Goal: Communication & Community: Participate in discussion

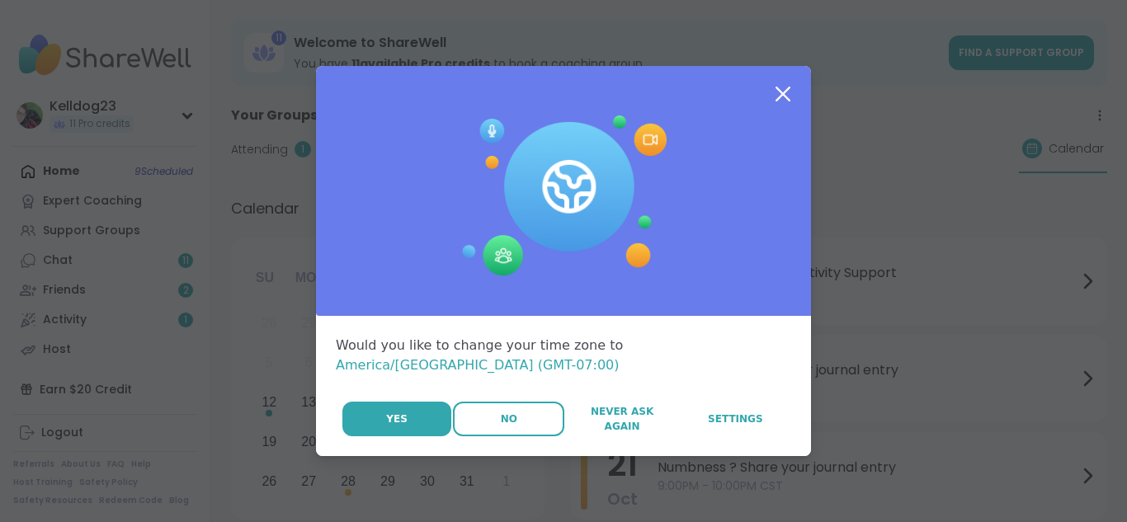
click at [527, 402] on button "No" at bounding box center [508, 419] width 111 height 35
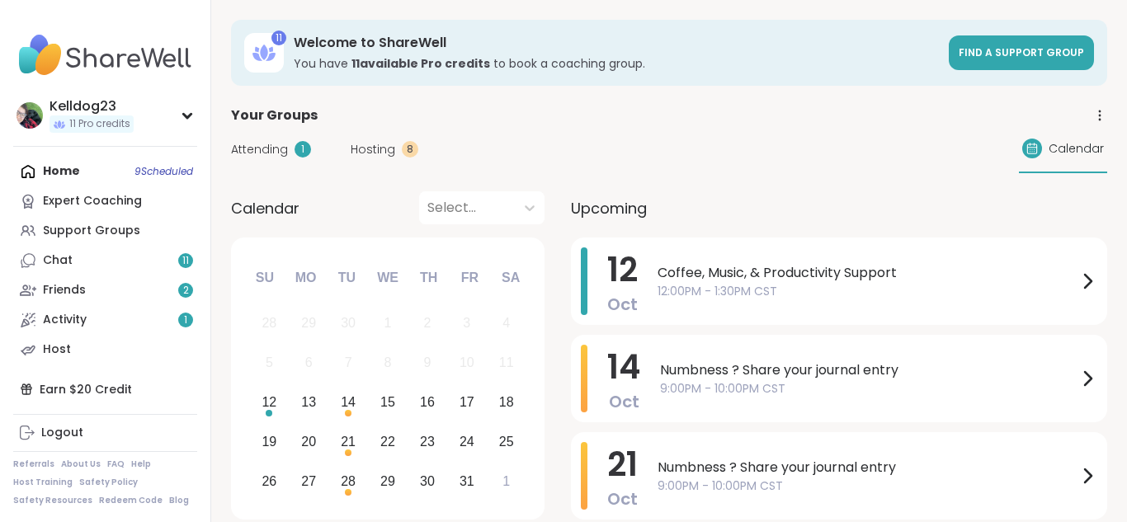
click at [248, 146] on span "Attending" at bounding box center [259, 149] width 57 height 17
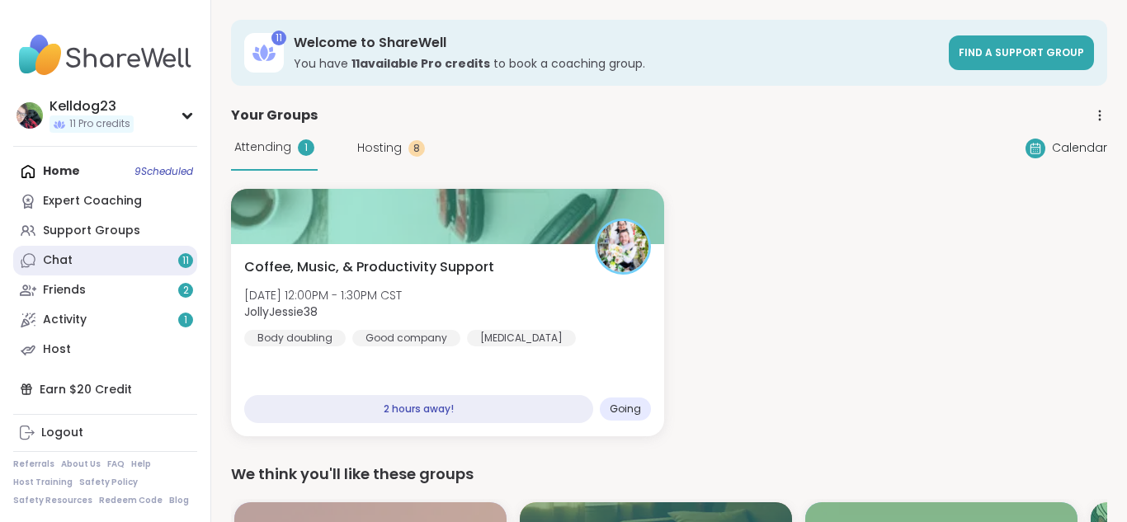
click at [85, 261] on link "Chat 11" at bounding box center [105, 261] width 184 height 30
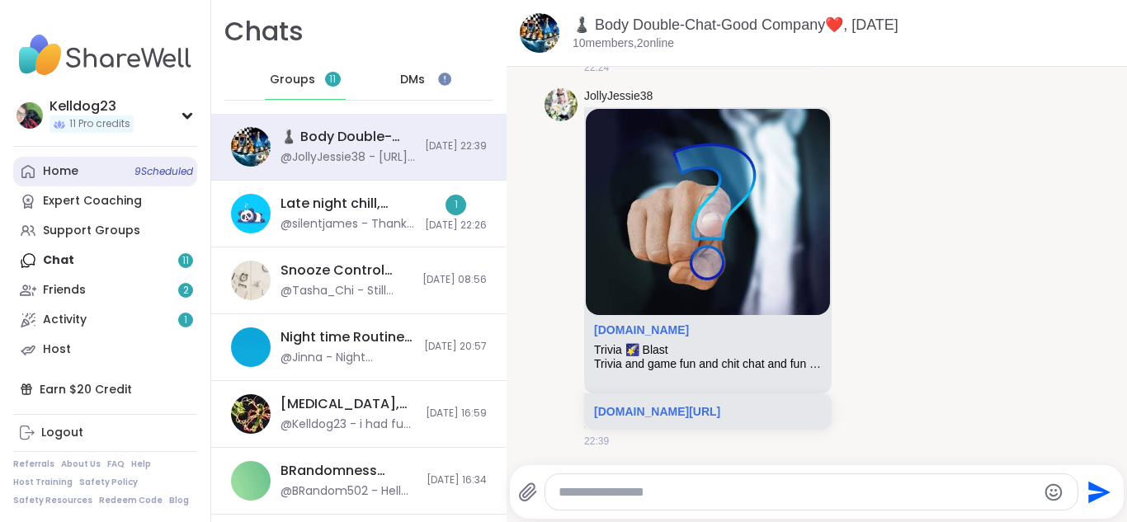
click at [92, 173] on link "Home 9 Scheduled" at bounding box center [105, 172] width 184 height 30
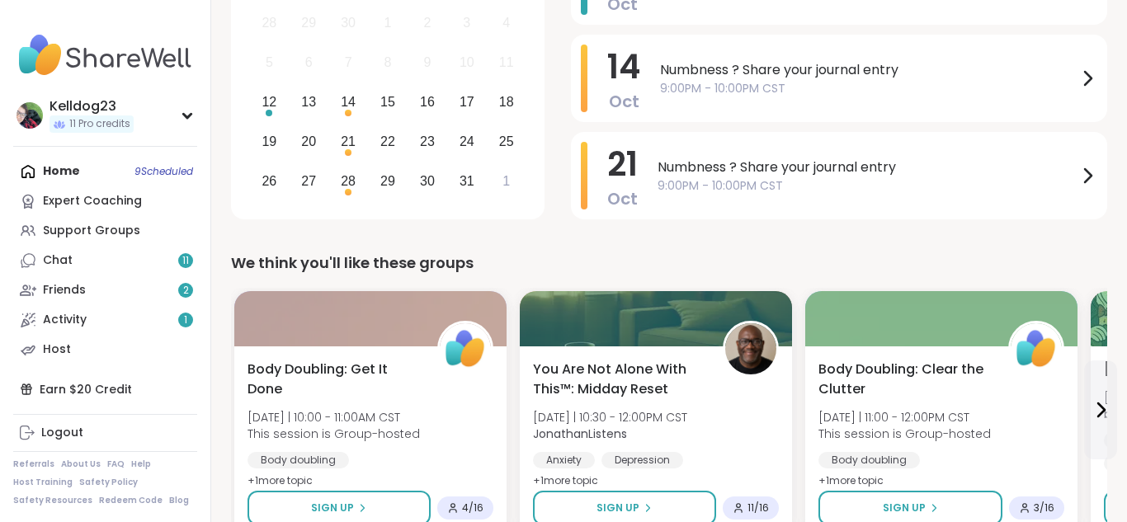
scroll to position [561, 0]
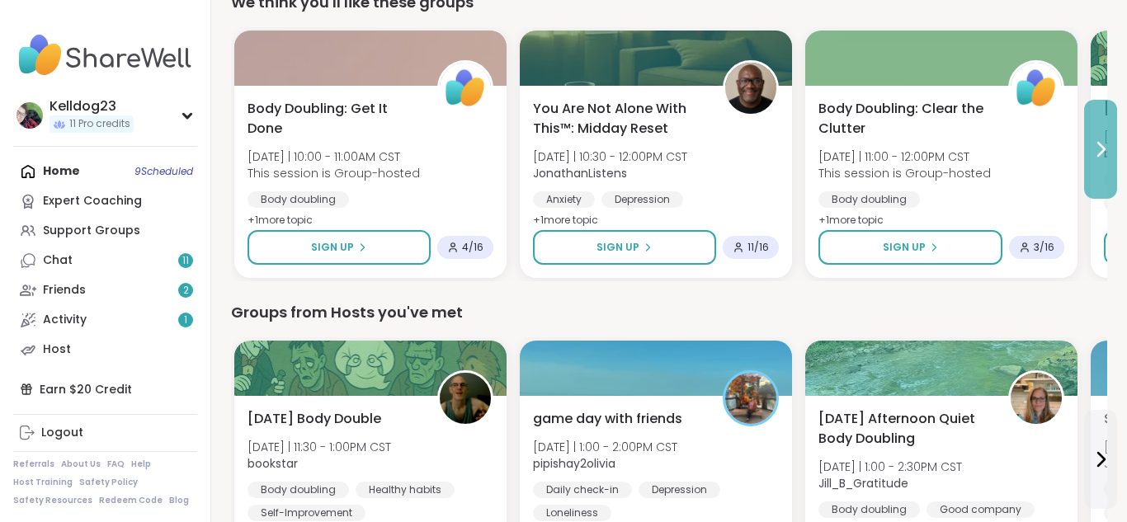
click at [1107, 164] on button at bounding box center [1100, 149] width 33 height 99
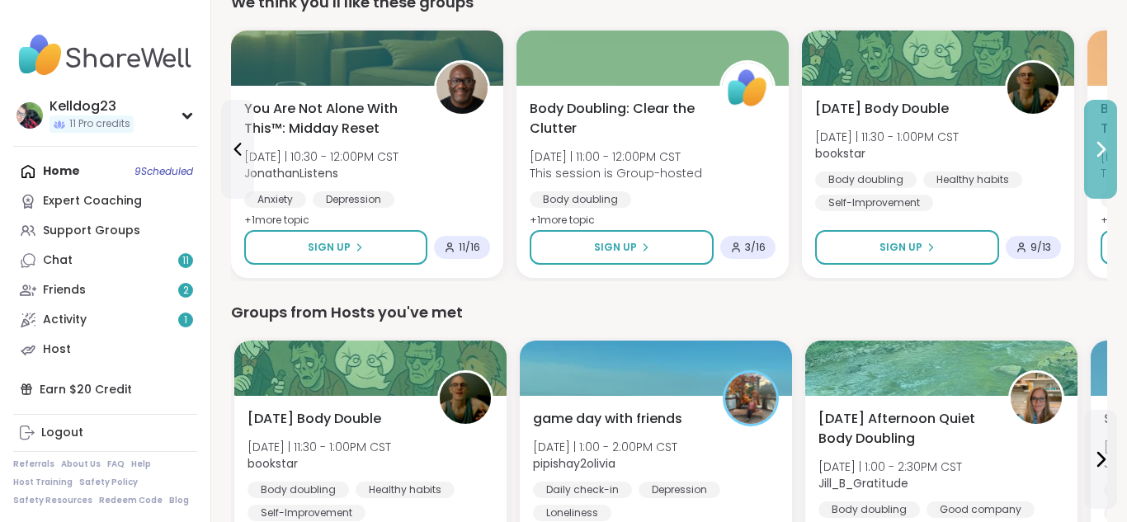
click at [1107, 164] on button at bounding box center [1100, 149] width 33 height 99
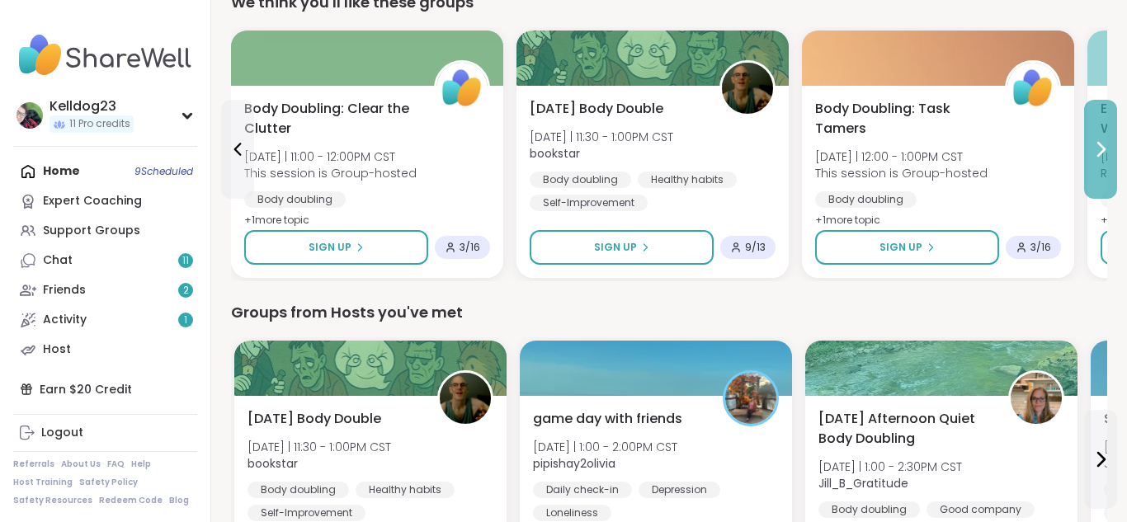
click at [1109, 159] on button at bounding box center [1100, 149] width 33 height 99
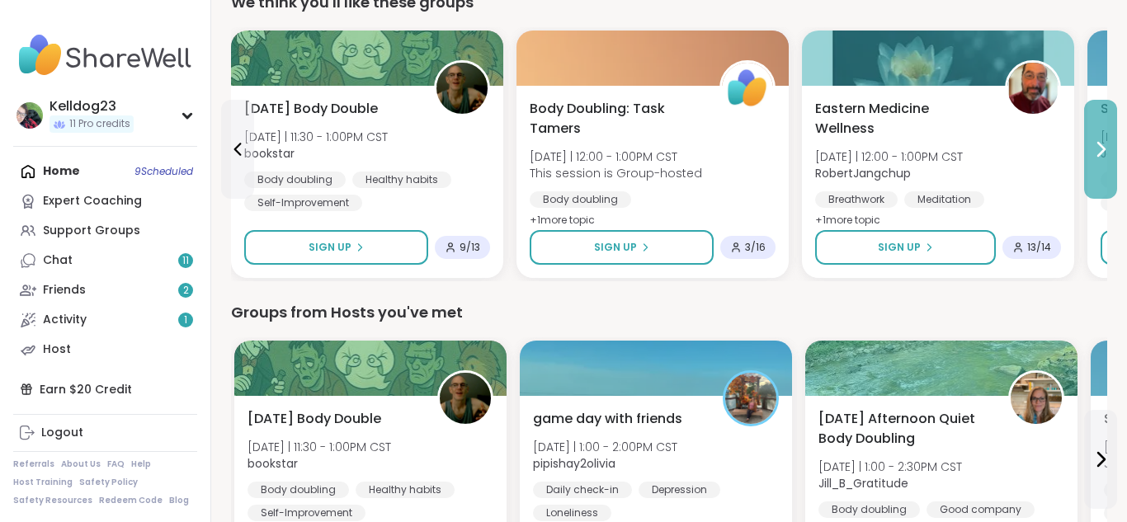
click at [1109, 159] on button at bounding box center [1100, 149] width 33 height 99
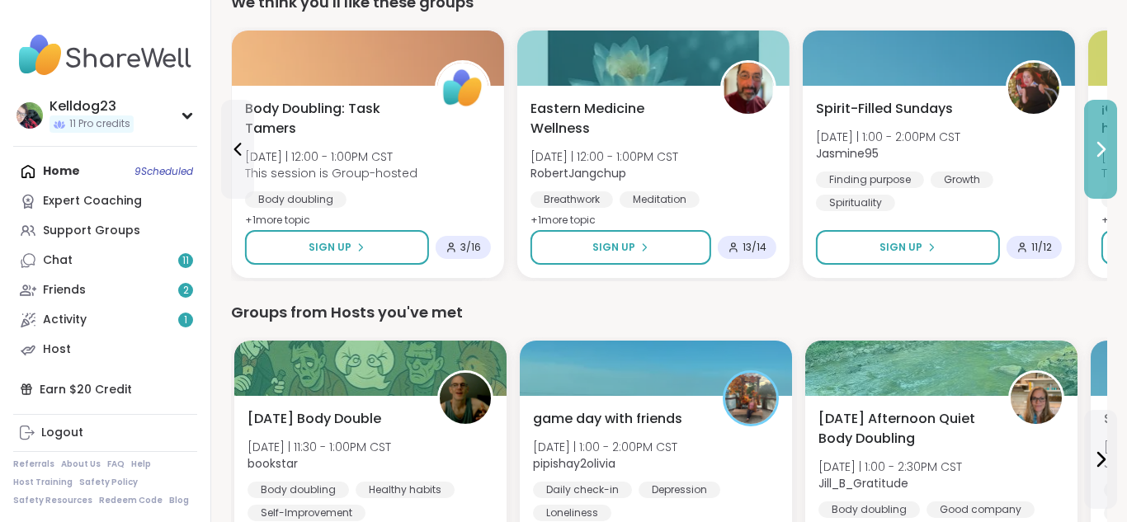
click at [1109, 159] on button at bounding box center [1100, 149] width 33 height 99
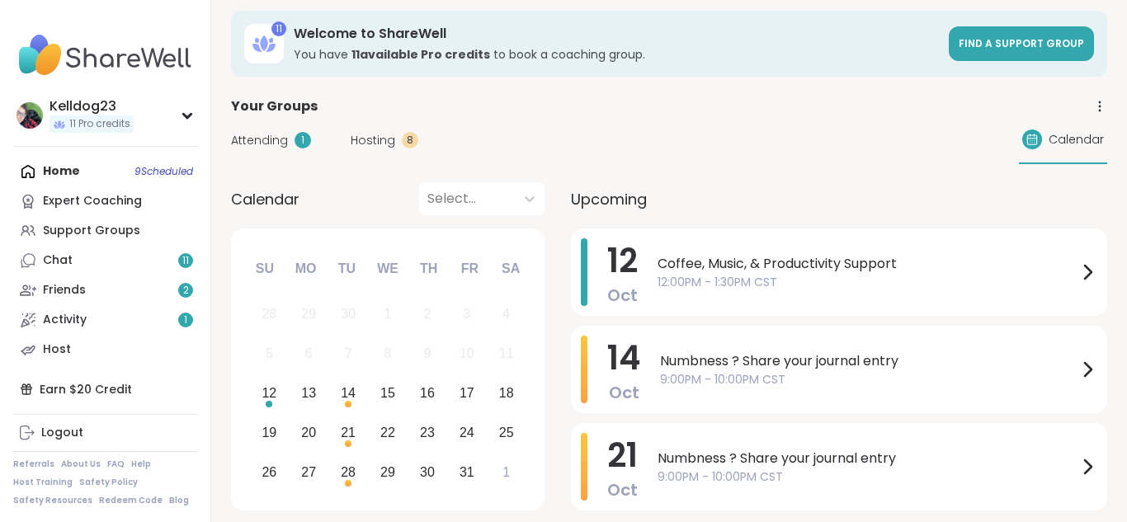
scroll to position [0, 0]
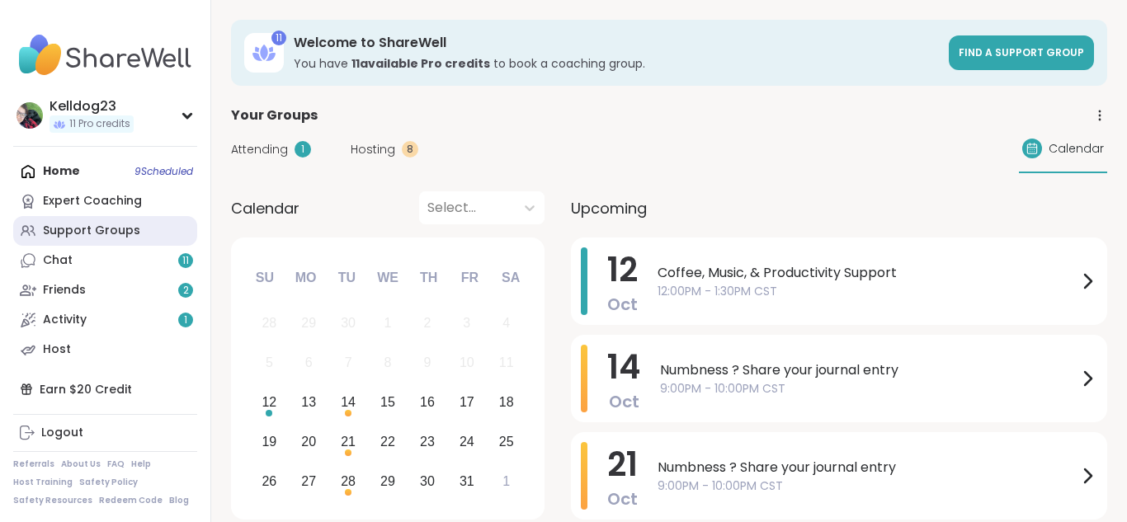
click at [84, 231] on div "Support Groups" at bounding box center [91, 231] width 97 height 16
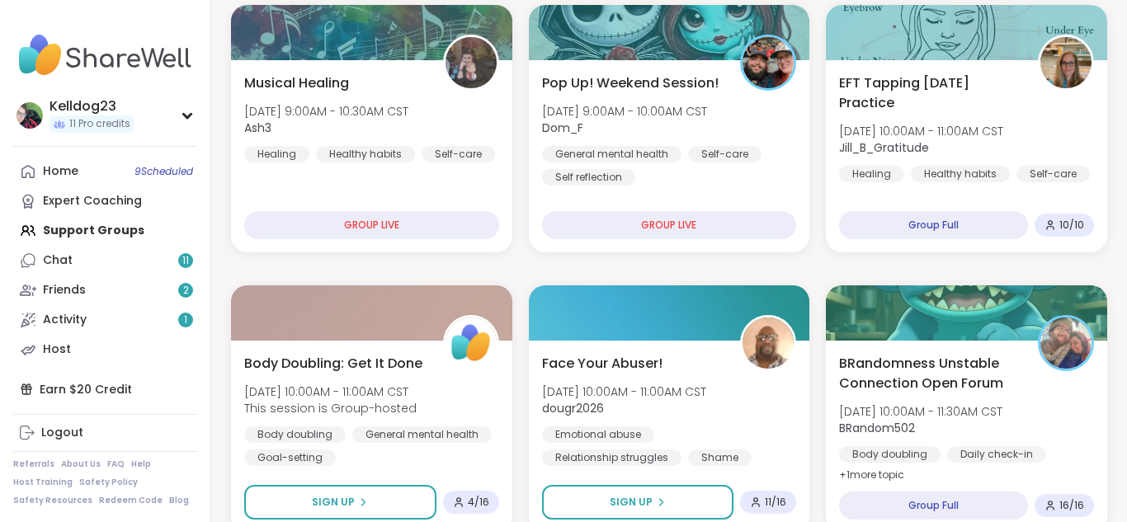
scroll to position [297, 0]
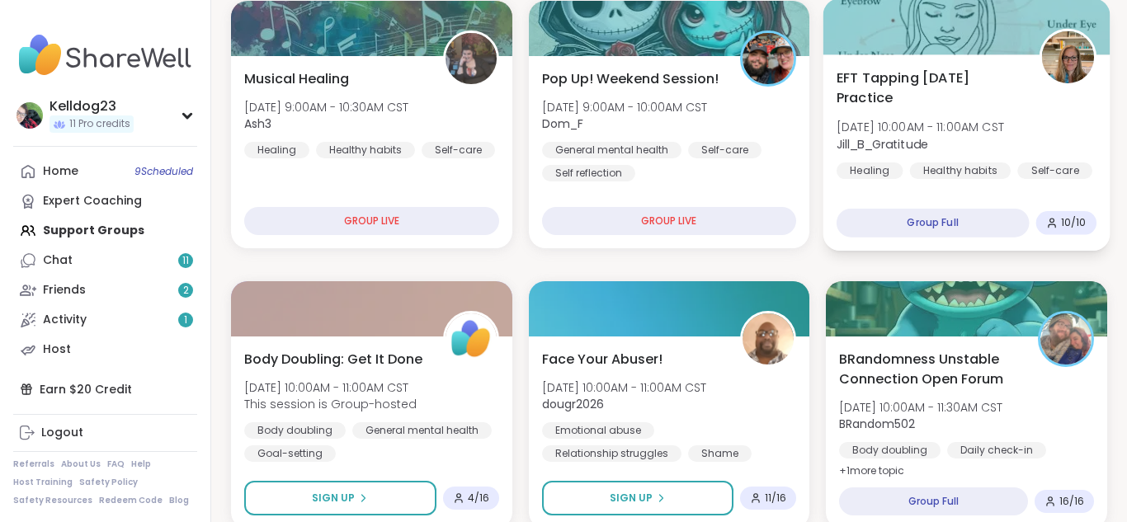
click at [928, 81] on span "EFT Tapping [DATE] Practice" at bounding box center [928, 88] width 184 height 40
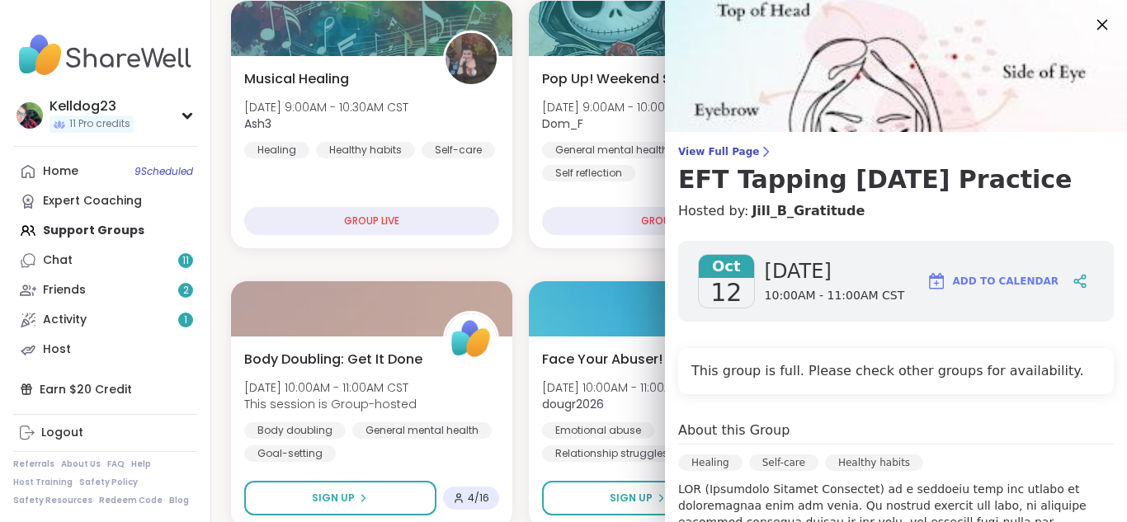
click at [1095, 16] on icon at bounding box center [1101, 24] width 21 height 21
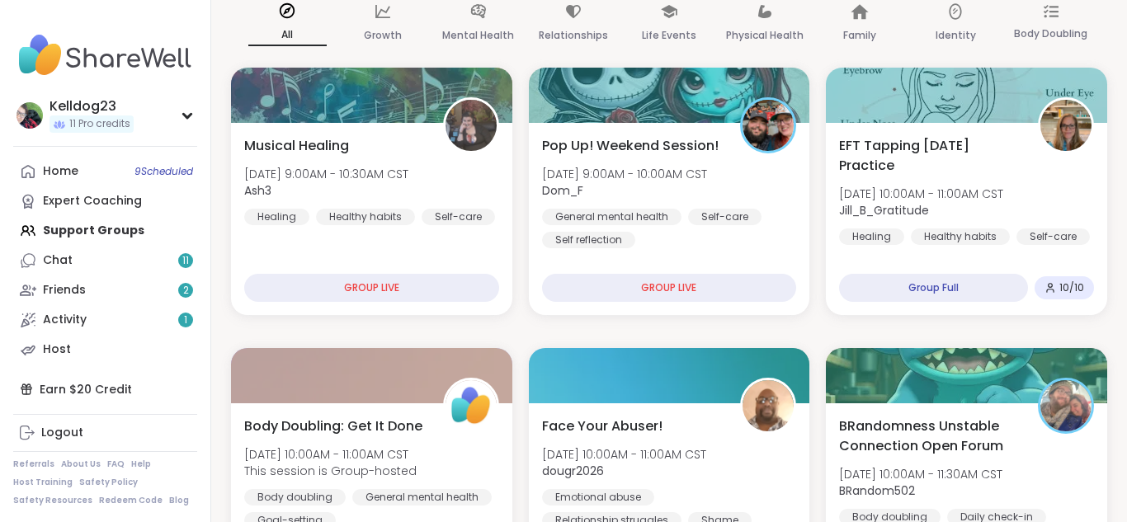
scroll to position [264, 0]
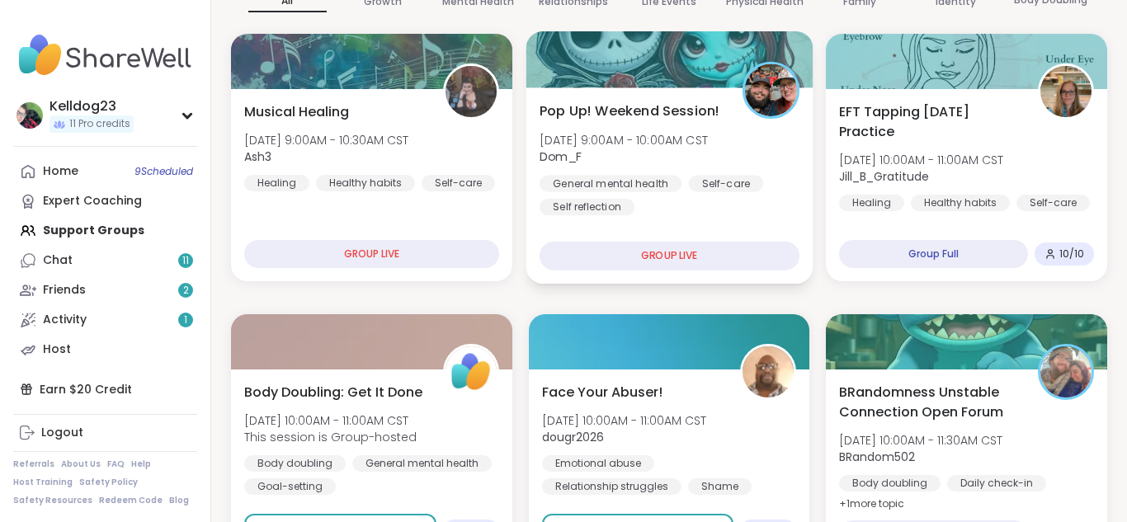
click at [604, 141] on span "[DATE] 9:00AM - 10:00AM CST" at bounding box center [623, 139] width 168 height 16
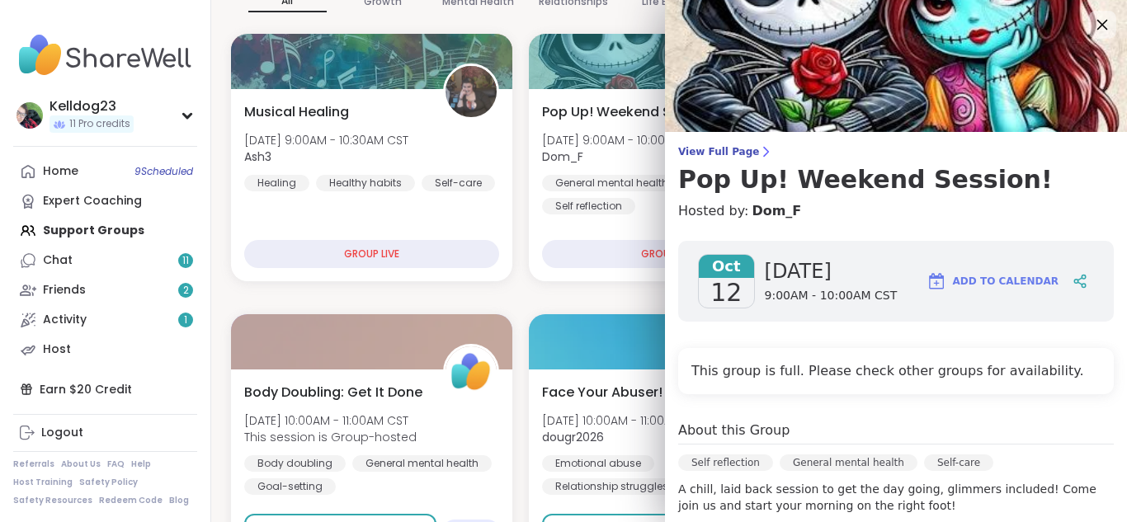
click at [1105, 29] on icon at bounding box center [1102, 25] width 11 height 11
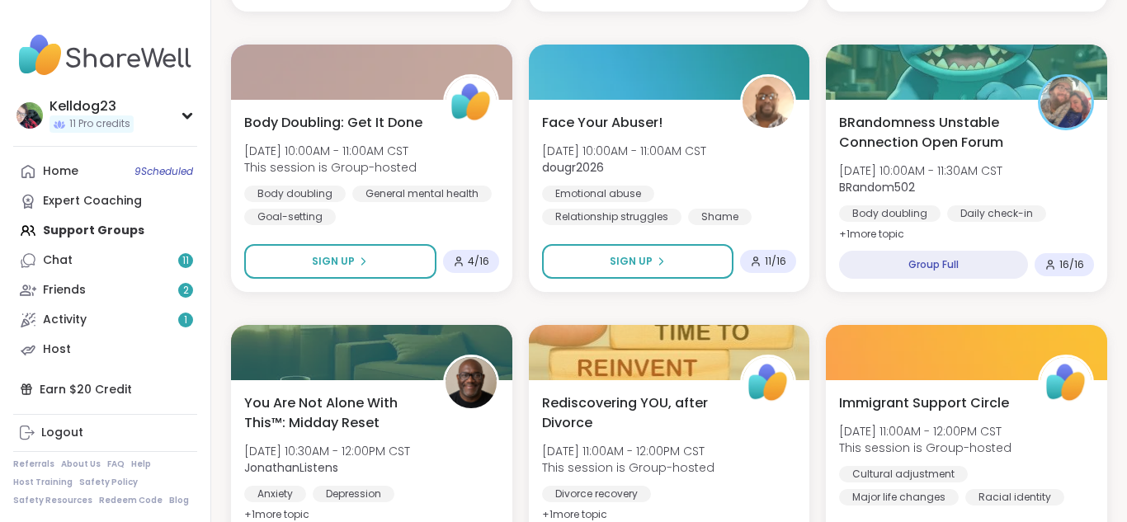
scroll to position [528, 0]
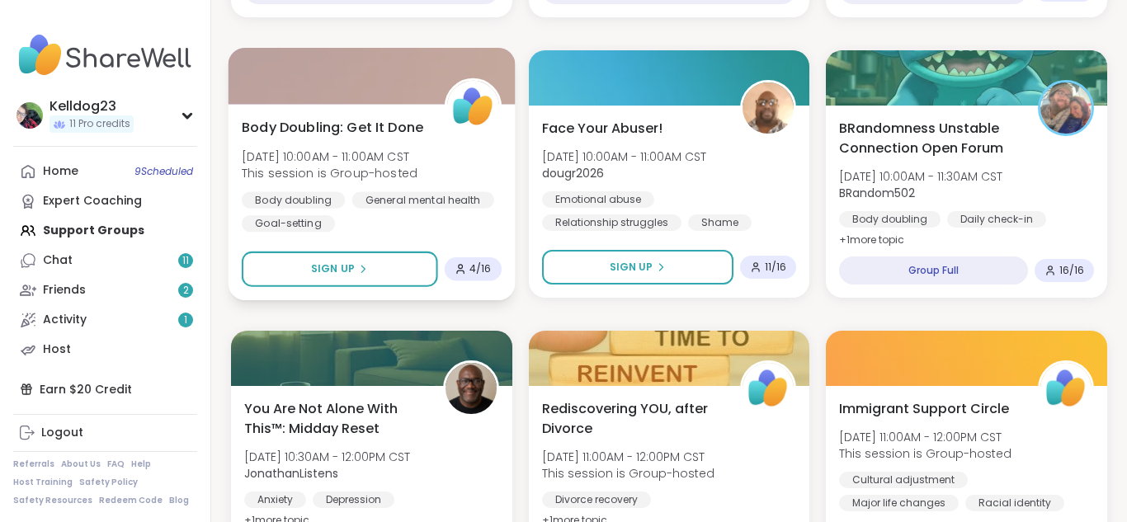
click at [386, 224] on div "Body doubling General mental health Goal-setting" at bounding box center [372, 211] width 260 height 40
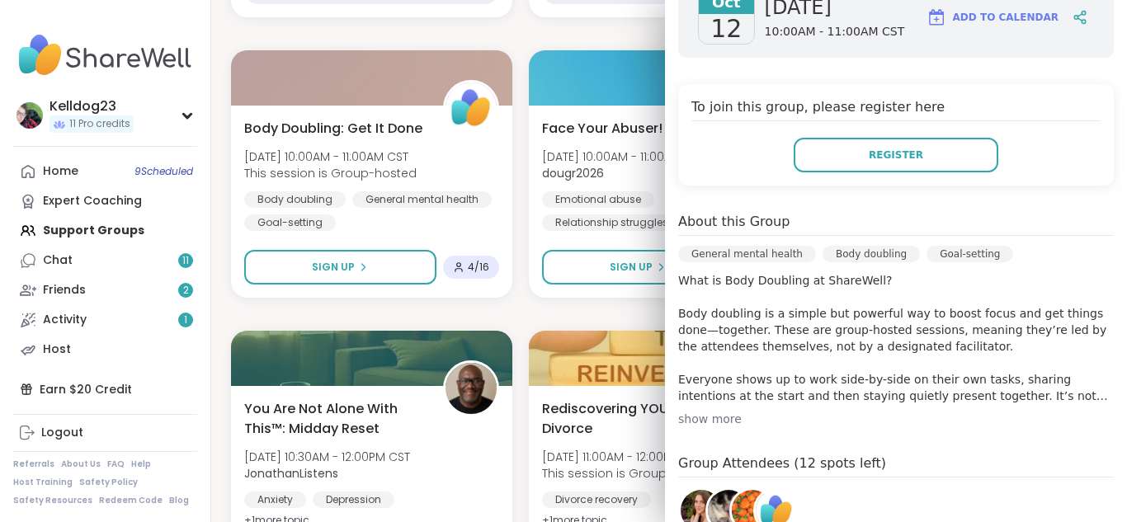
scroll to position [297, 0]
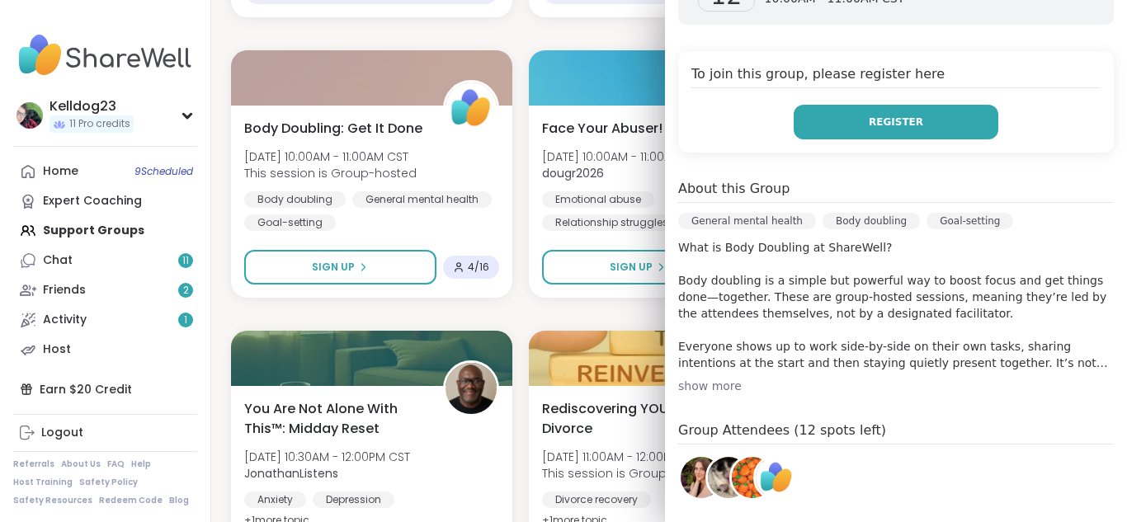
click at [897, 138] on button "Register" at bounding box center [895, 122] width 205 height 35
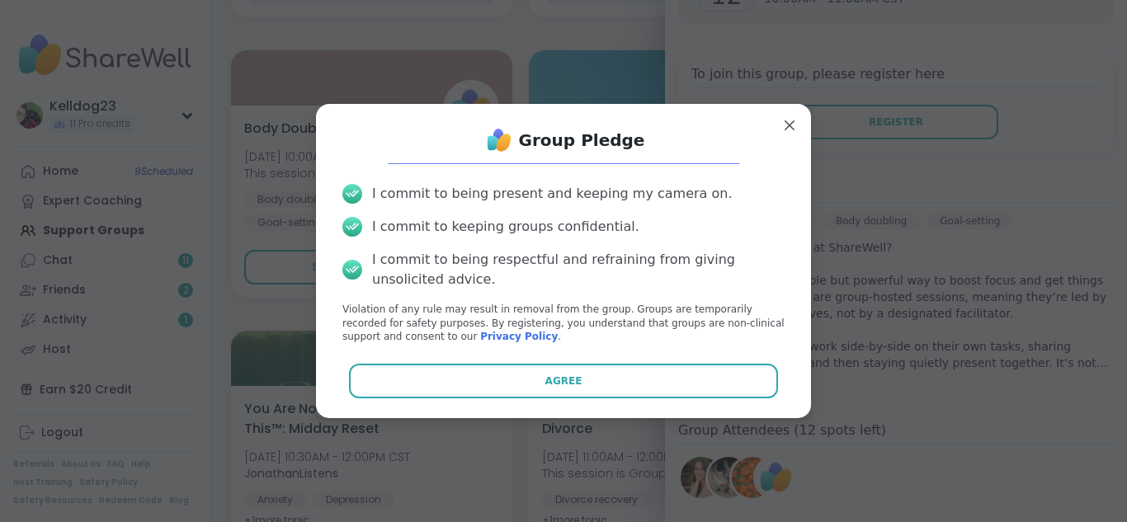
click at [504, 357] on div "Group Pledge I commit to being present and keeping my camera on. I commit to ke…" at bounding box center [563, 261] width 468 height 288
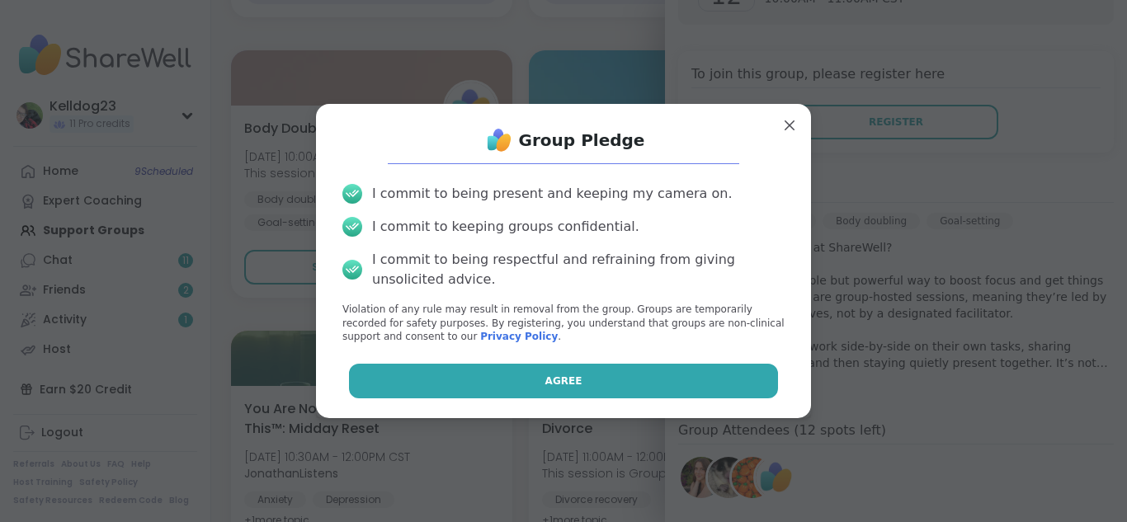
click at [497, 369] on button "Agree" at bounding box center [564, 381] width 430 height 35
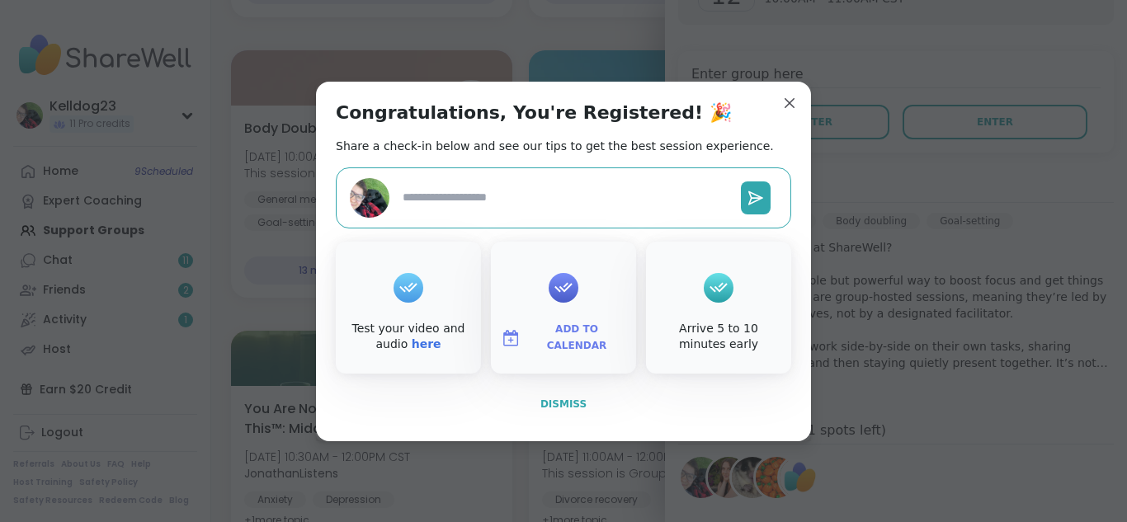
type textarea "*"
click at [546, 399] on span "Dismiss" at bounding box center [563, 404] width 46 height 12
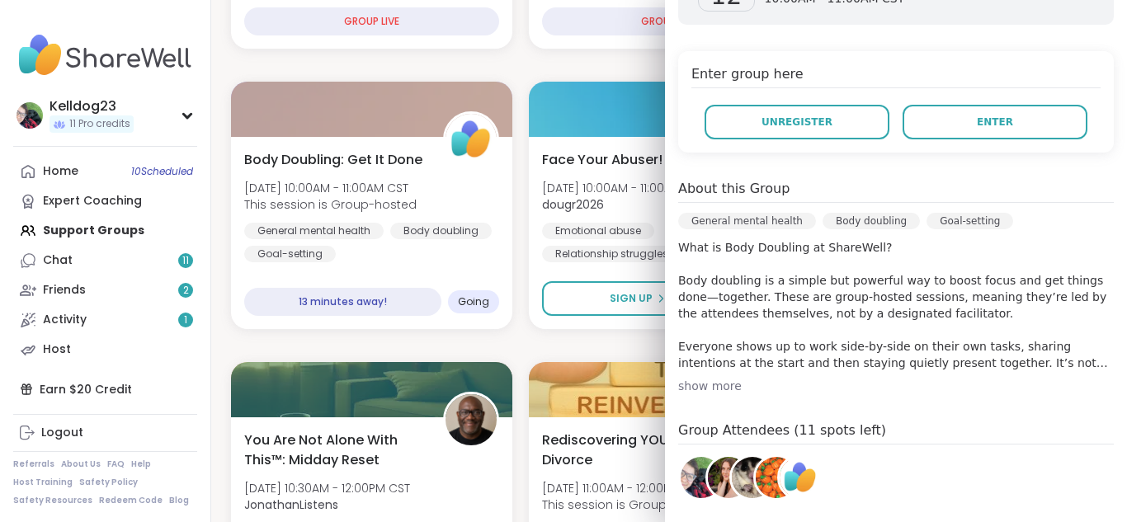
scroll to position [495, 0]
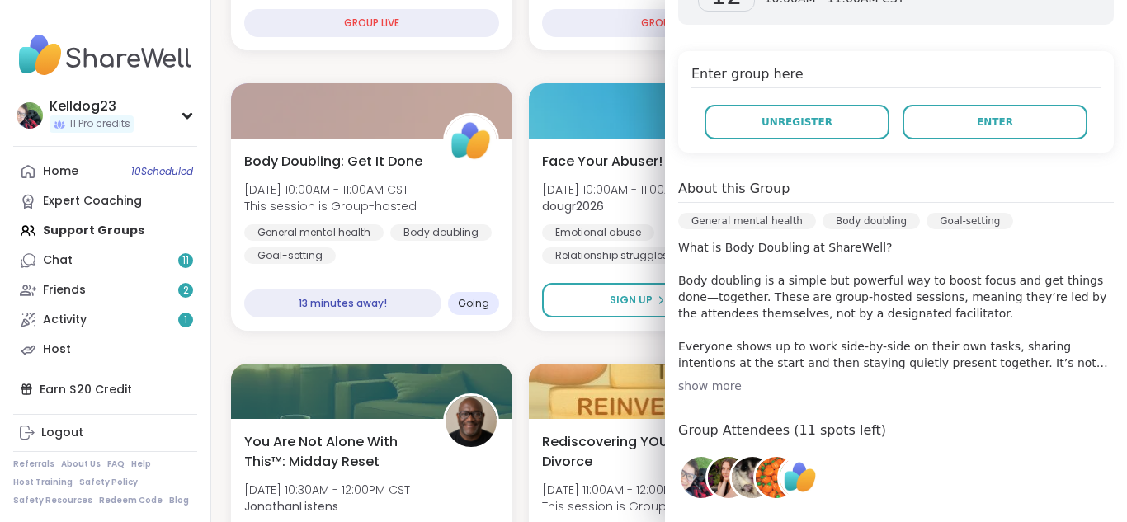
click at [972, 57] on div "Enter group here Unregister Enter" at bounding box center [895, 101] width 435 height 101
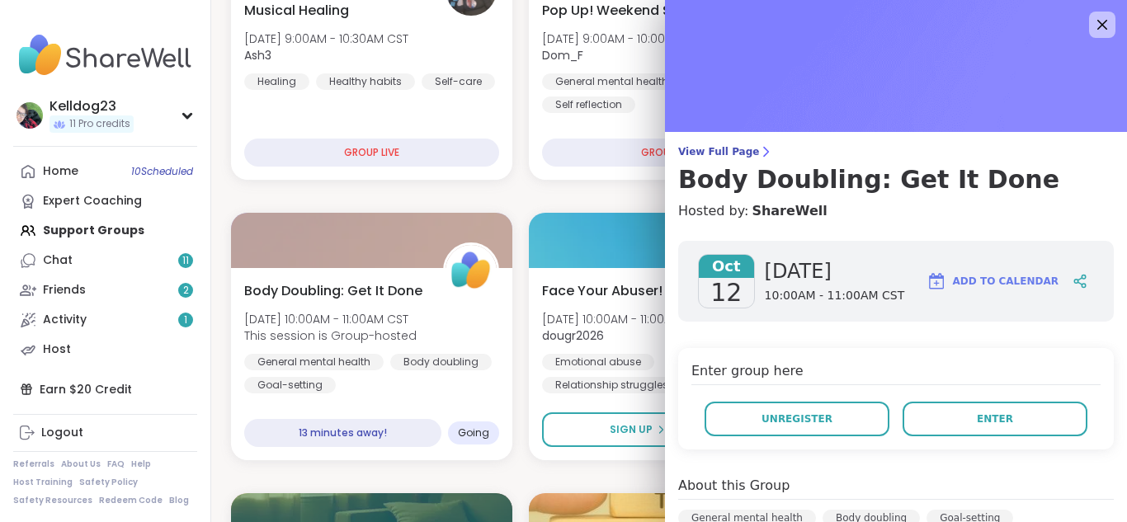
scroll to position [330, 0]
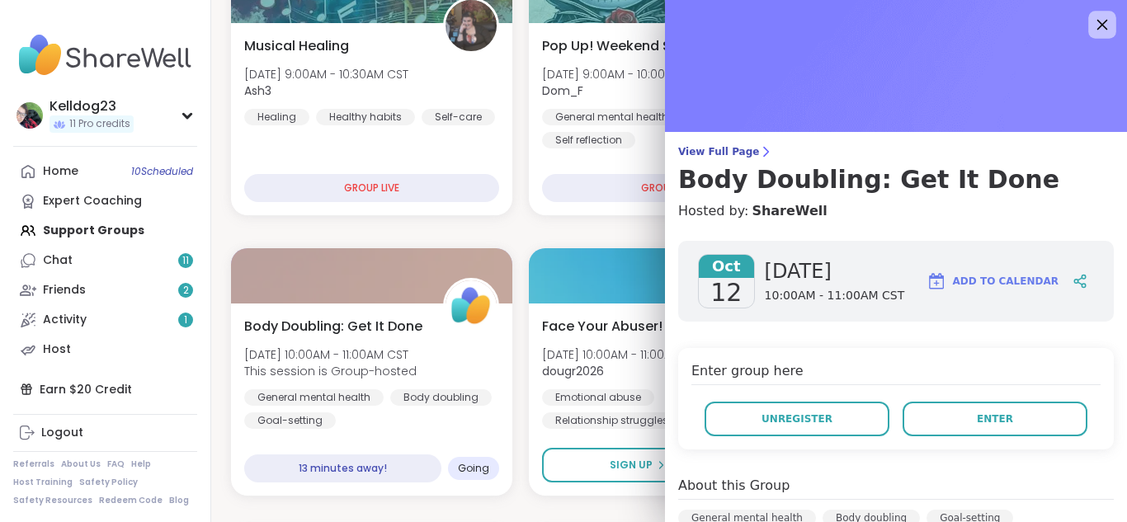
click at [1104, 31] on icon at bounding box center [1101, 24] width 21 height 21
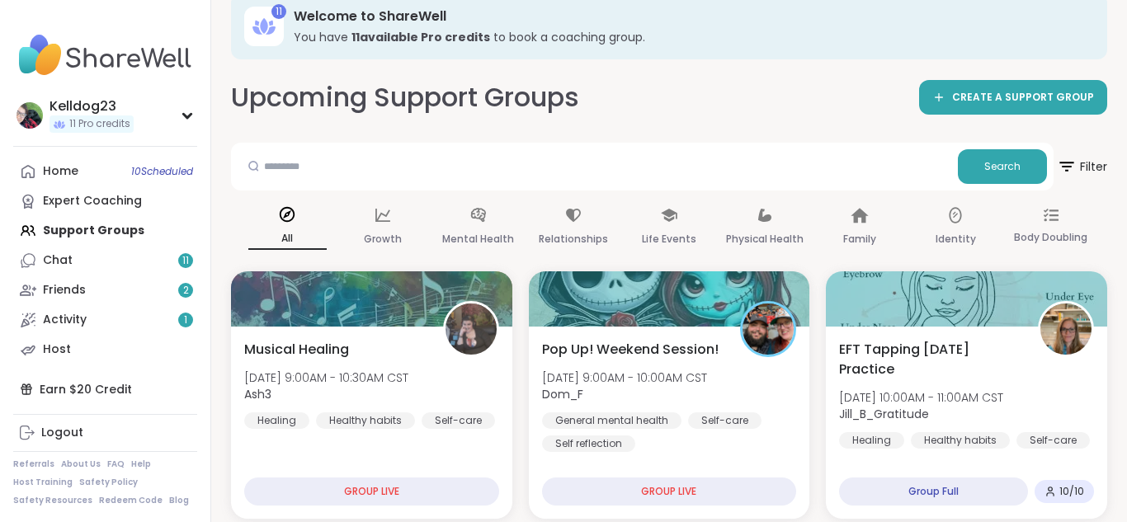
scroll to position [0, 0]
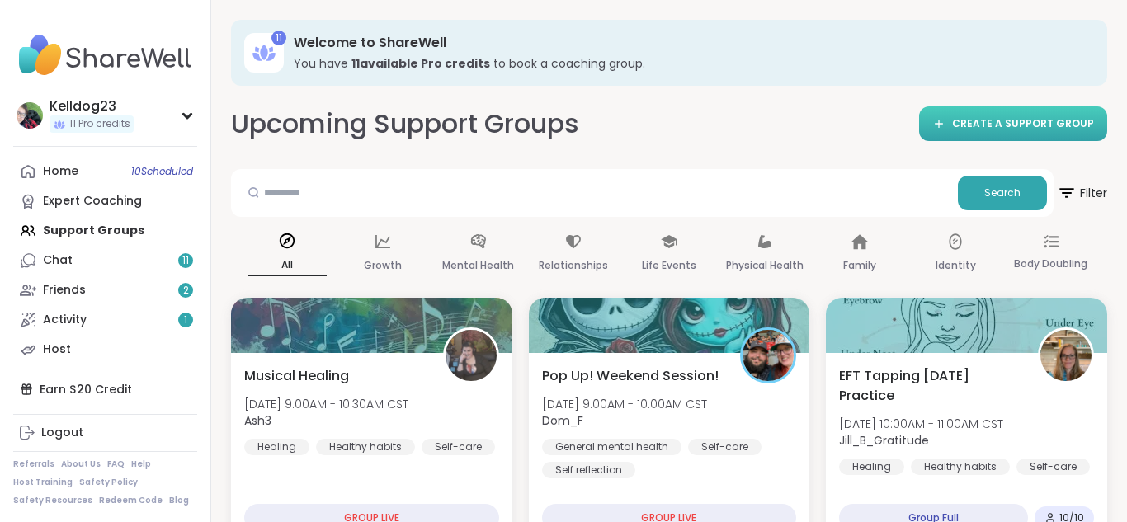
click at [974, 119] on span "CREATE A SUPPORT GROUP" at bounding box center [1023, 124] width 142 height 14
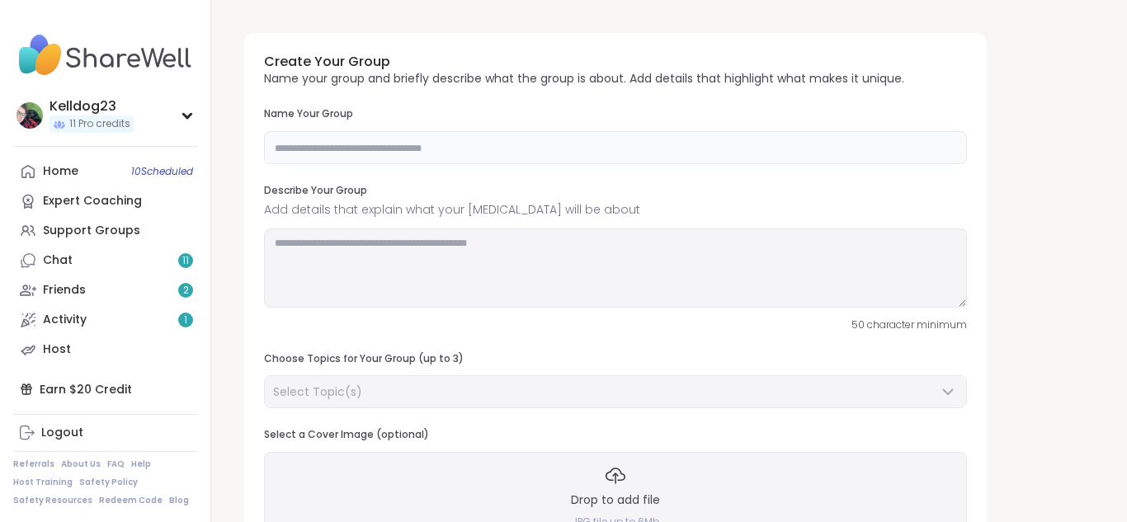
click at [405, 139] on input "text" at bounding box center [615, 147] width 703 height 33
type input "**********"
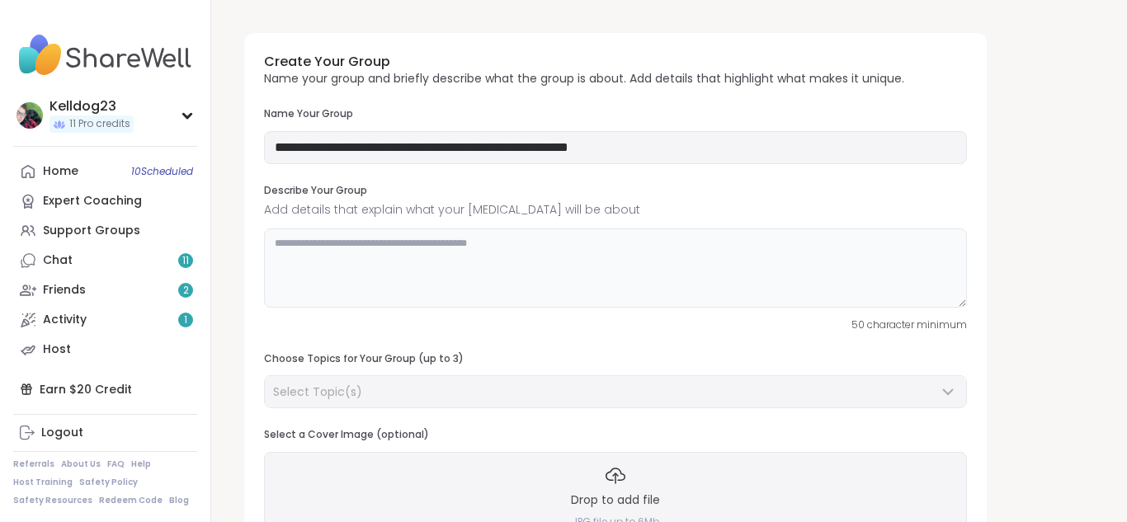
click at [501, 244] on textarea at bounding box center [615, 267] width 703 height 79
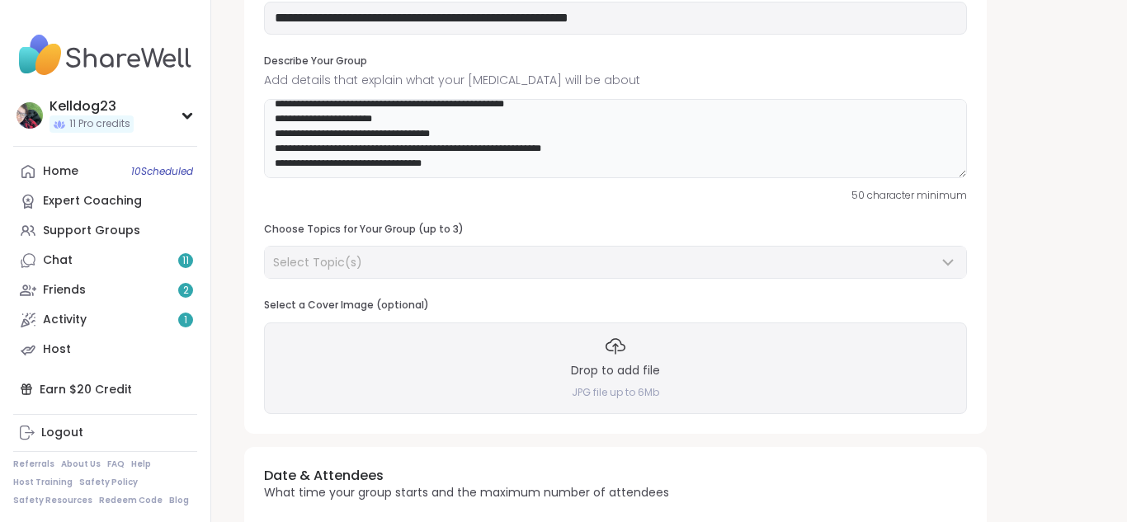
scroll to position [136, 0]
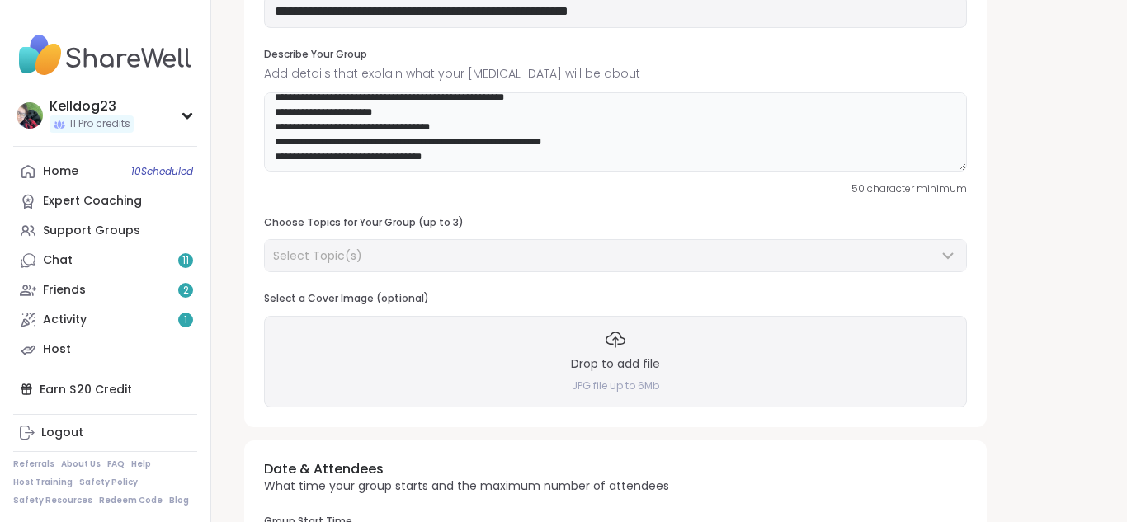
type textarea "**********"
click at [568, 257] on div "Select Topic(s)" at bounding box center [605, 255] width 665 height 16
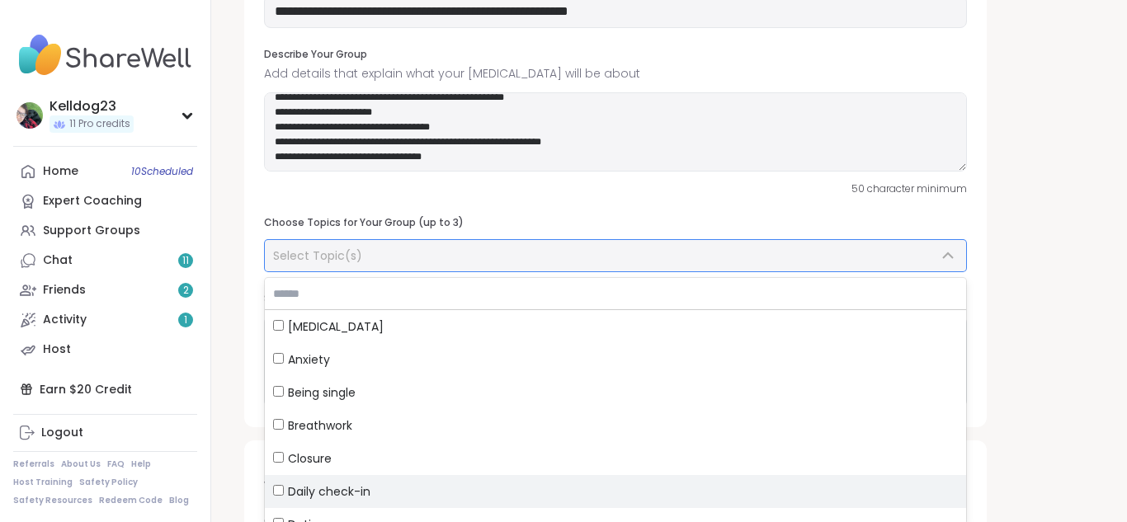
click at [407, 483] on div "Daily check-in" at bounding box center [615, 491] width 685 height 16
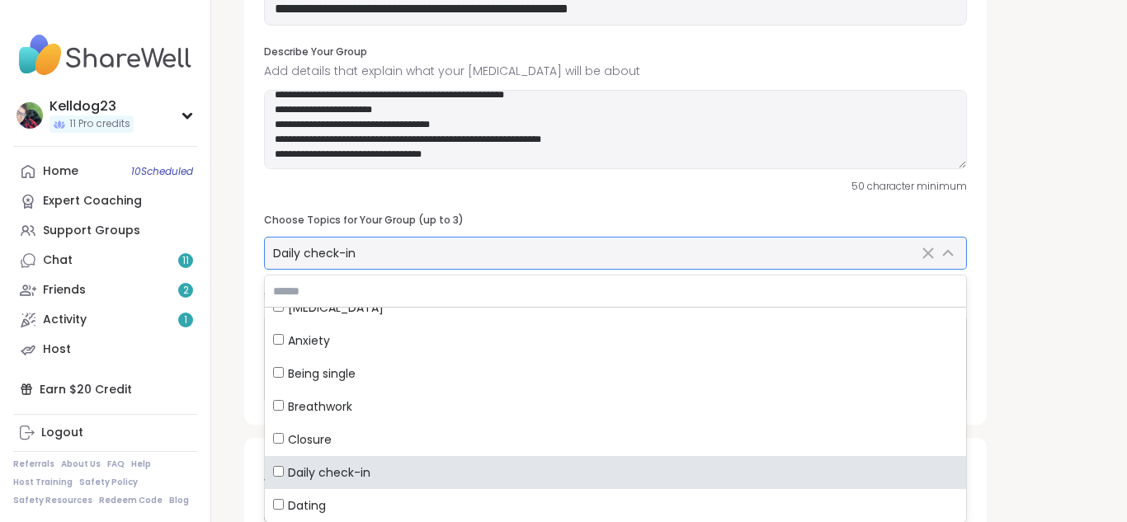
scroll to position [140, 0]
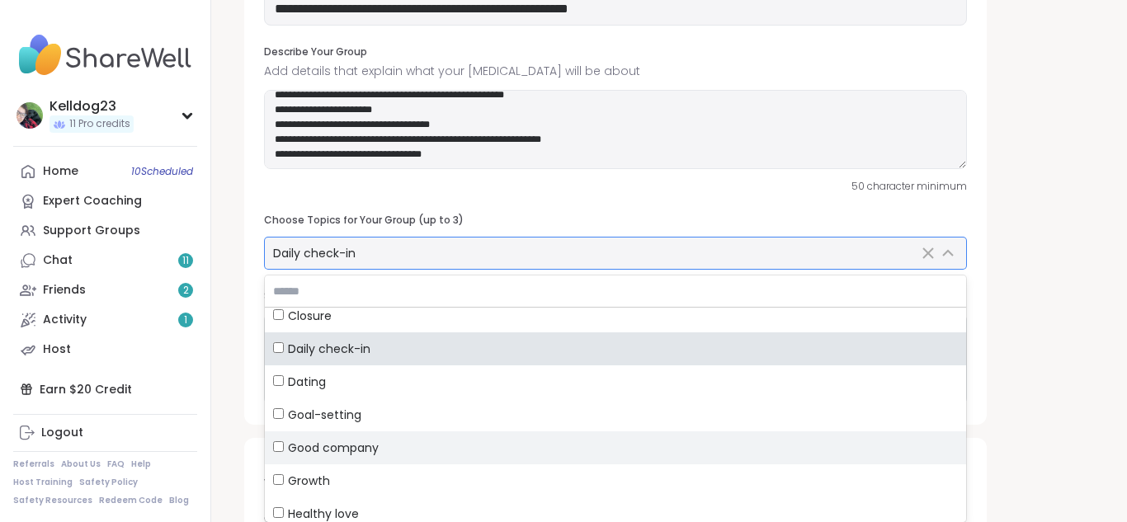
click at [337, 435] on label "Good company" at bounding box center [615, 447] width 701 height 33
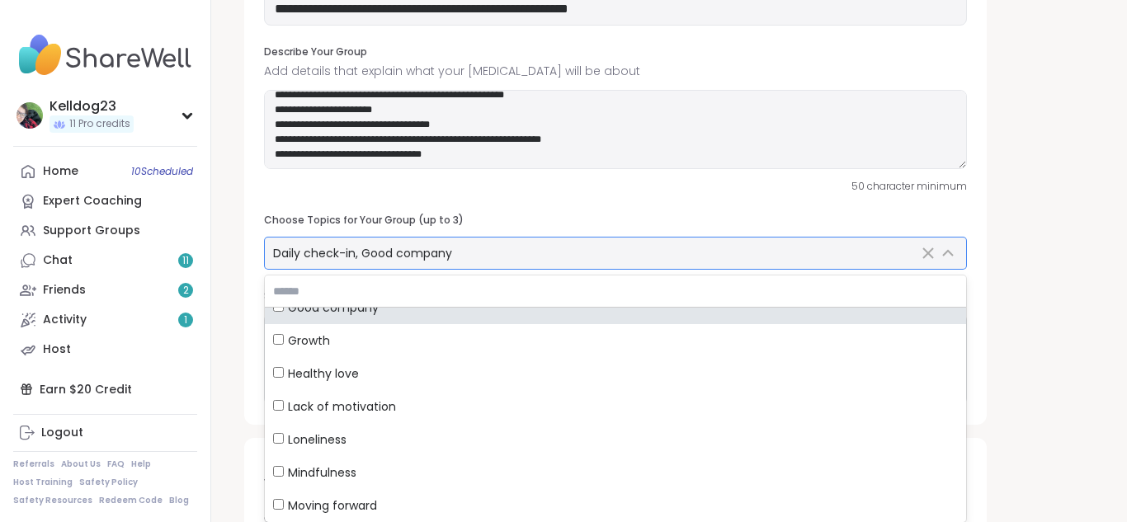
scroll to position [404, 0]
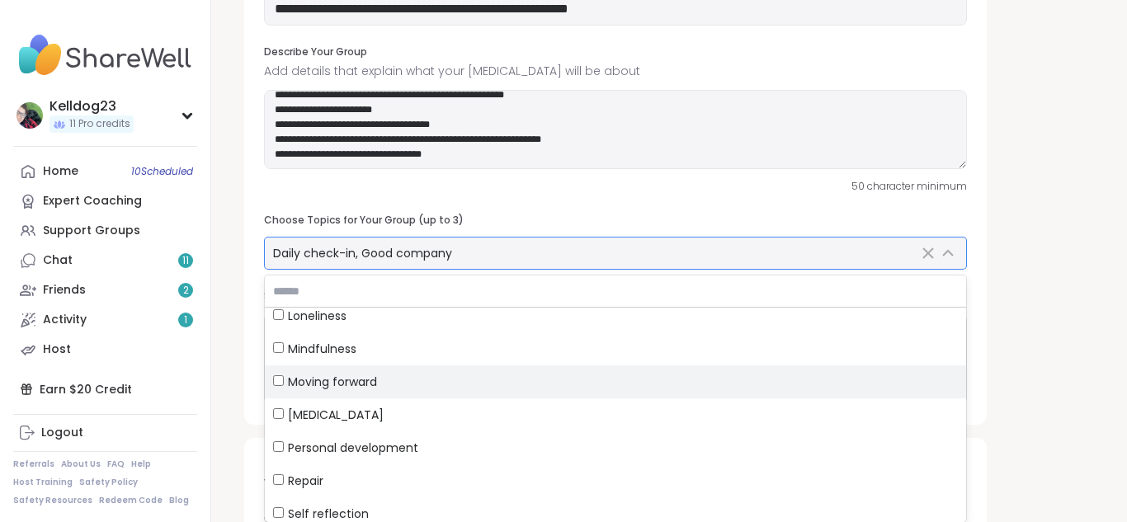
click at [406, 372] on label "Moving forward" at bounding box center [615, 381] width 701 height 33
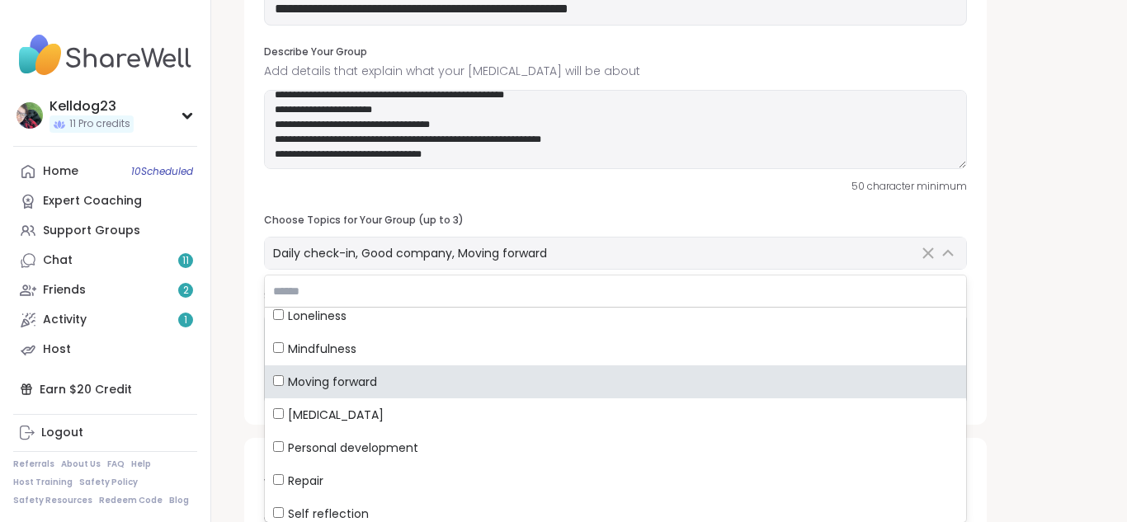
click at [1090, 213] on div "**********" at bounding box center [669, 428] width 876 height 1094
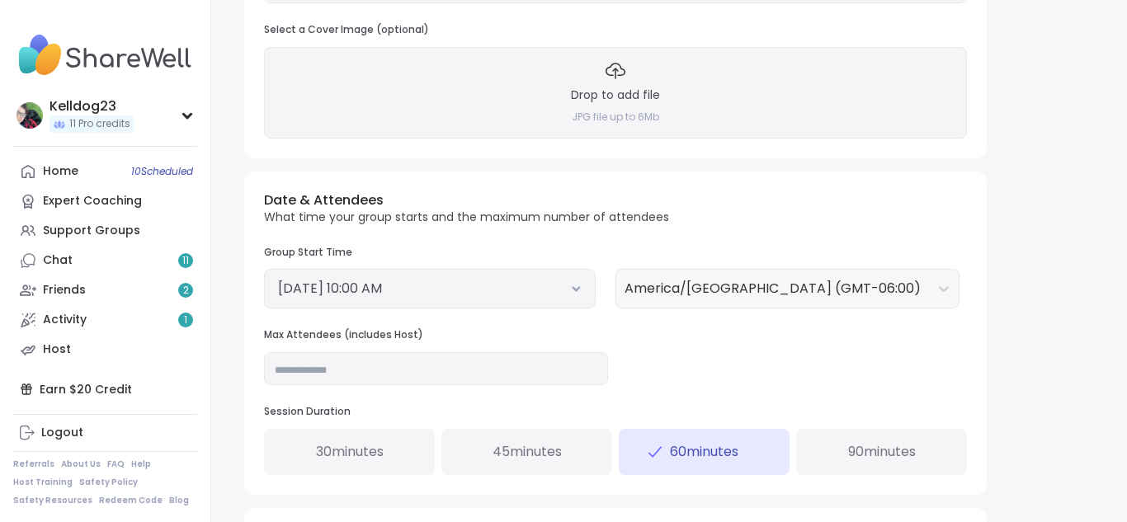
scroll to position [469, 0]
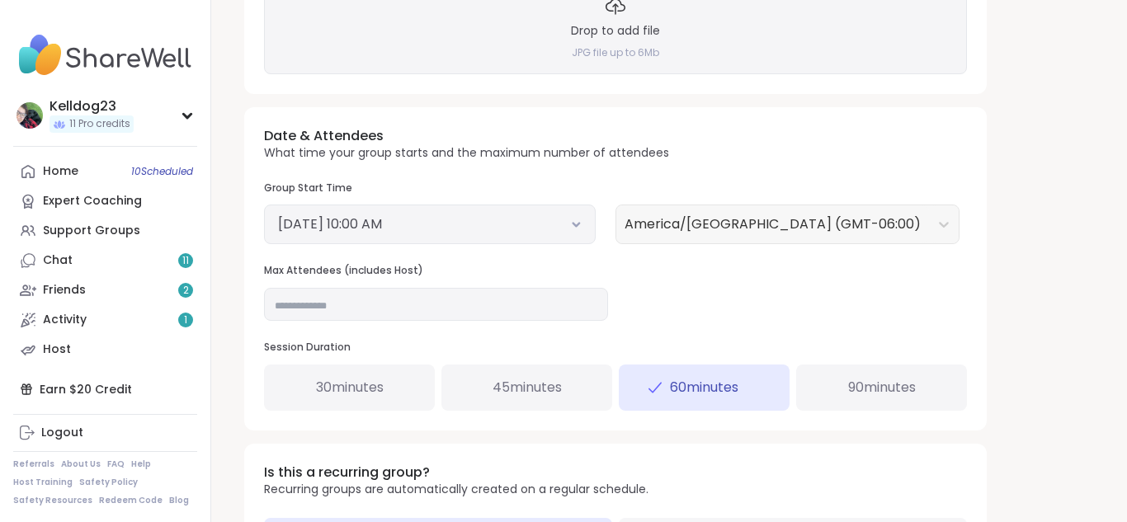
click at [535, 224] on button "[DATE] 10:00 AM" at bounding box center [430, 224] width 304 height 20
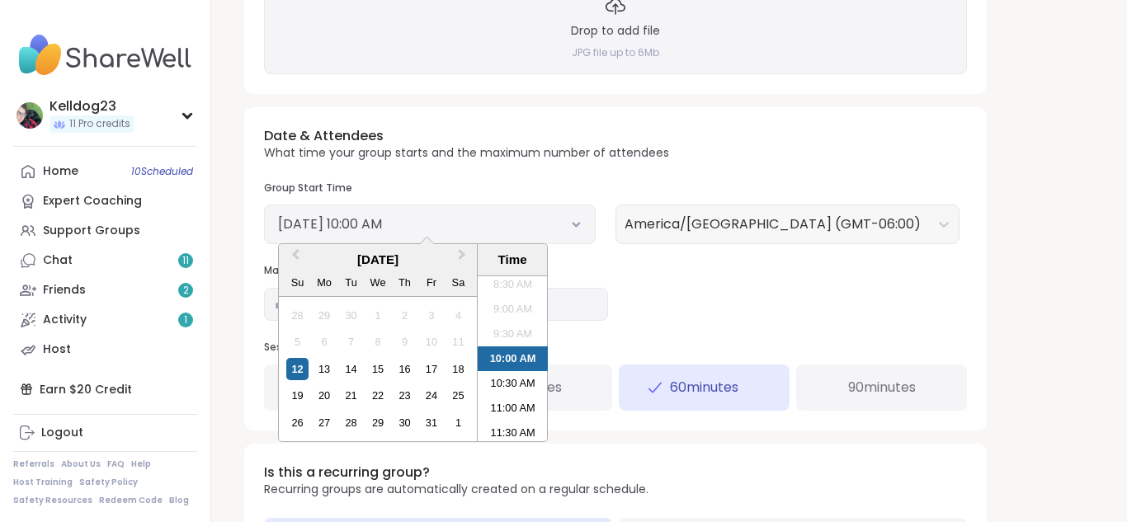
scroll to position [502, 0]
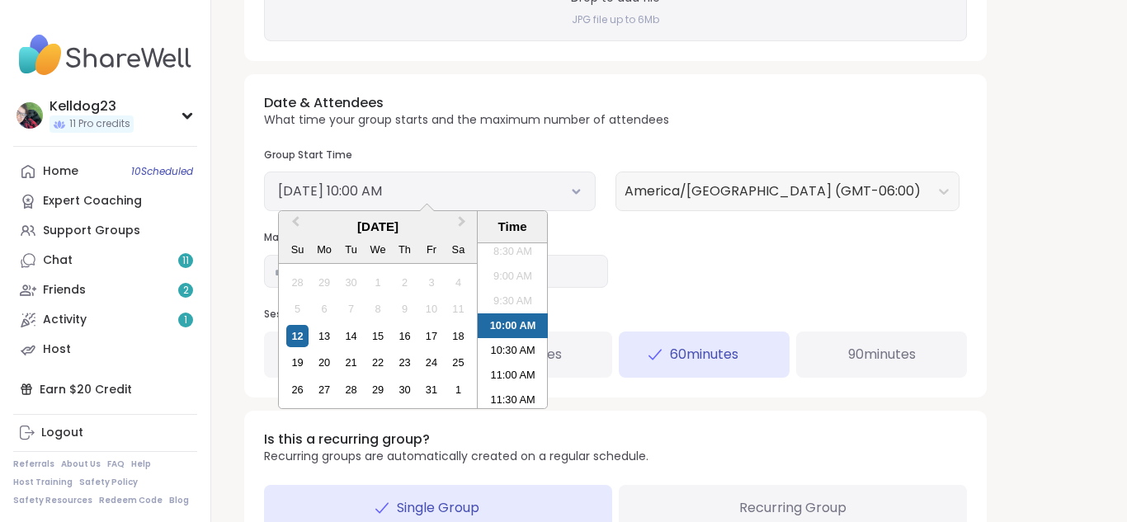
click at [515, 327] on li "10:00 AM" at bounding box center [513, 325] width 70 height 25
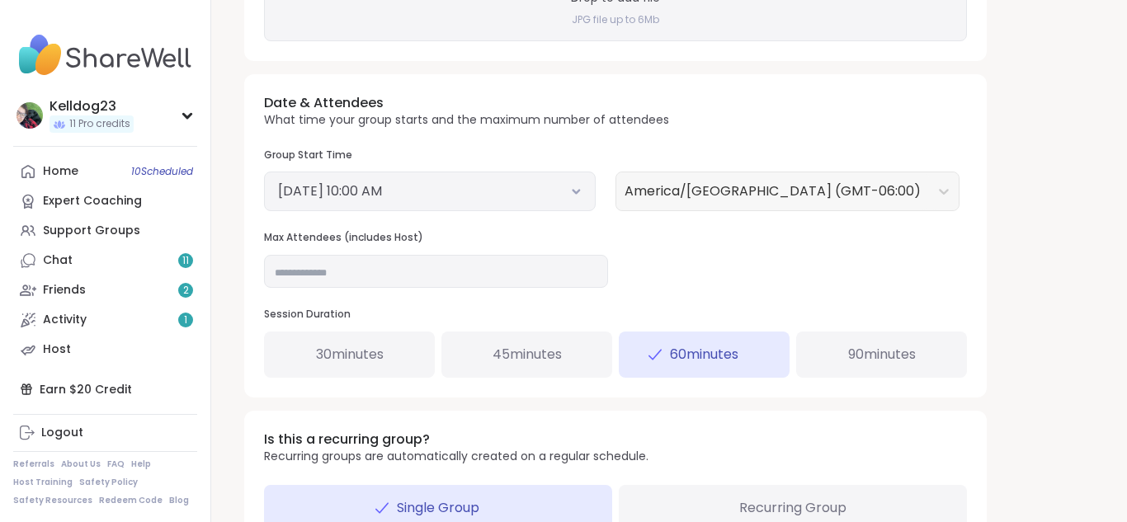
click at [486, 200] on button "[DATE] 10:00 AM" at bounding box center [430, 191] width 304 height 20
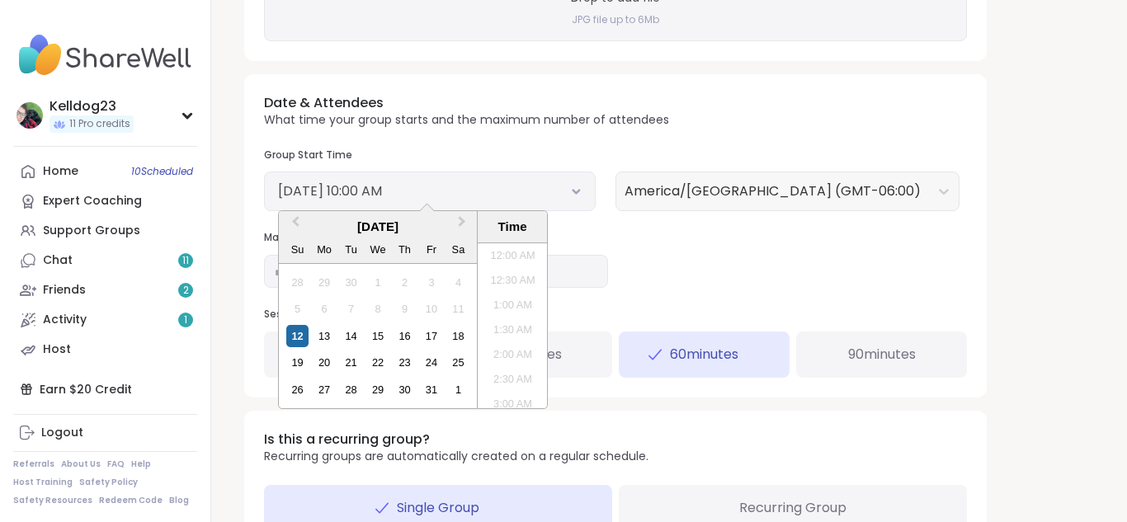
scroll to position [425, 0]
drag, startPoint x: 519, startPoint y: 327, endPoint x: 515, endPoint y: 366, distance: 39.8
click at [515, 366] on ul "12:00 AM 12:30 AM 1:00 AM 1:30 AM 2:00 AM 2:30 AM 3:00 AM 3:30 AM 4:00 AM 4:30 …" at bounding box center [513, 325] width 70 height 165
drag, startPoint x: 507, startPoint y: 319, endPoint x: 523, endPoint y: 393, distance: 75.1
click at [523, 393] on ul "12:00 AM 12:30 AM 1:00 AM 1:30 AM 2:00 AM 2:30 AM 3:00 AM 3:30 AM 4:00 AM 4:30 …" at bounding box center [513, 325] width 70 height 165
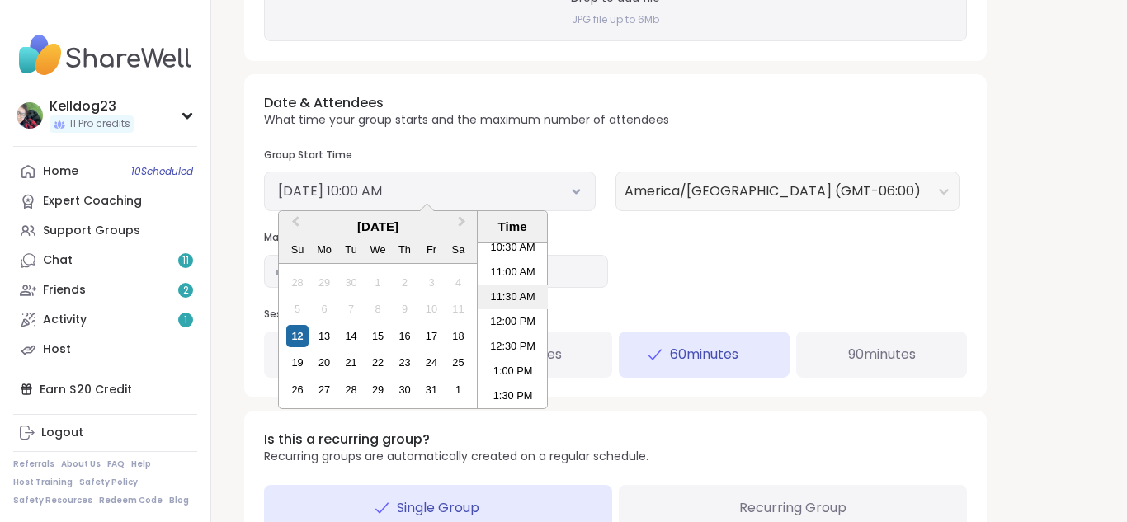
scroll to position [623, 0]
click at [506, 378] on li "3:00 PM" at bounding box center [513, 375] width 70 height 25
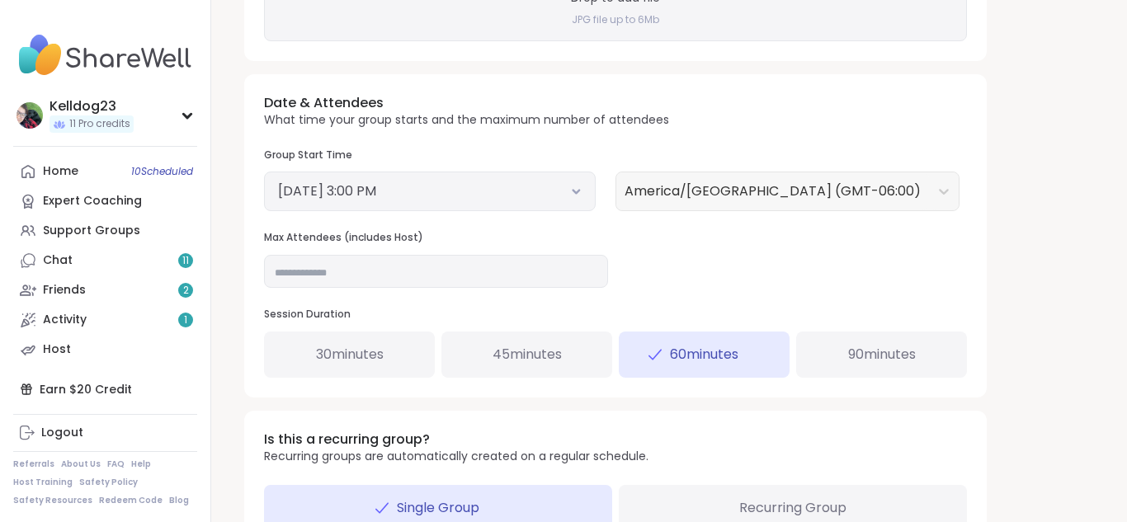
click at [740, 290] on div "Date & Attendees What time your group starts and the maximum number of attendee…" at bounding box center [615, 235] width 742 height 323
click at [370, 341] on div "30 minutes" at bounding box center [349, 355] width 171 height 46
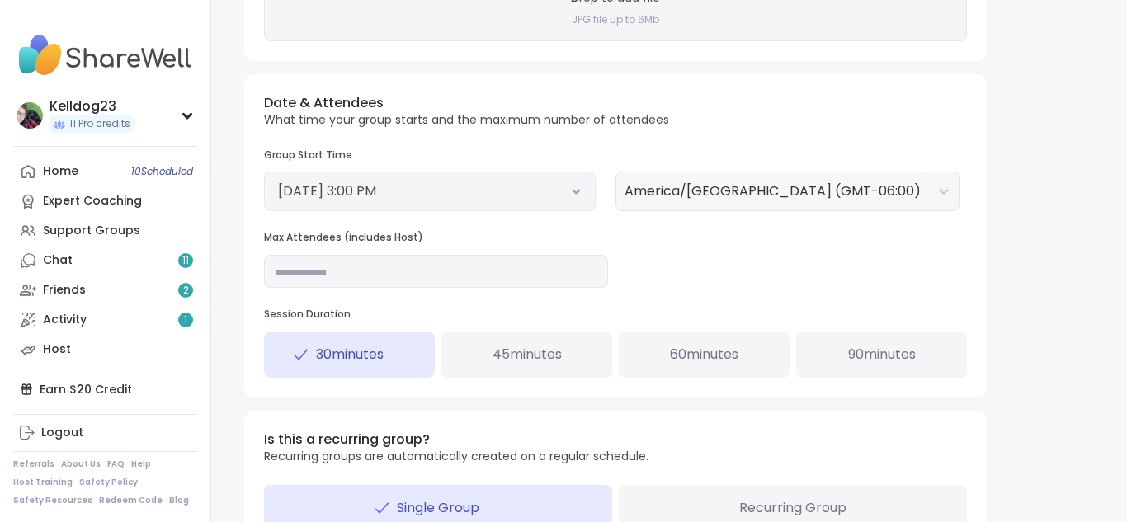
click at [746, 301] on div "Date & Attendees What time your group starts and the maximum number of attendee…" at bounding box center [615, 235] width 742 height 323
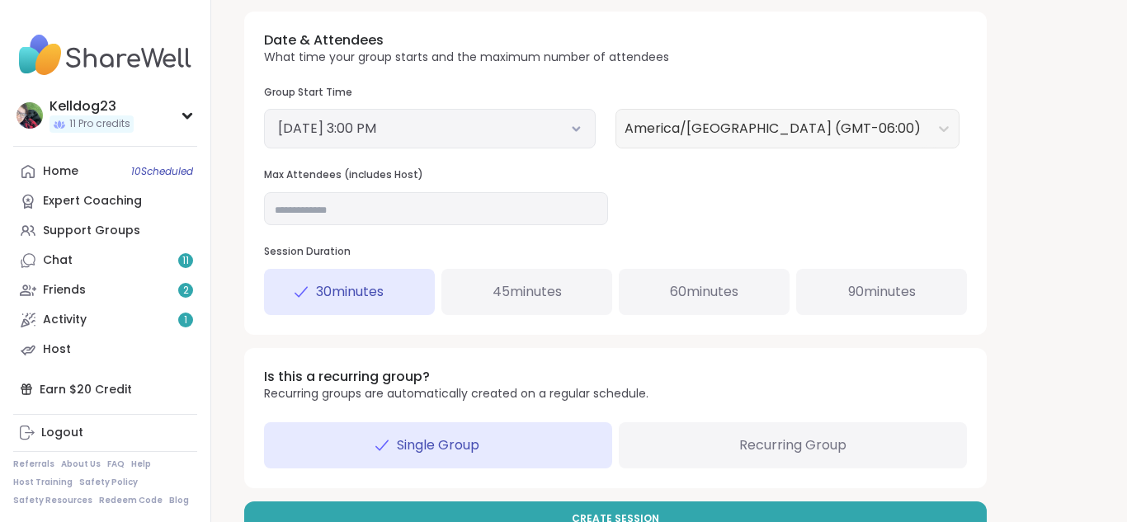
scroll to position [568, 0]
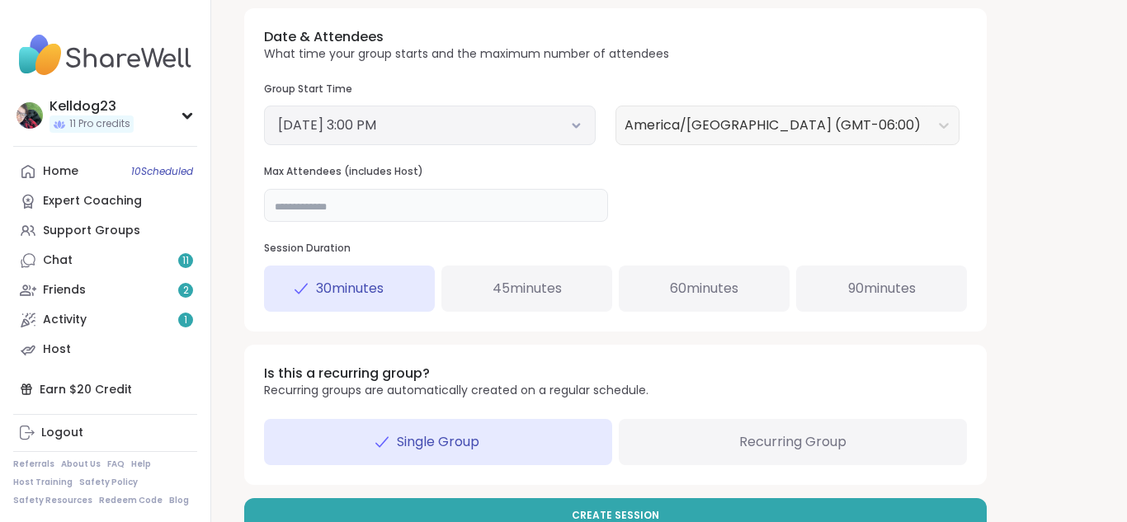
click at [314, 209] on input "**" at bounding box center [436, 205] width 344 height 33
type input "*"
click at [705, 162] on div "Date & Attendees What time your group starts and the maximum number of attendee…" at bounding box center [615, 169] width 742 height 323
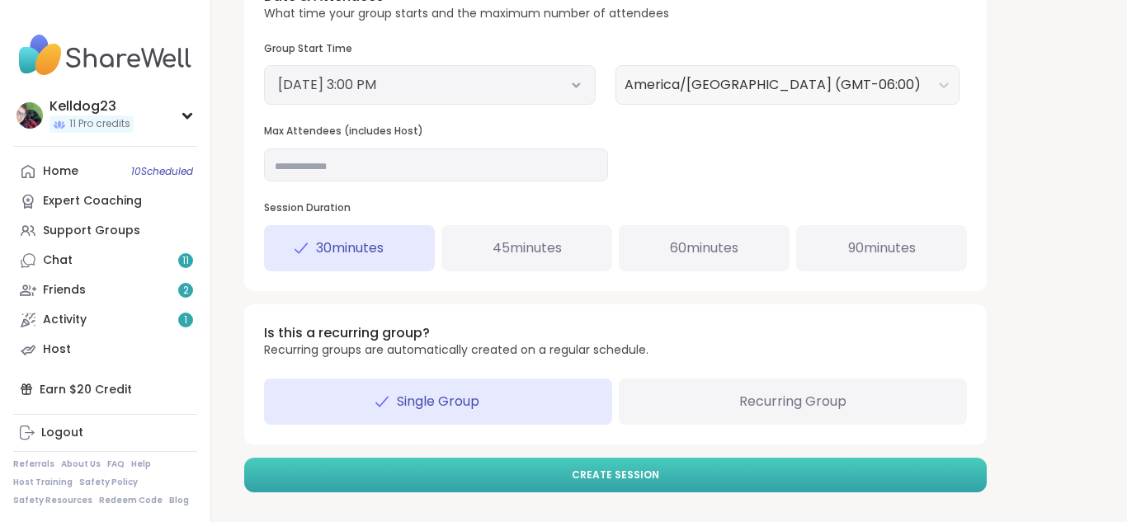
click at [628, 478] on span "Create Session" at bounding box center [615, 475] width 87 height 15
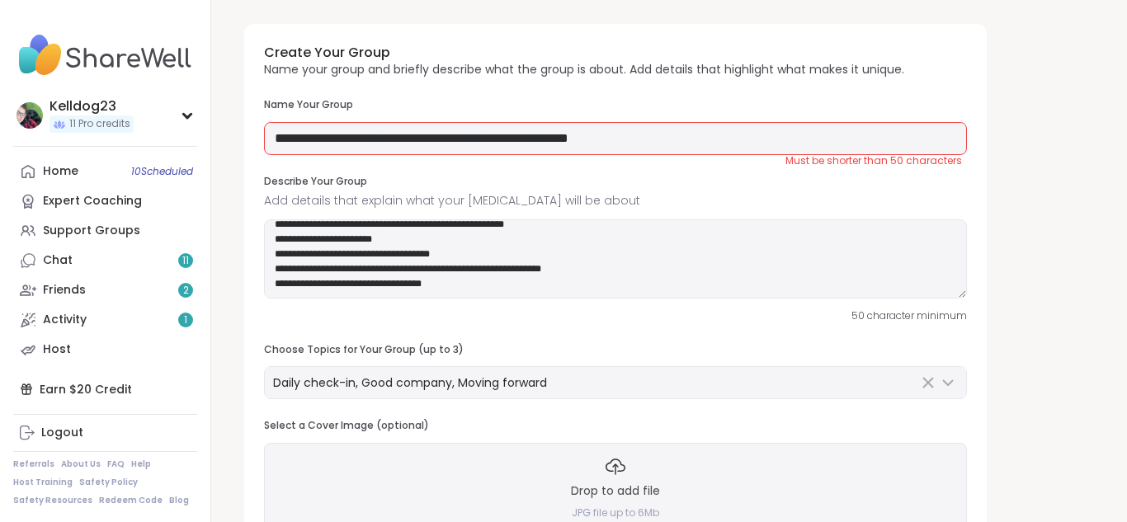
scroll to position [0, 0]
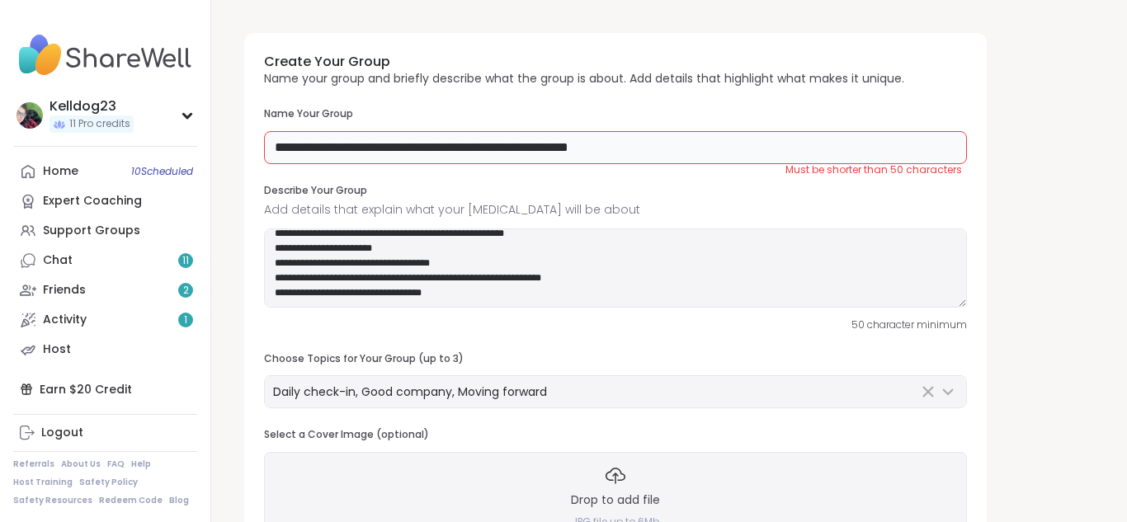
click at [771, 148] on input "**********" at bounding box center [615, 147] width 703 height 33
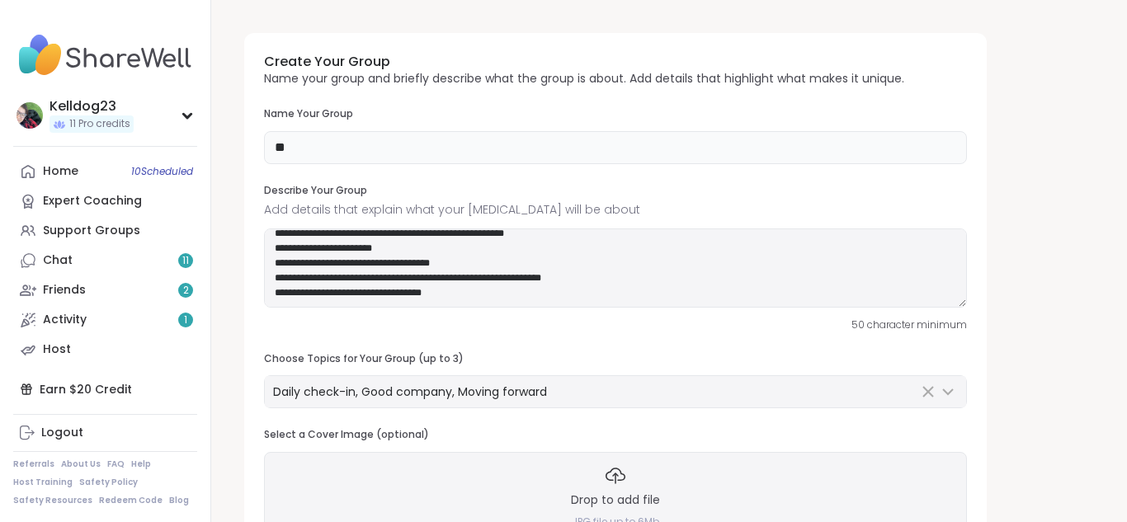
type input "*"
type input "**********"
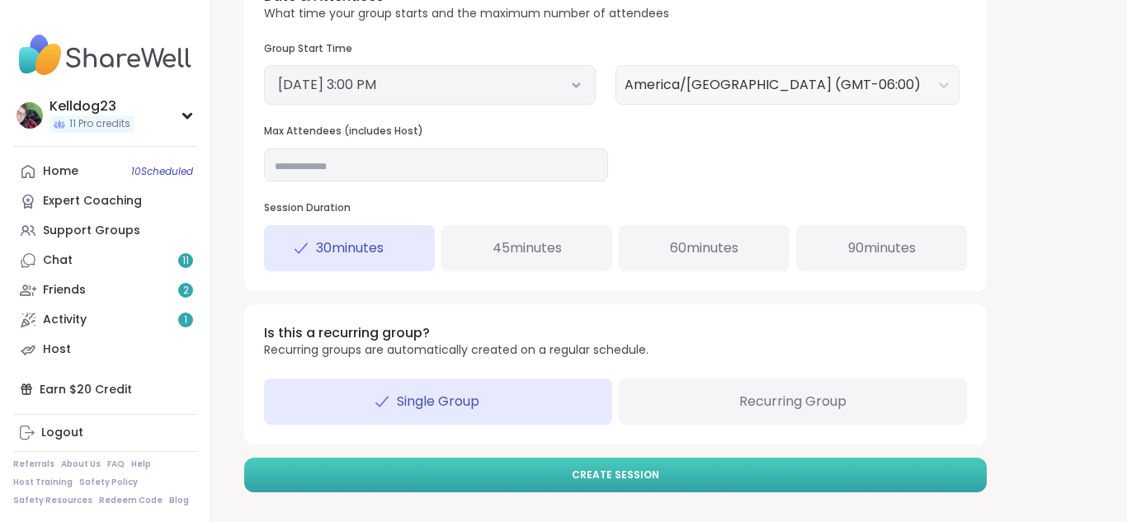
click at [560, 474] on button "Create Session" at bounding box center [615, 475] width 742 height 35
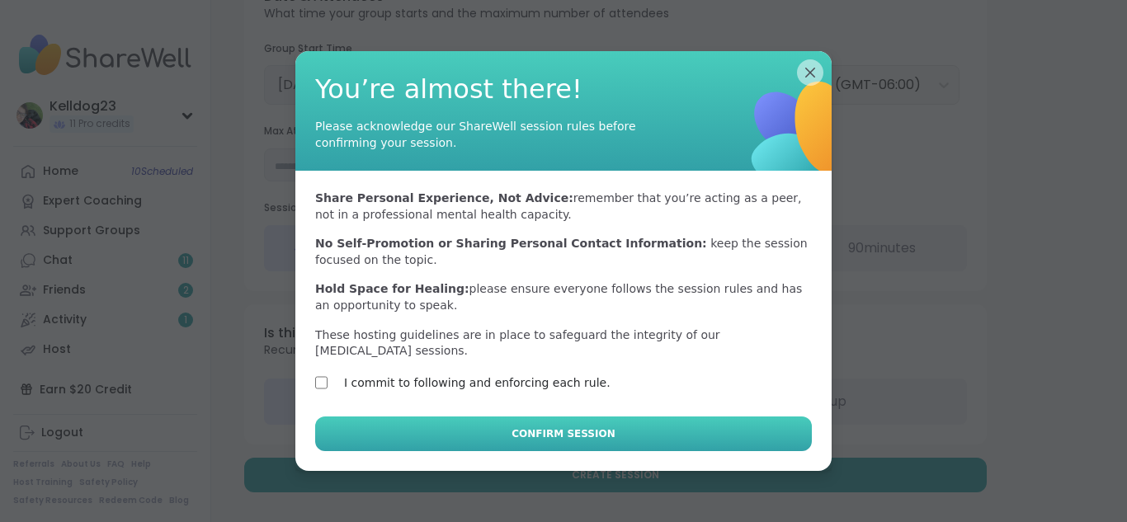
click at [430, 434] on button "Confirm Session" at bounding box center [563, 434] width 497 height 35
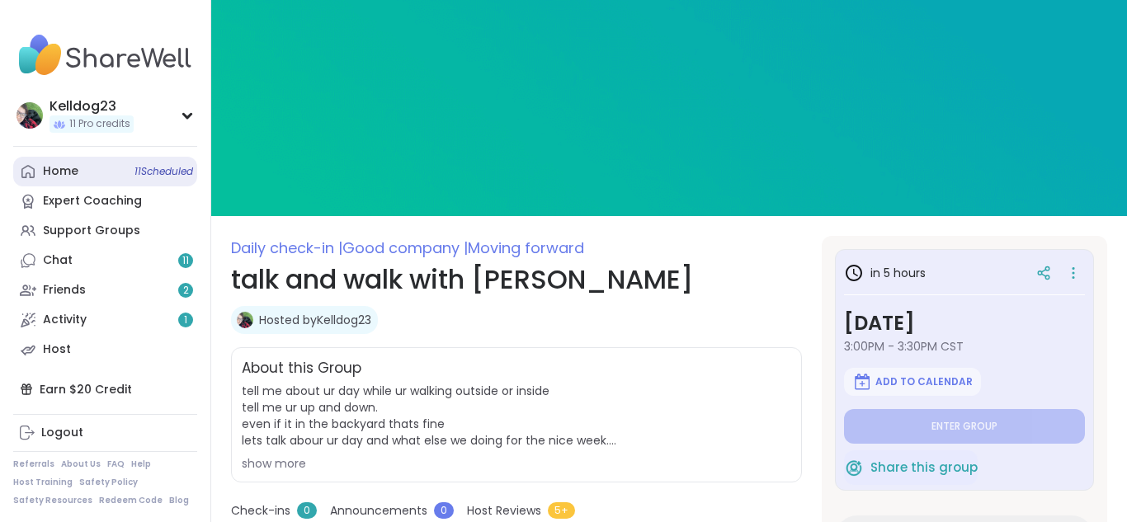
click at [67, 163] on div "Home 11 Scheduled" at bounding box center [60, 171] width 35 height 16
type textarea "*"
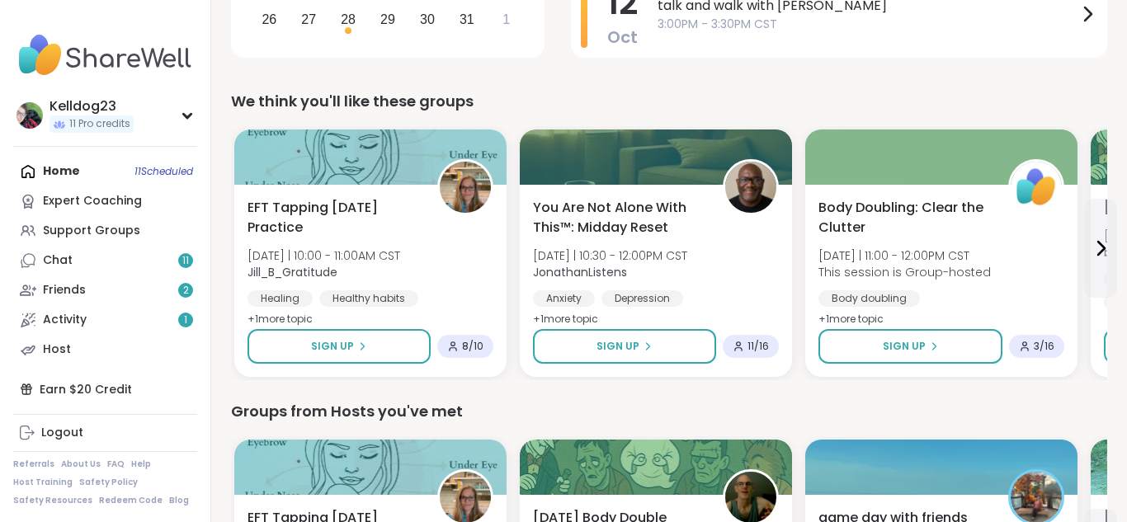
scroll to position [495, 0]
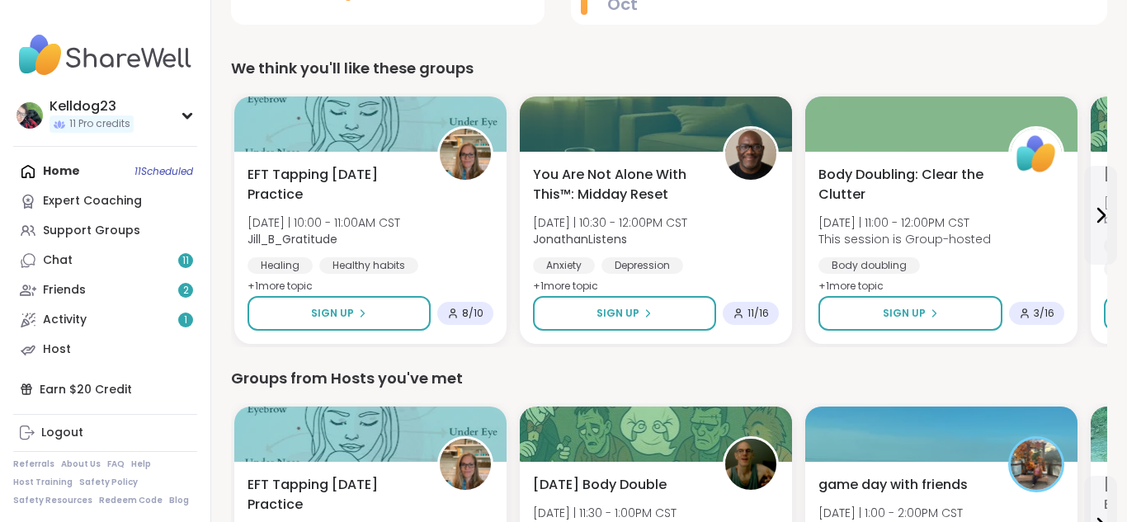
click at [87, 163] on div "Home 11 Scheduled Expert Coaching Support Groups Chat 11 Friends 2 Activity 1 H…" at bounding box center [105, 261] width 184 height 208
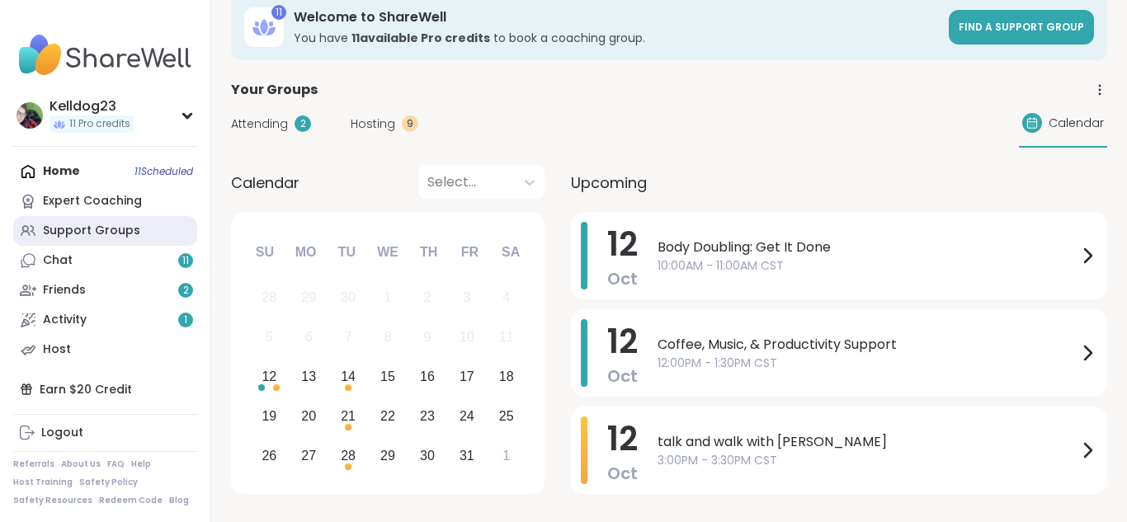
scroll to position [0, 0]
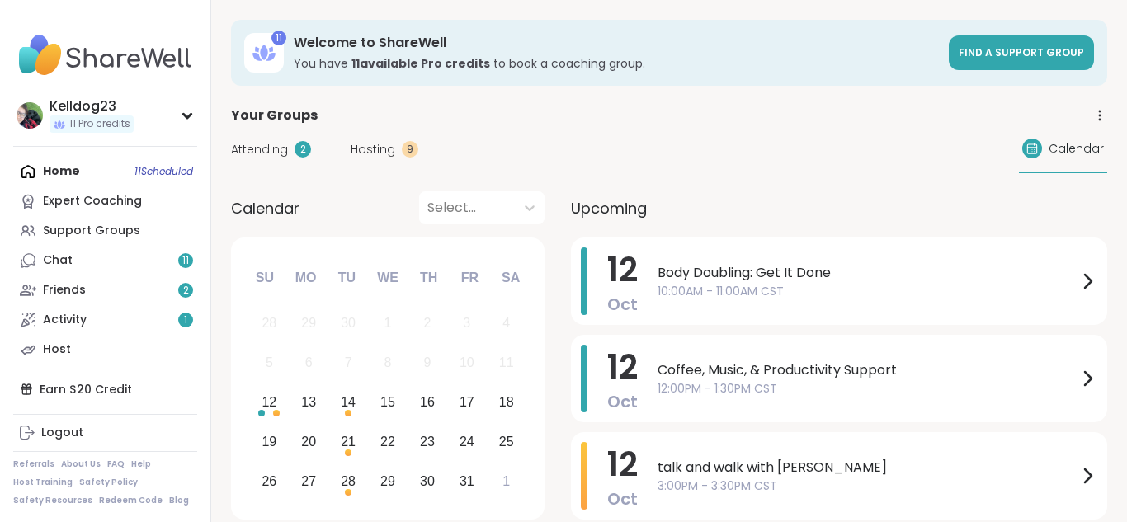
click at [253, 147] on span "Attending" at bounding box center [259, 149] width 57 height 17
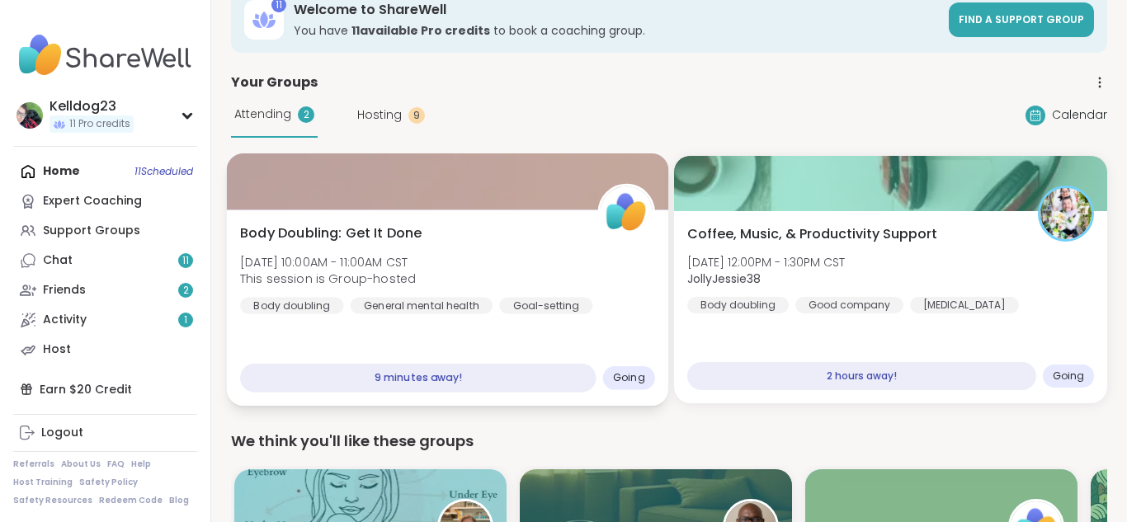
scroll to position [66, 0]
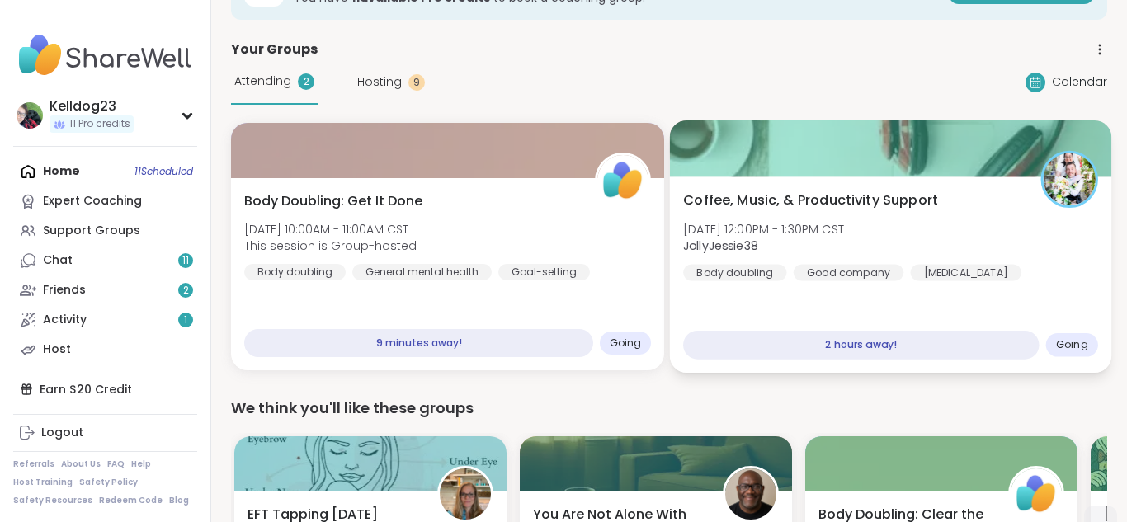
click at [820, 186] on div "Coffee, Music, & Productivity Support [DATE] 12:00PM - 1:30PM CST JollyJessie38…" at bounding box center [891, 274] width 442 height 196
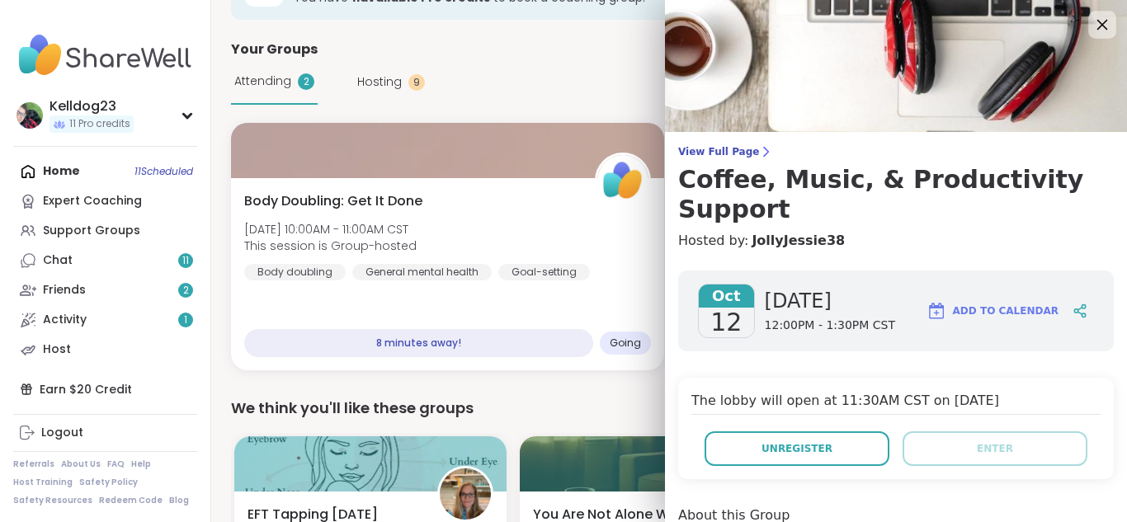
click at [1099, 17] on icon at bounding box center [1101, 24] width 21 height 21
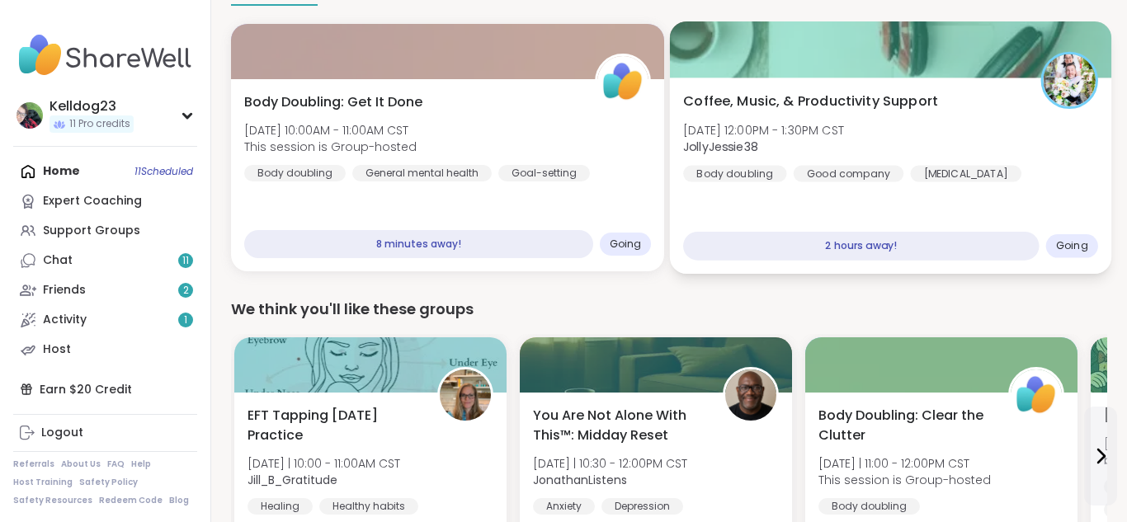
scroll to position [132, 0]
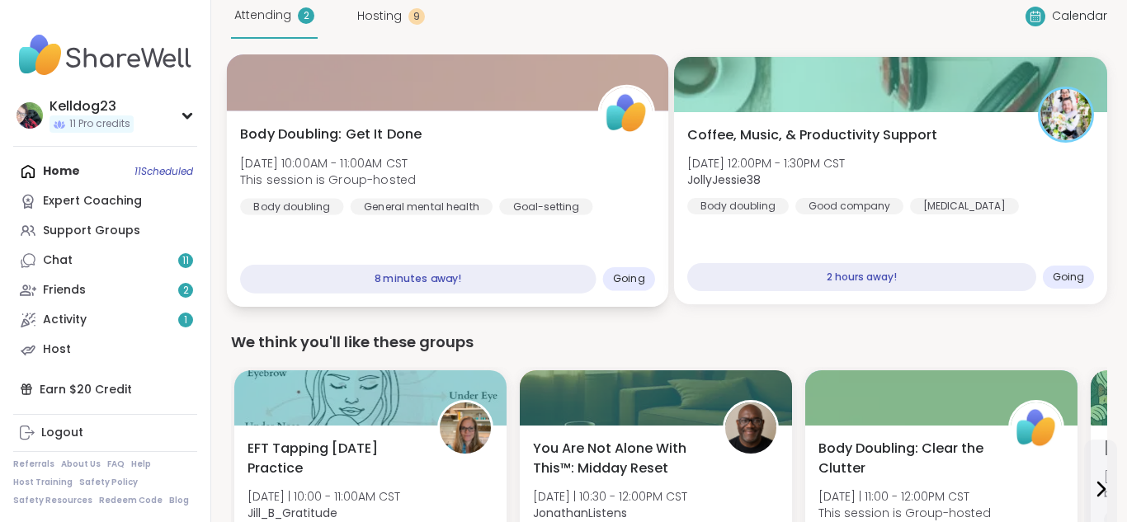
click at [436, 128] on div "Body Doubling: Get It Done [DATE] 10:00AM - 11:00AM CST This session is Group-h…" at bounding box center [447, 170] width 415 height 91
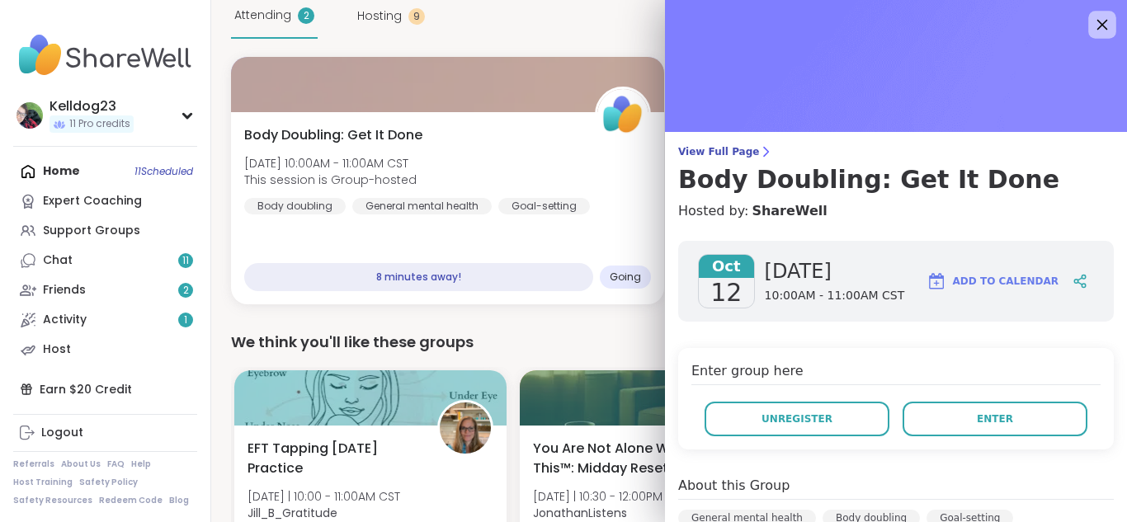
click at [1092, 21] on icon at bounding box center [1101, 24] width 21 height 21
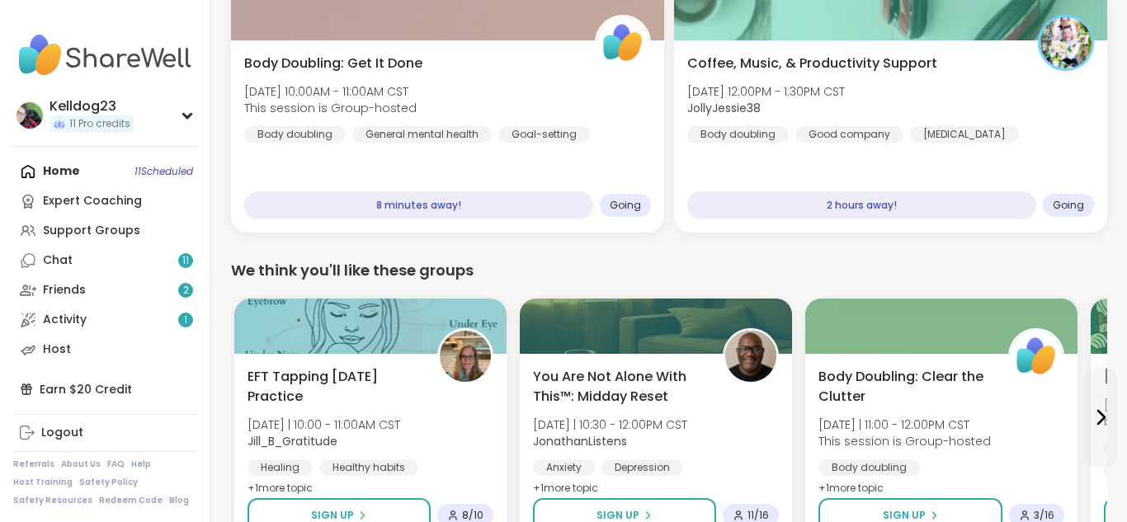
scroll to position [231, 0]
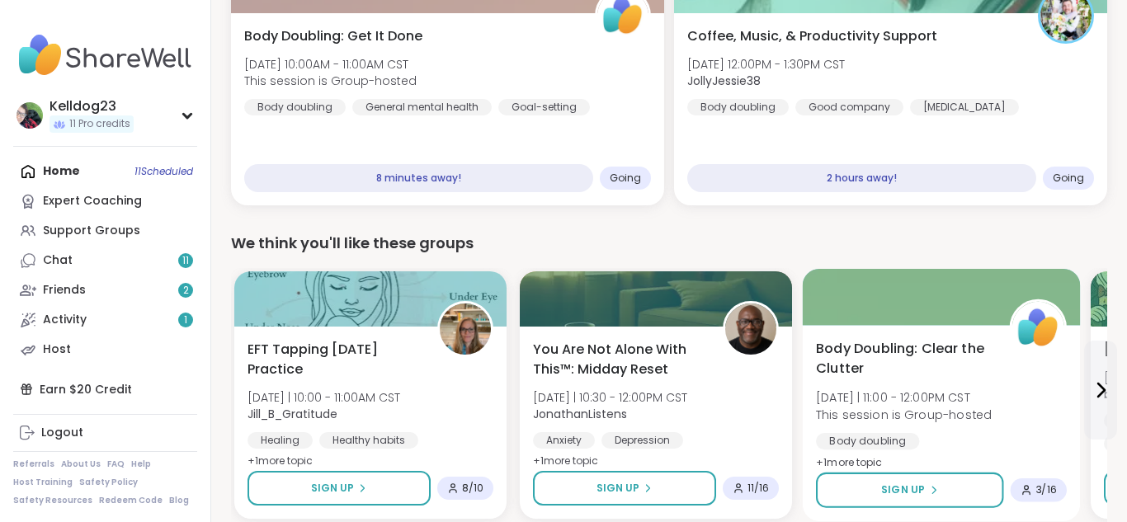
click at [950, 339] on span "Body Doubling: Clear the Clutter" at bounding box center [903, 359] width 175 height 40
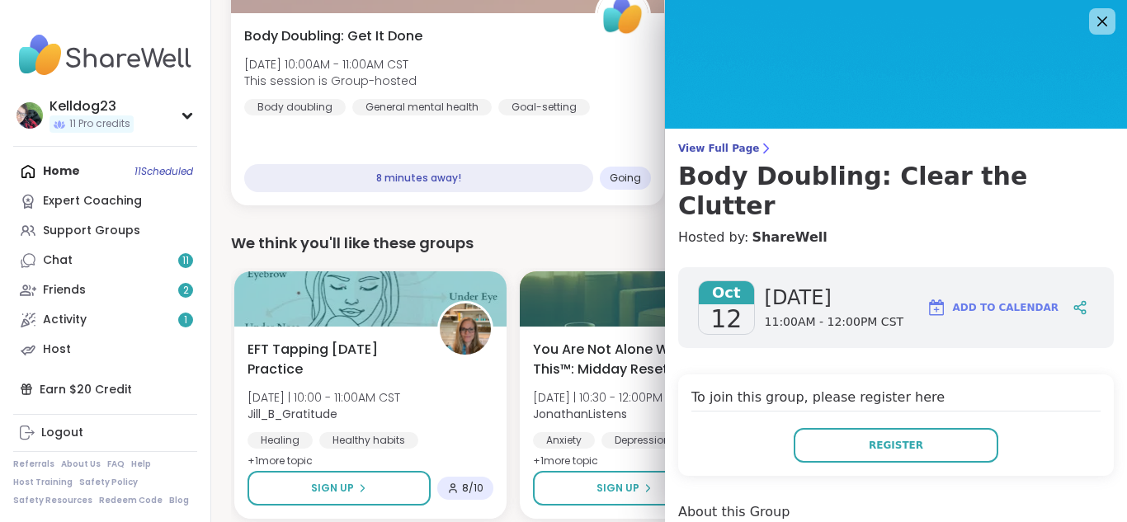
scroll to position [0, 0]
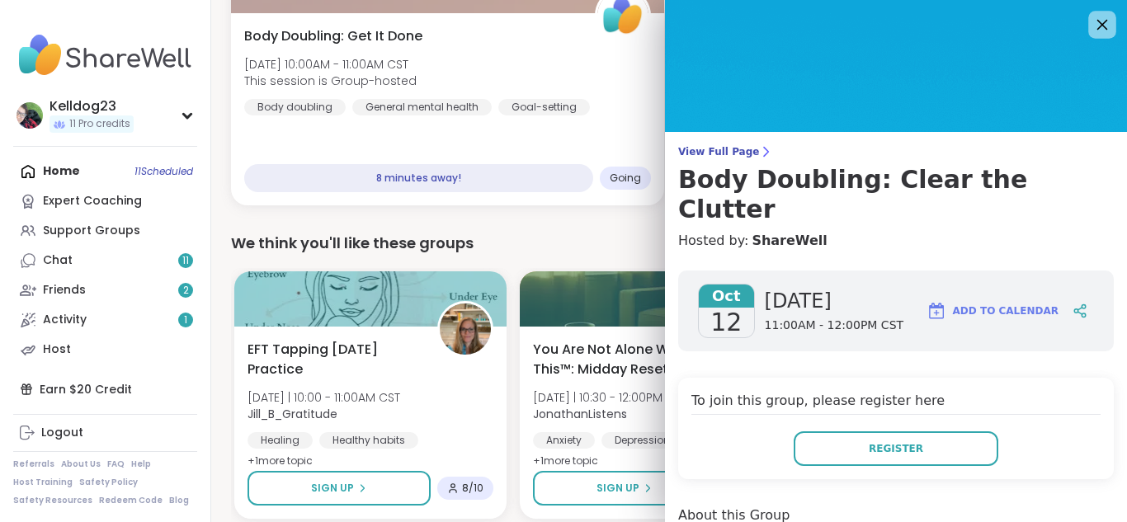
click at [1099, 15] on icon at bounding box center [1101, 24] width 21 height 21
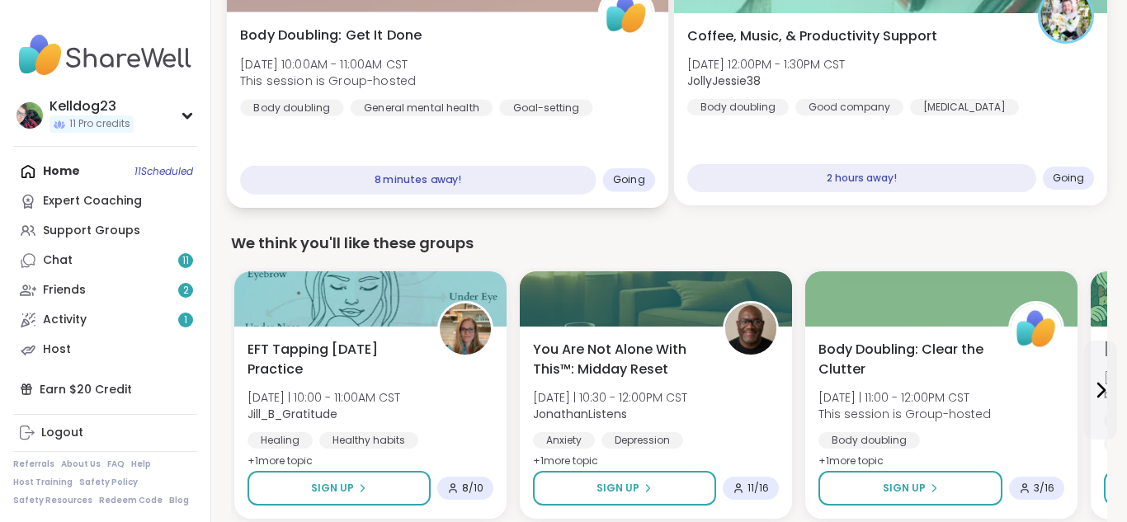
click at [535, 64] on div "Body Doubling: Get It Done [DATE] 10:00AM - 11:00AM CST This session is Group-h…" at bounding box center [447, 71] width 415 height 91
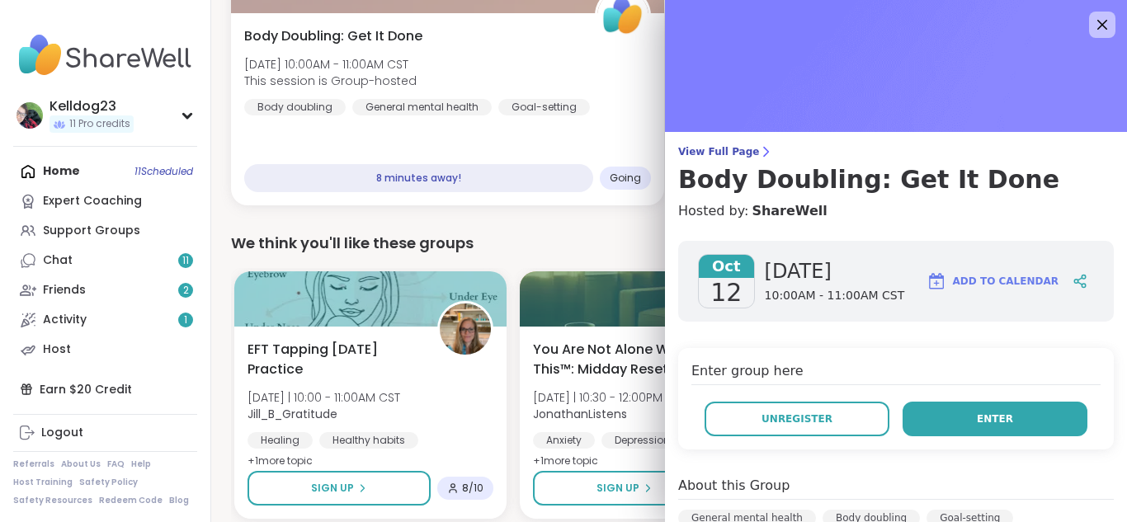
click at [976, 419] on button "Enter" at bounding box center [994, 419] width 185 height 35
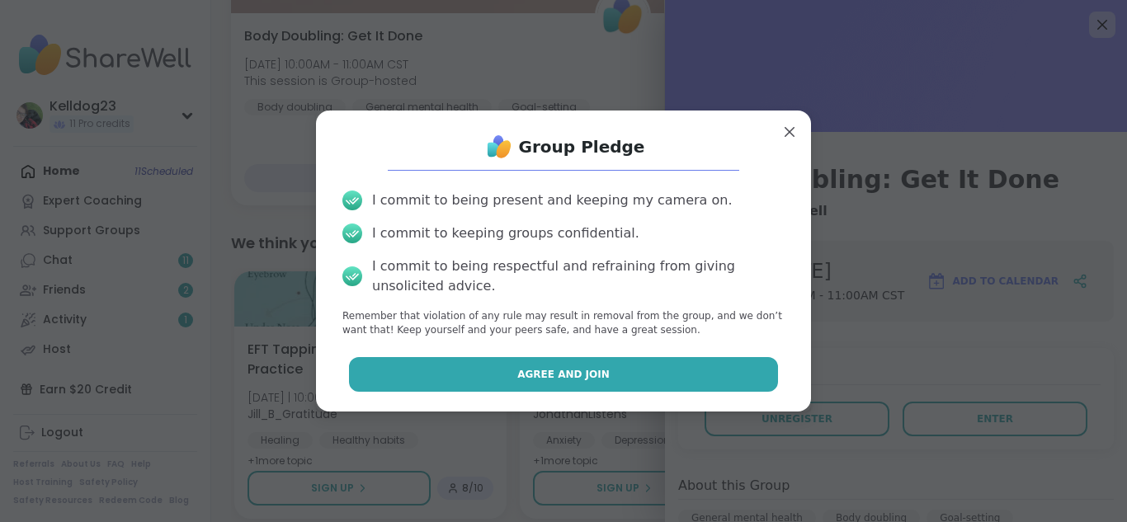
click at [597, 384] on button "Agree and Join" at bounding box center [564, 374] width 430 height 35
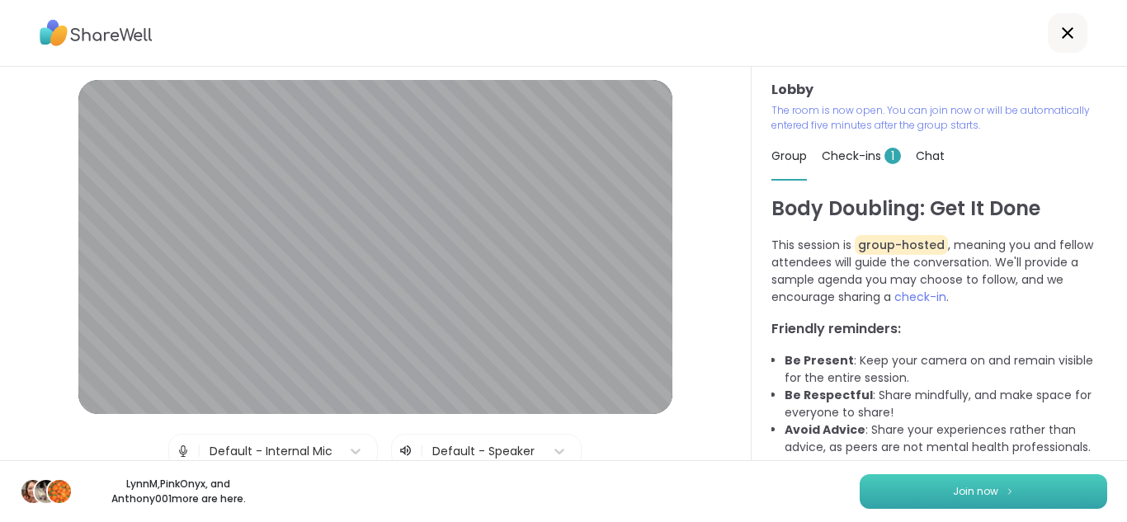
click at [947, 500] on button "Join now" at bounding box center [982, 491] width 247 height 35
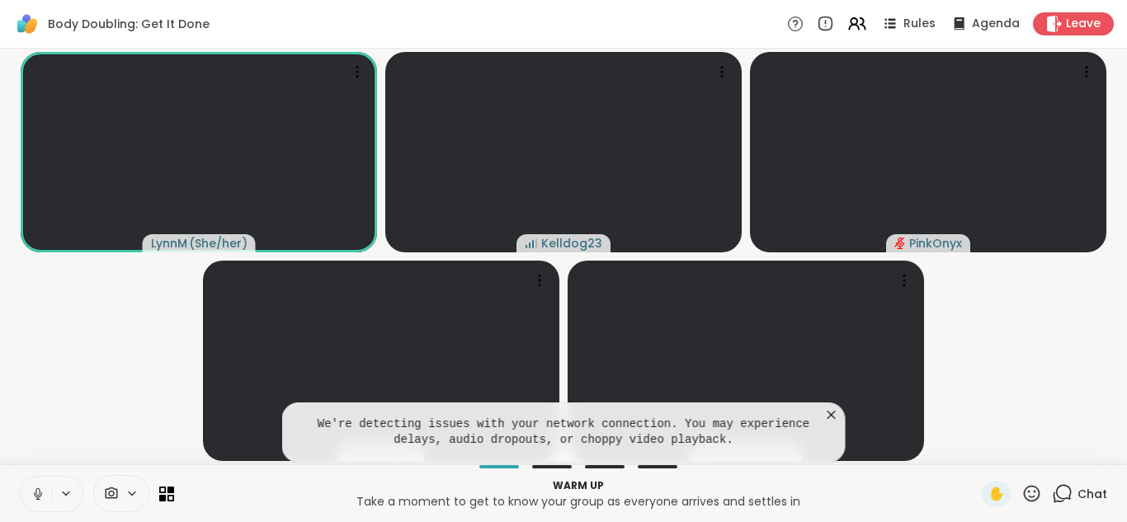
click at [834, 414] on icon at bounding box center [831, 415] width 16 height 16
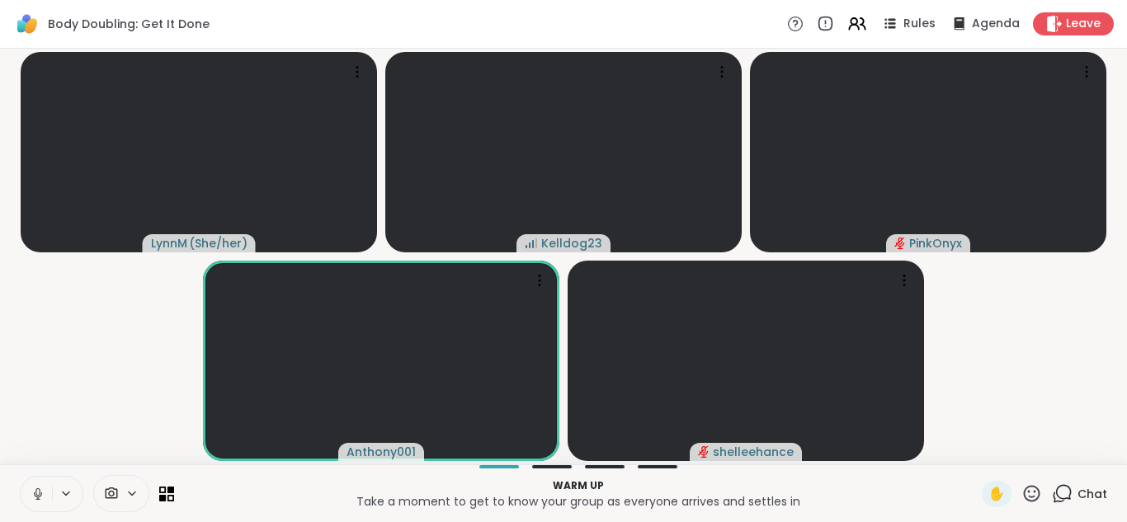
click at [1061, 483] on icon at bounding box center [1062, 493] width 21 height 21
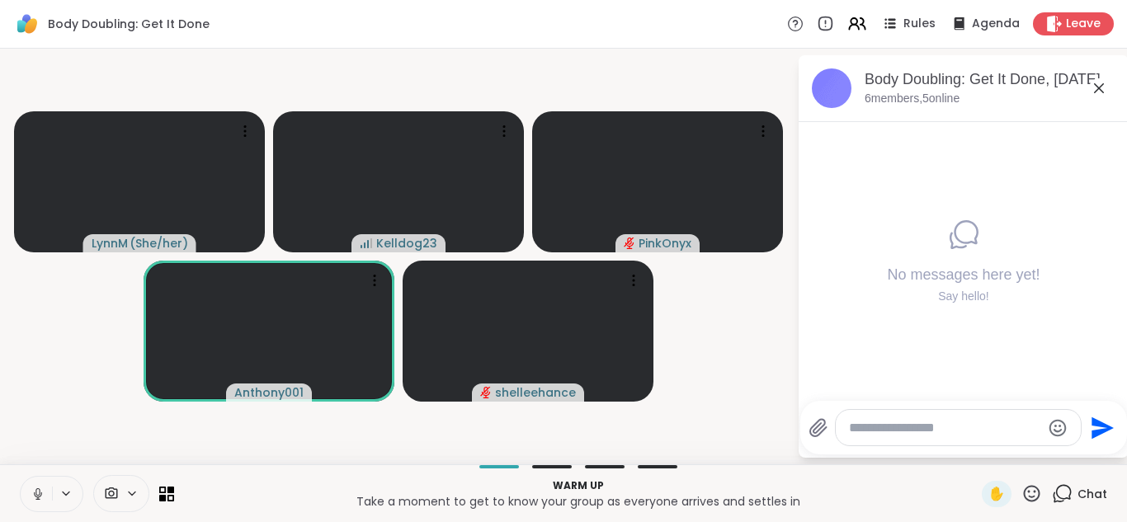
click at [870, 426] on textarea "Type your message" at bounding box center [945, 428] width 192 height 16
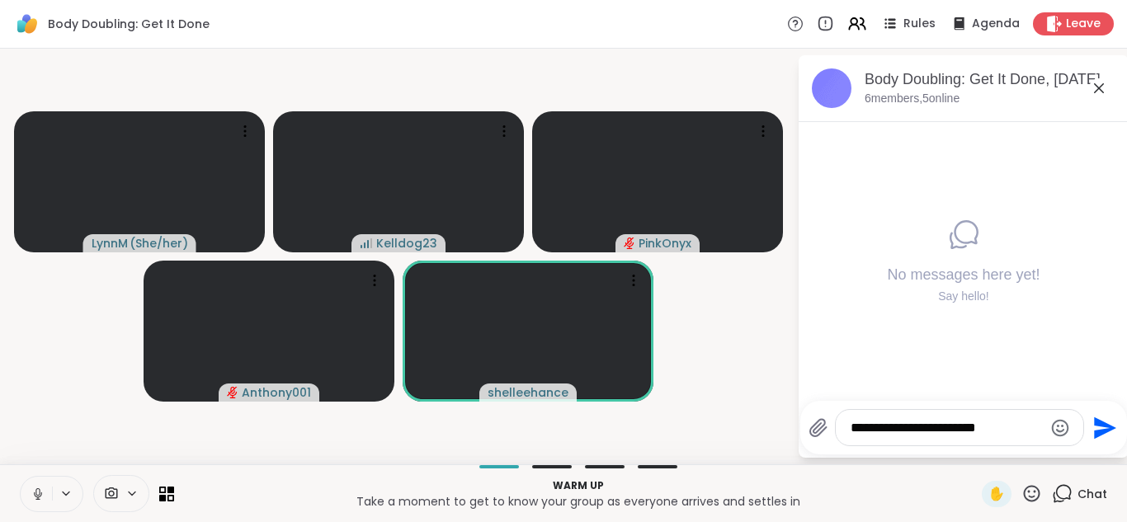
type textarea "**********"
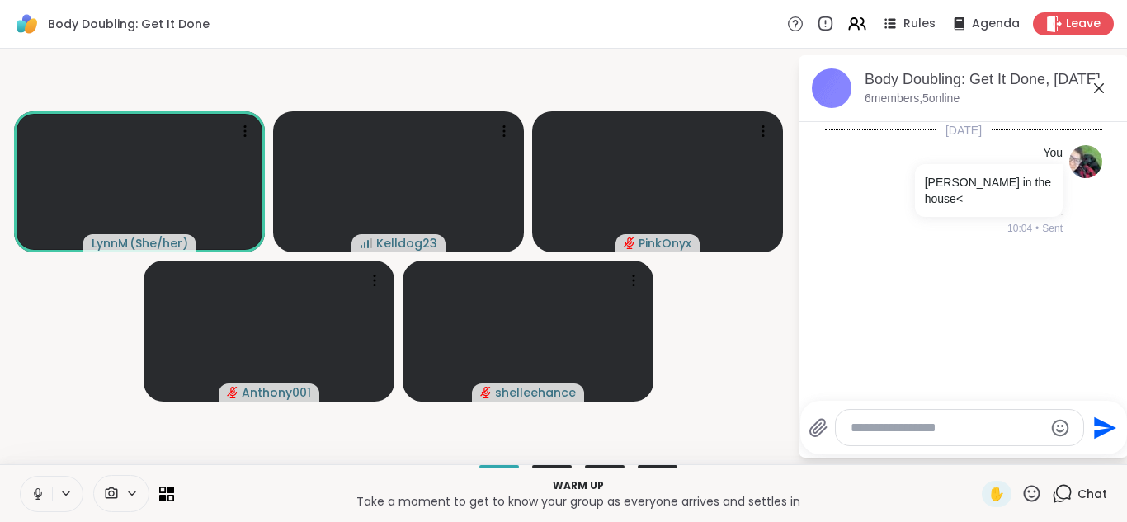
click at [1094, 90] on icon at bounding box center [1099, 88] width 20 height 20
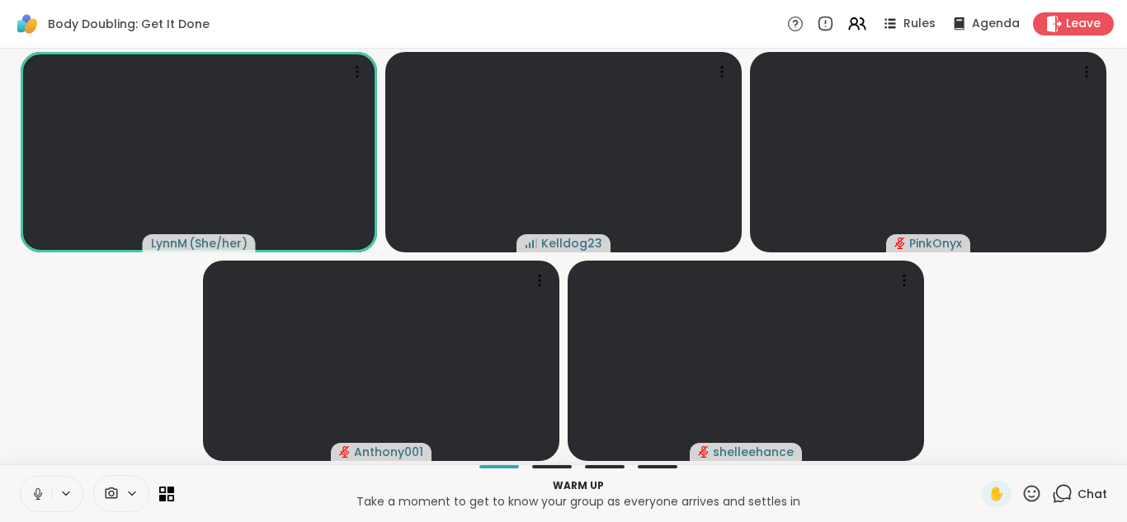
click at [29, 478] on button at bounding box center [36, 494] width 31 height 35
click at [34, 492] on icon at bounding box center [38, 494] width 15 height 15
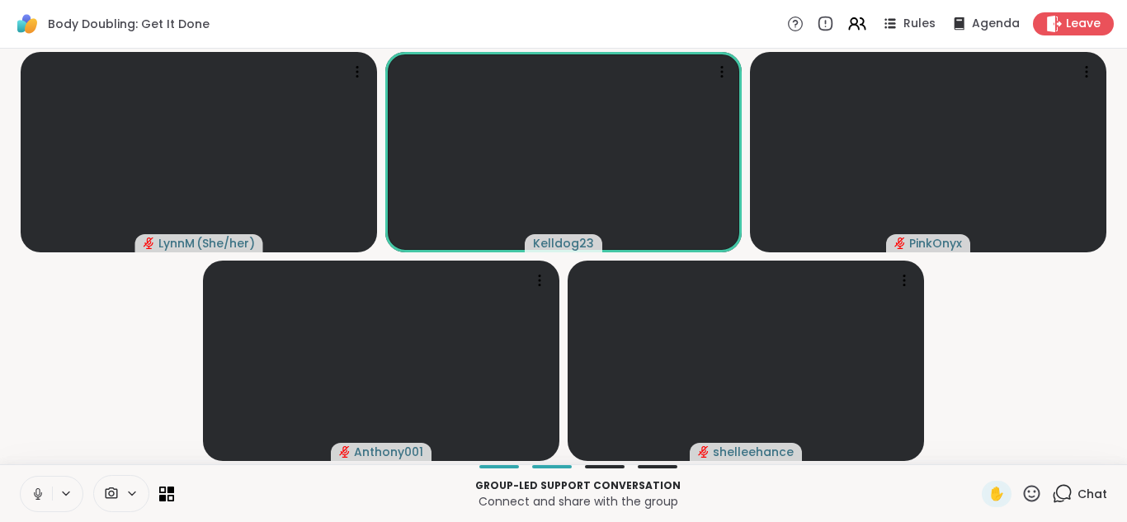
click at [32, 498] on icon at bounding box center [38, 494] width 15 height 15
click at [35, 497] on icon at bounding box center [38, 494] width 15 height 15
click at [38, 492] on icon at bounding box center [38, 494] width 15 height 15
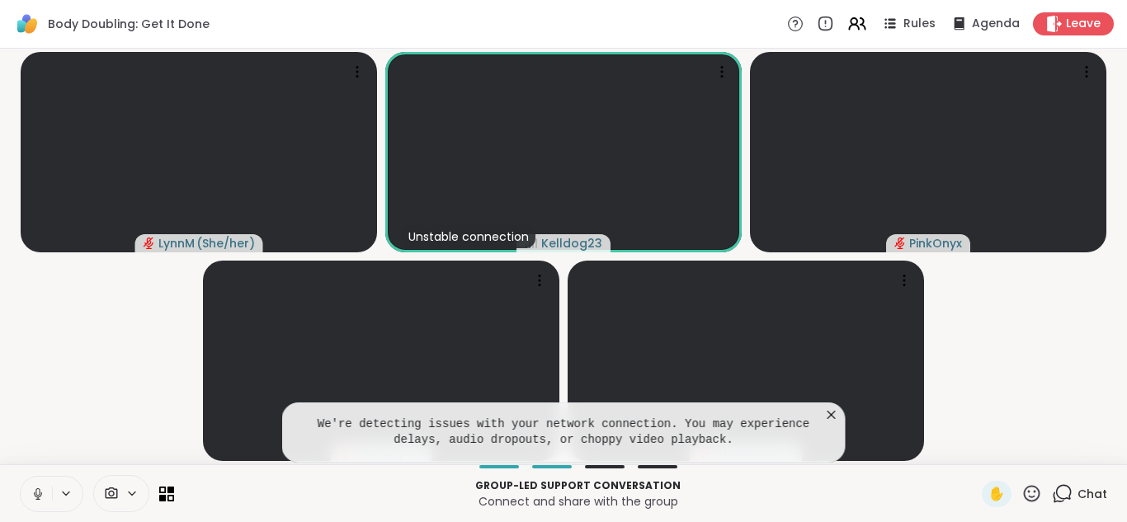
click at [24, 490] on button at bounding box center [36, 494] width 31 height 35
click at [835, 415] on icon at bounding box center [831, 415] width 16 height 16
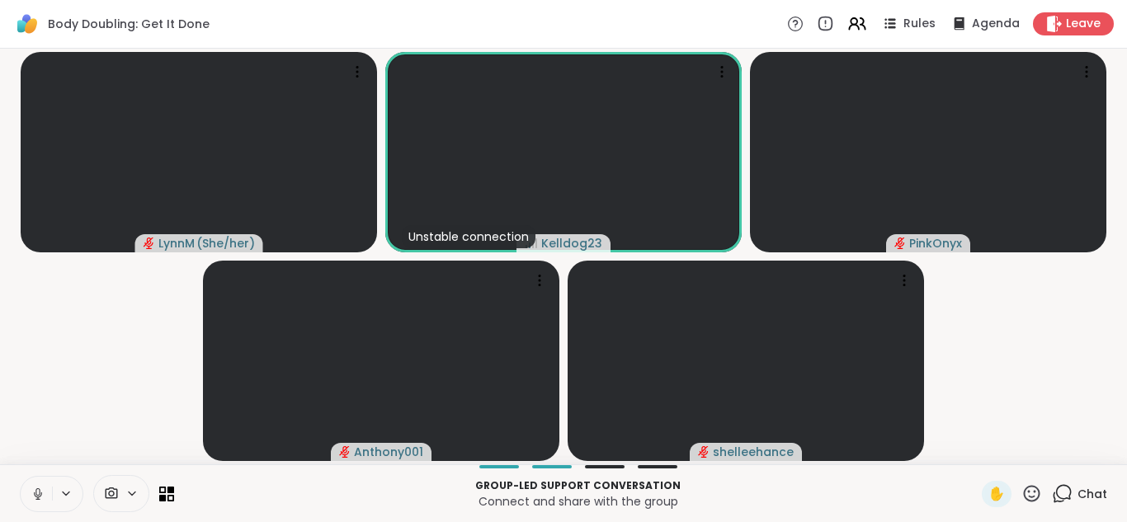
click at [27, 490] on button at bounding box center [36, 494] width 31 height 35
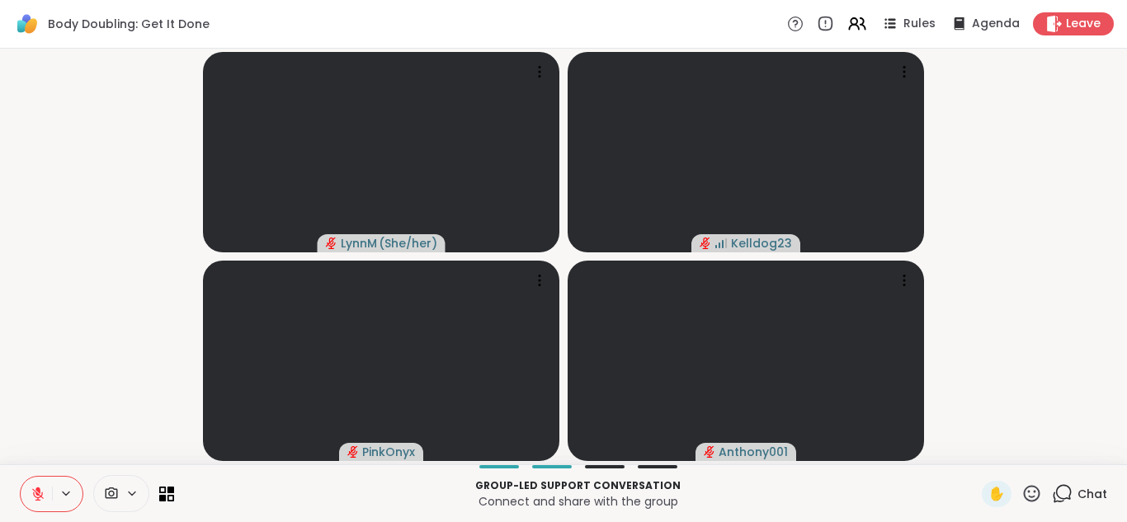
click at [1069, 492] on icon at bounding box center [1062, 493] width 21 height 21
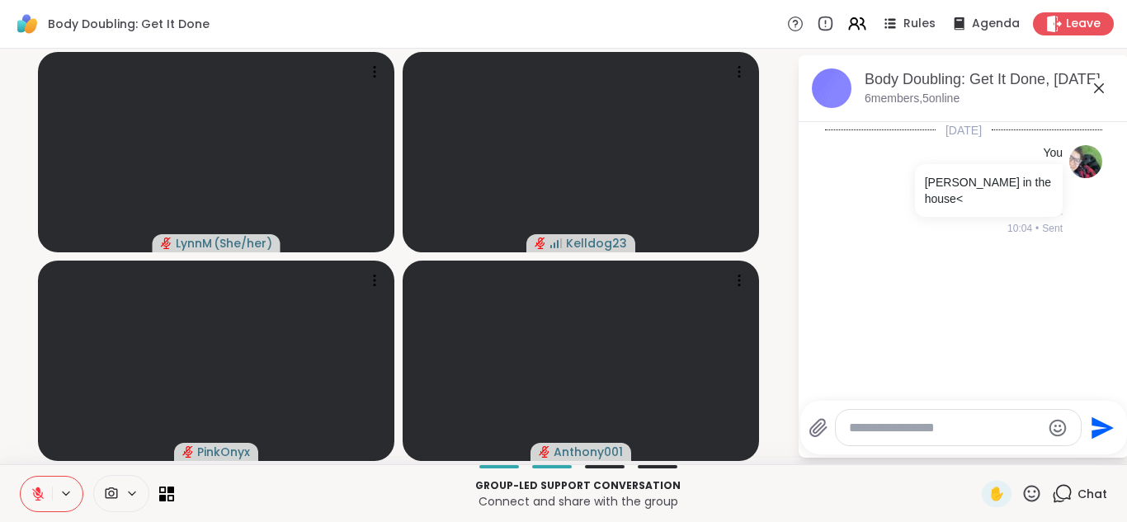
click at [854, 428] on textarea "Type your message" at bounding box center [945, 428] width 192 height 16
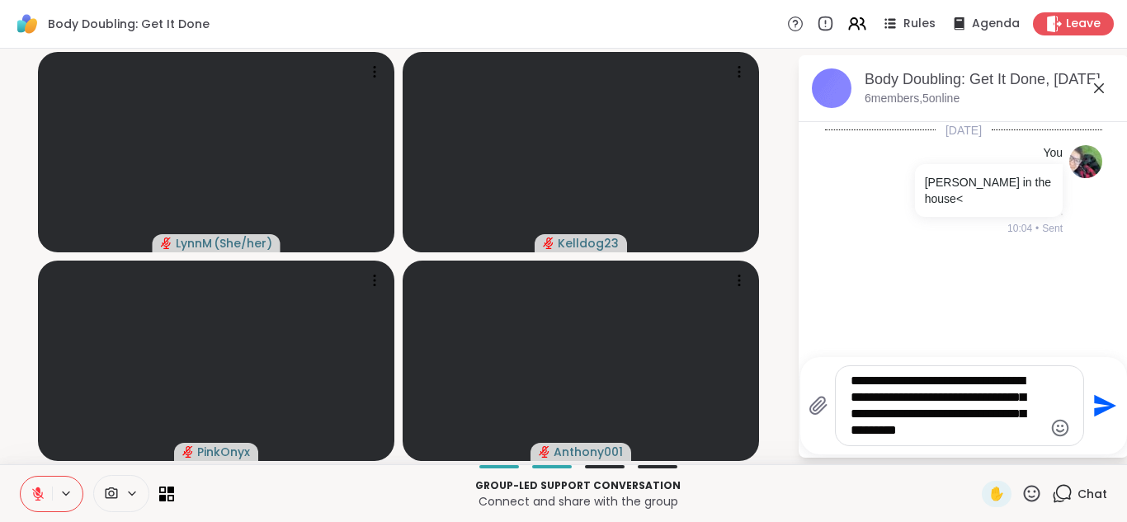
type textarea "**********"
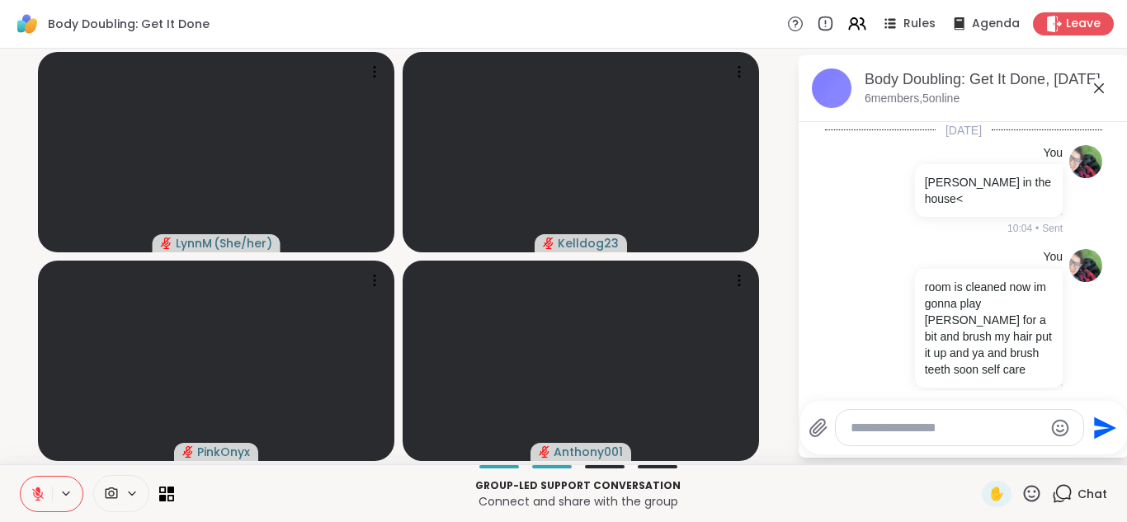
scroll to position [6, 0]
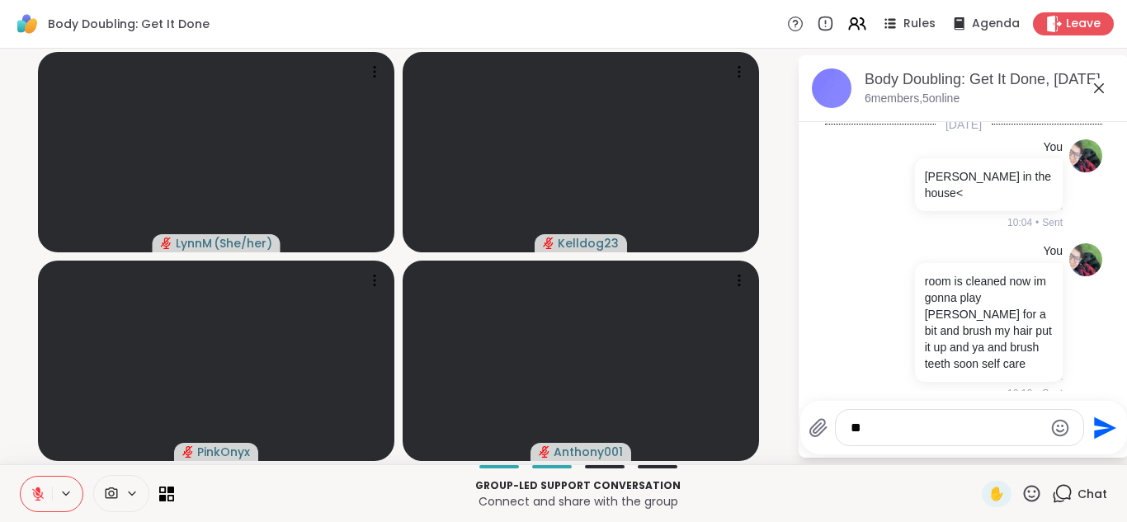
type textarea "*"
type textarea "**********"
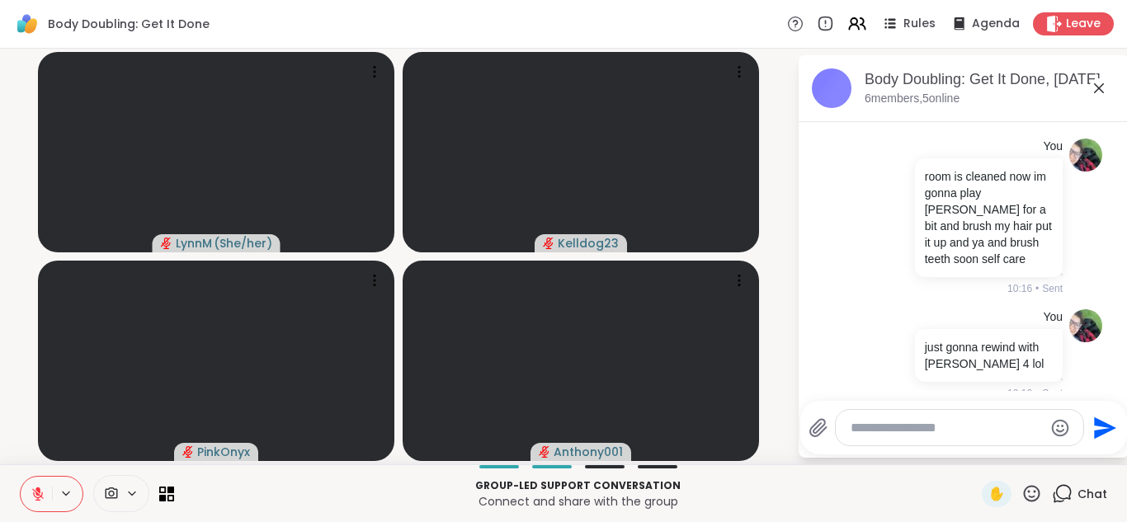
click at [1105, 81] on icon at bounding box center [1099, 88] width 20 height 20
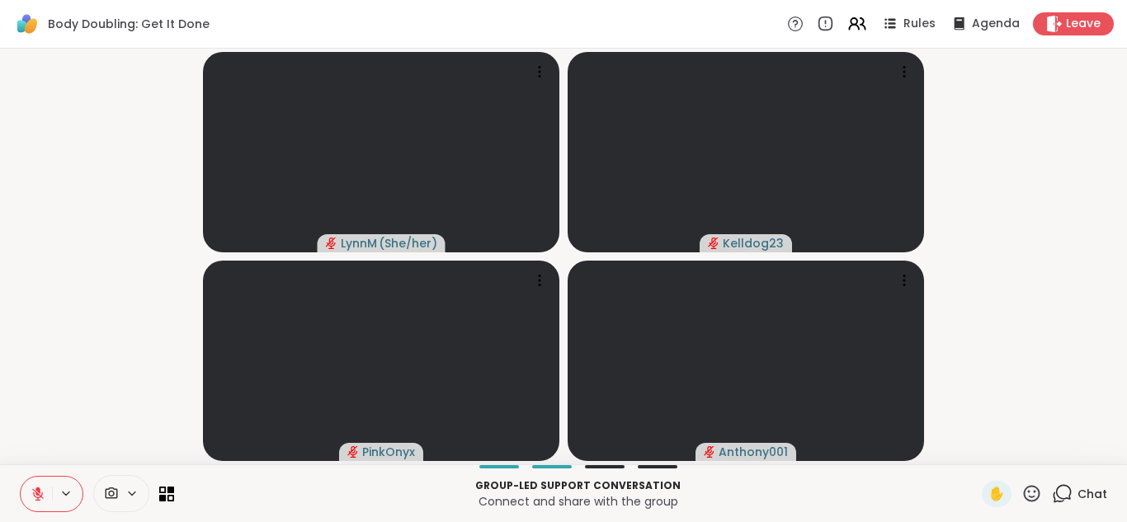
click at [1062, 490] on icon at bounding box center [1062, 493] width 21 height 21
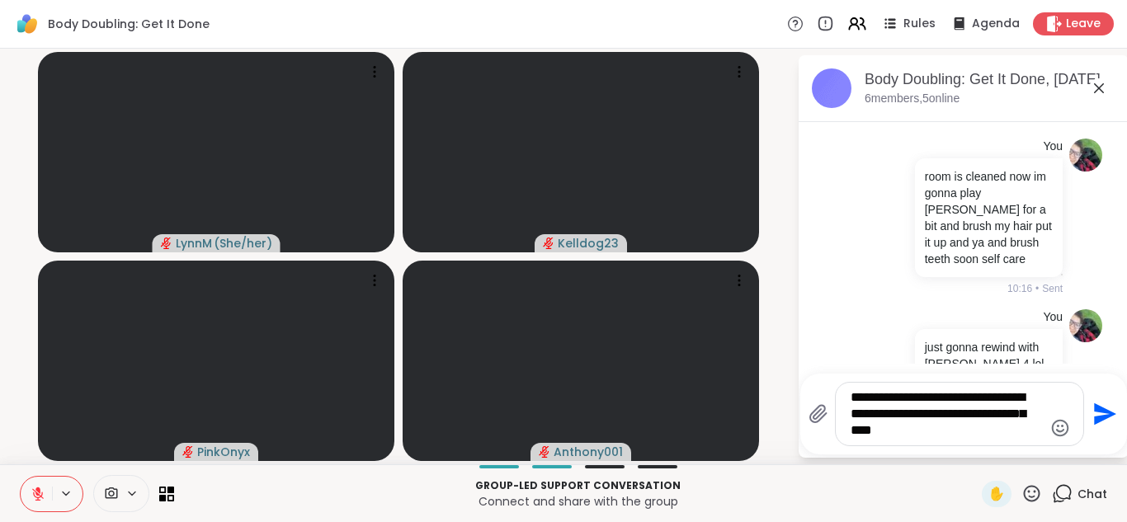
type textarea "**********"
click at [1094, 417] on icon "Send" at bounding box center [1105, 414] width 22 height 22
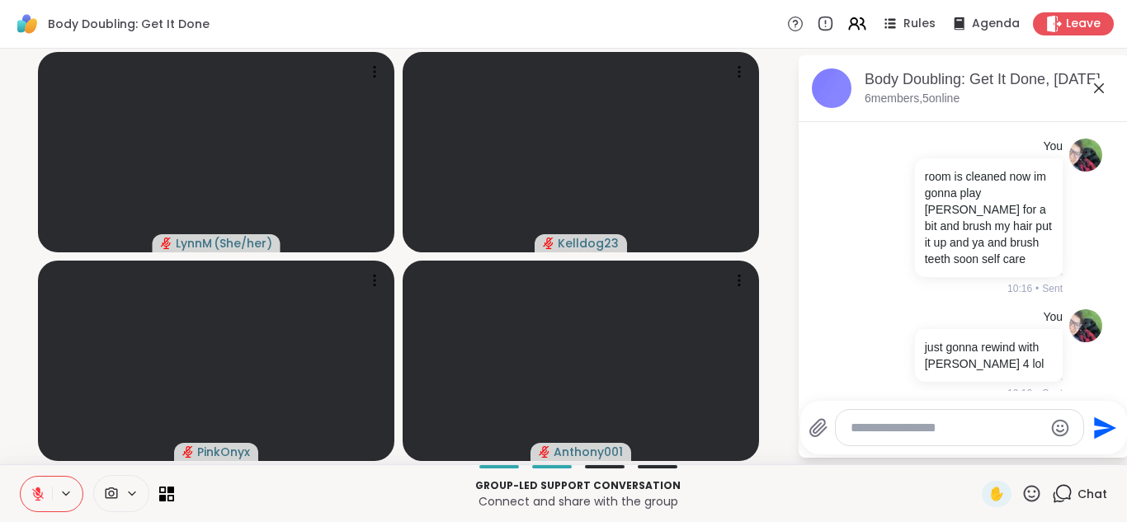
click at [869, 391] on div "[DATE] You [PERSON_NAME] in the house< 10:04 • Sent You room is cleaned now im …" at bounding box center [963, 261] width 330 height 279
click at [823, 420] on icon at bounding box center [818, 427] width 16 height 17
click at [0, 0] on input "file" at bounding box center [0, 0] width 0 height 0
click at [897, 432] on textarea "Type your message" at bounding box center [946, 428] width 192 height 16
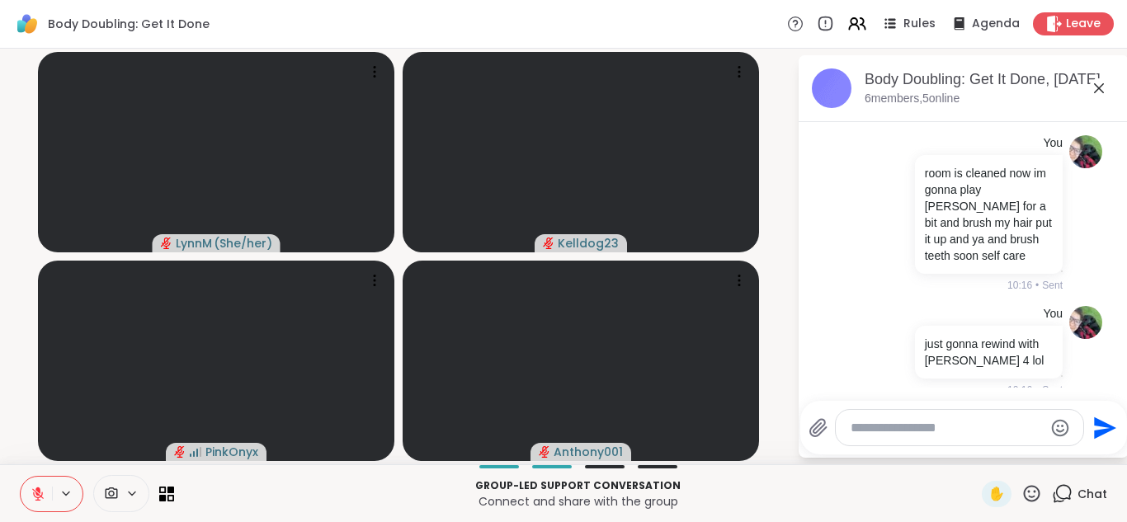
click at [897, 432] on textarea "Type your message" at bounding box center [946, 428] width 192 height 16
click at [897, 433] on textarea "Type your message" at bounding box center [946, 428] width 192 height 16
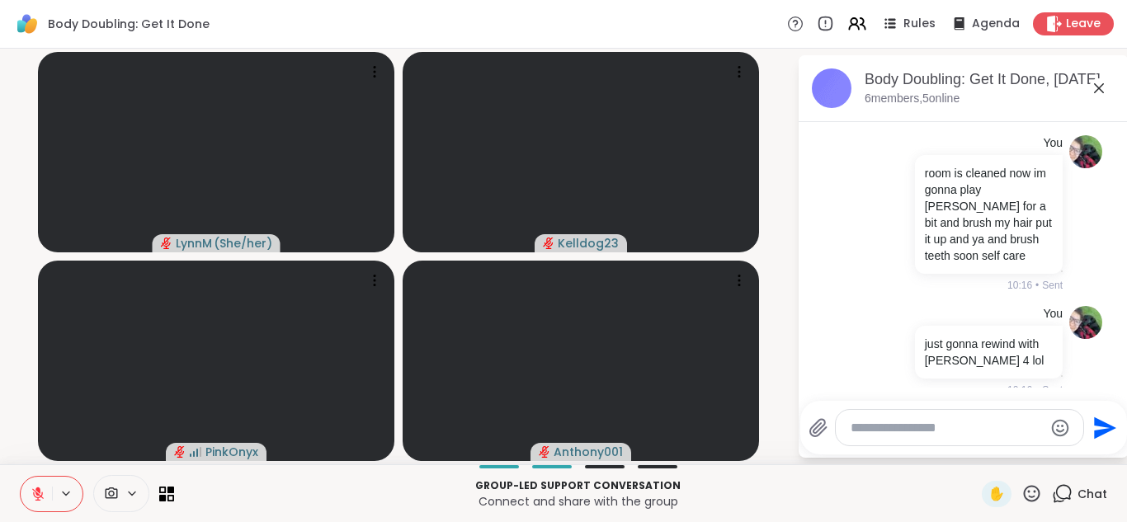
click at [897, 433] on textarea "Type your message" at bounding box center [946, 428] width 192 height 16
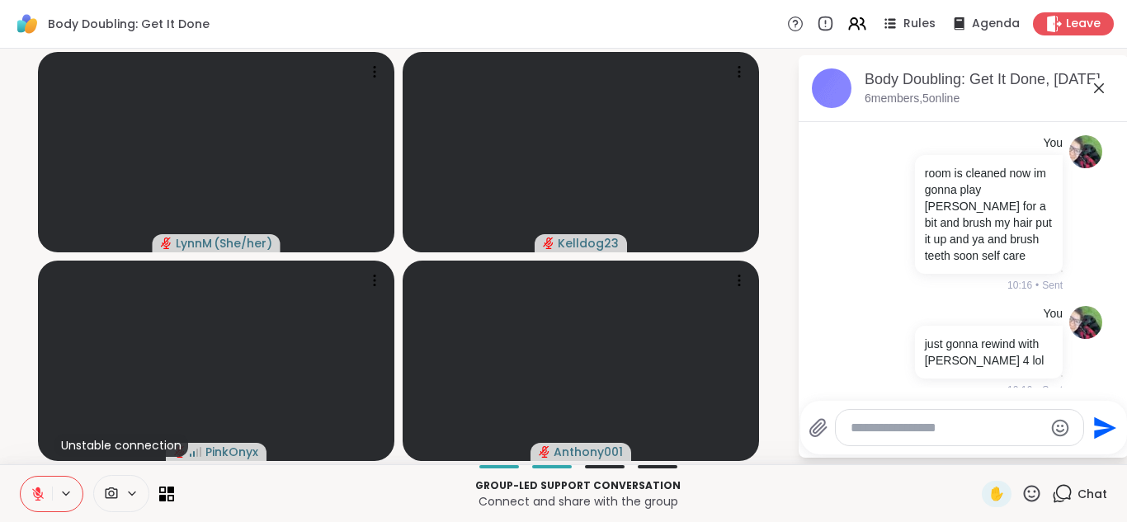
click at [896, 433] on textarea "Type your message" at bounding box center [946, 428] width 192 height 16
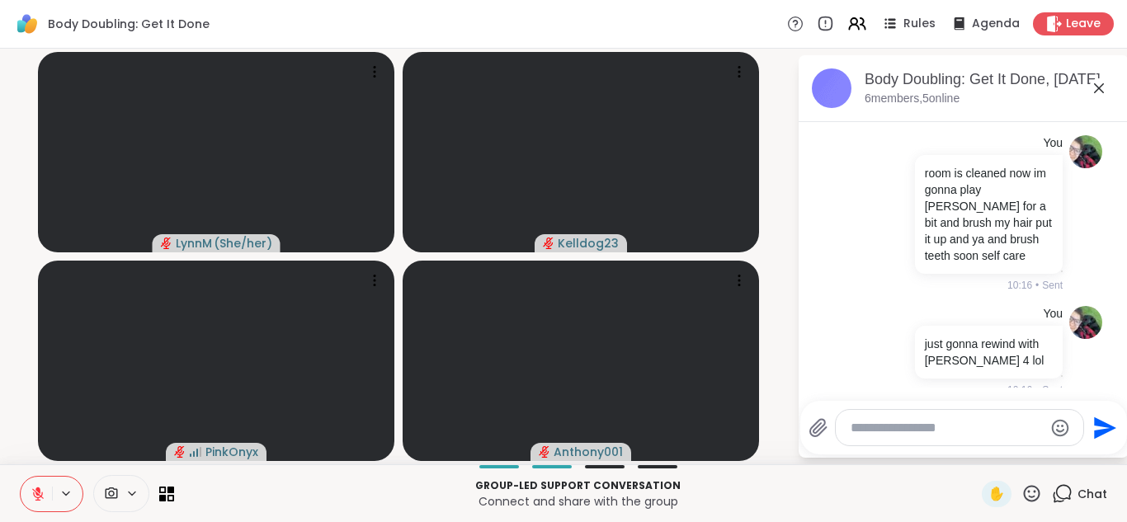
click at [896, 433] on textarea "Type your message" at bounding box center [946, 428] width 192 height 16
paste textarea "**********"
type textarea "**********"
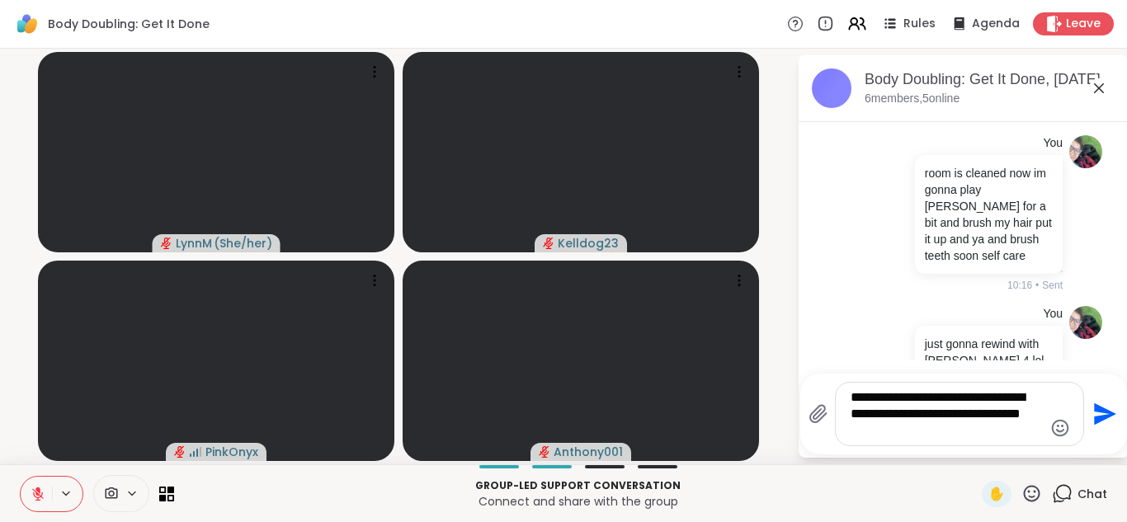
click at [1098, 419] on icon "Send" at bounding box center [1105, 414] width 22 height 22
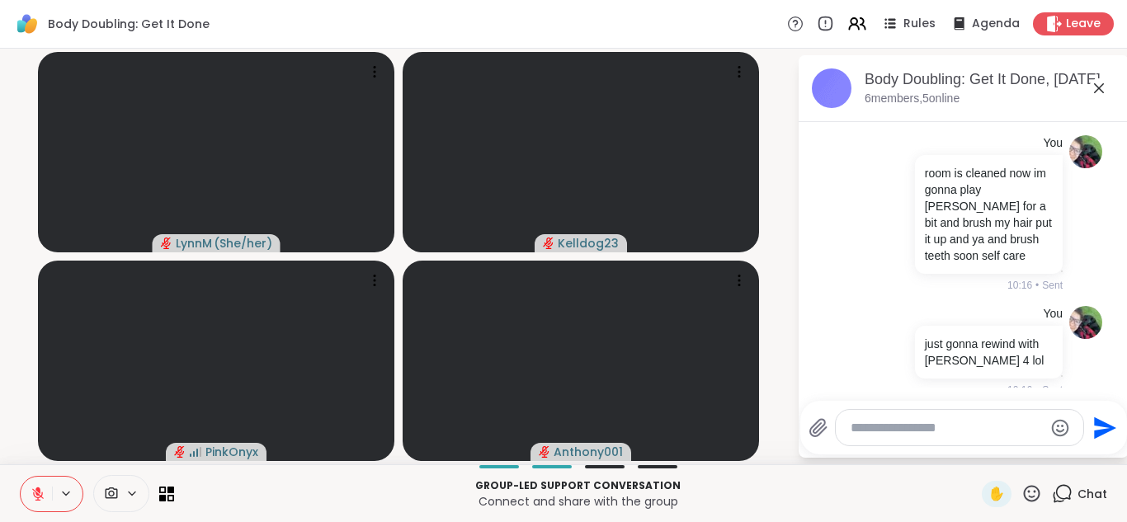
click at [1100, 92] on icon at bounding box center [1099, 88] width 20 height 20
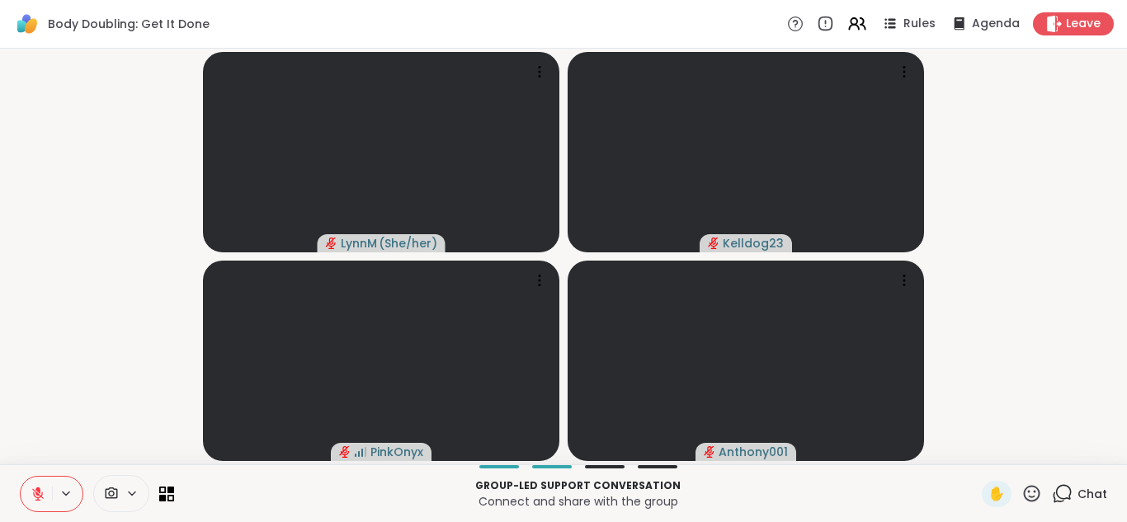
click at [1065, 489] on icon at bounding box center [1062, 493] width 21 height 21
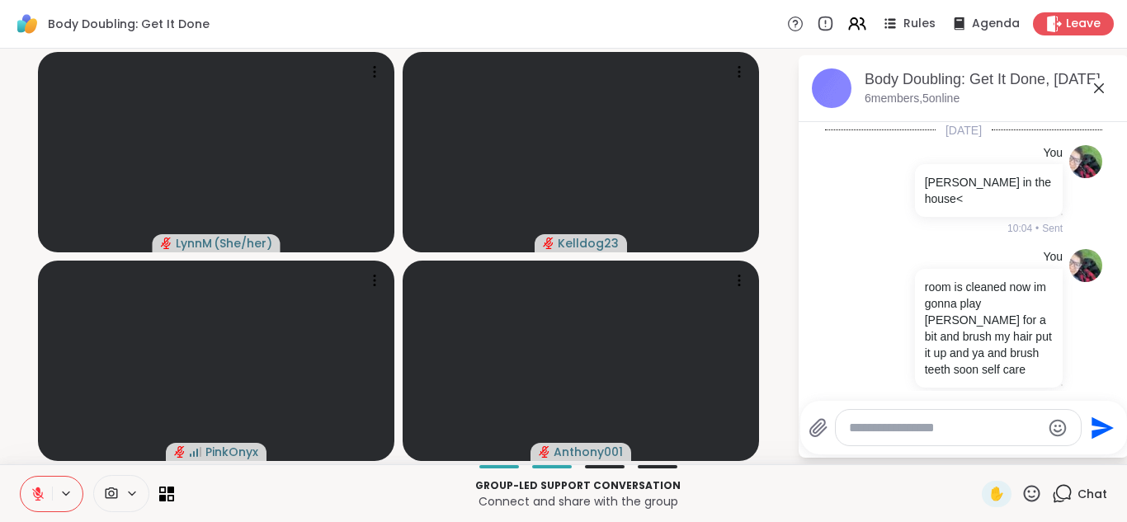
scroll to position [924, 0]
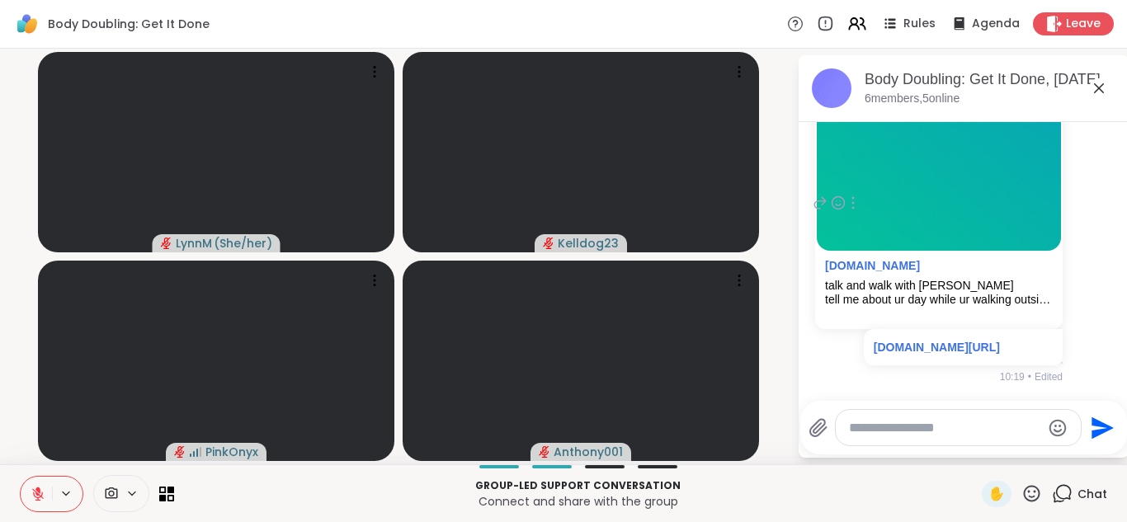
click at [938, 384] on div "You [DOMAIN_NAME] talk and walk with [PERSON_NAME] tell me about ur day while u…" at bounding box center [963, 204] width 277 height 374
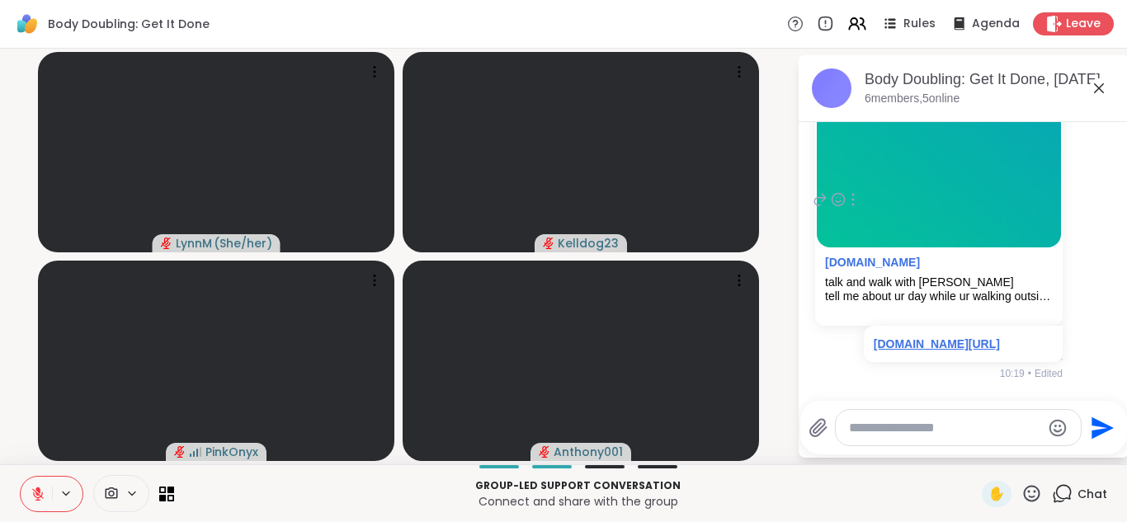
click at [933, 337] on link "[DOMAIN_NAME][URL]" at bounding box center [936, 343] width 126 height 13
click at [1098, 88] on icon at bounding box center [1099, 88] width 10 height 10
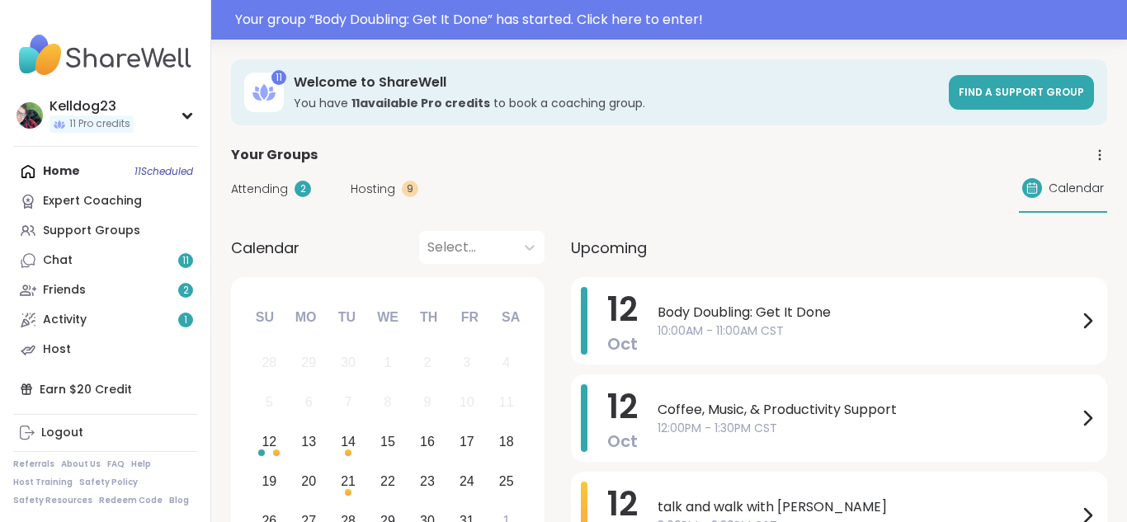
click at [268, 188] on span "Attending" at bounding box center [259, 189] width 57 height 17
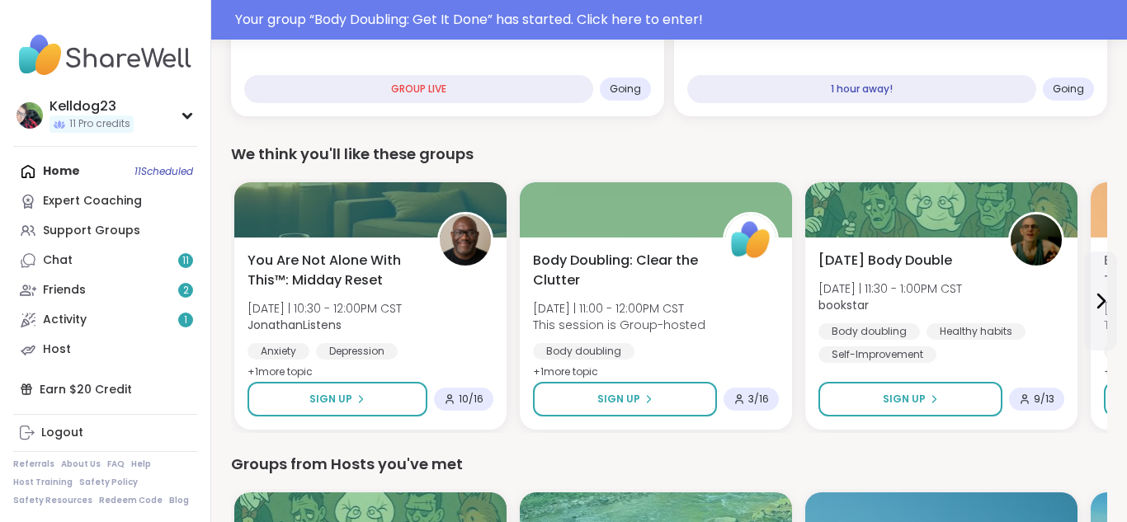
scroll to position [363, 0]
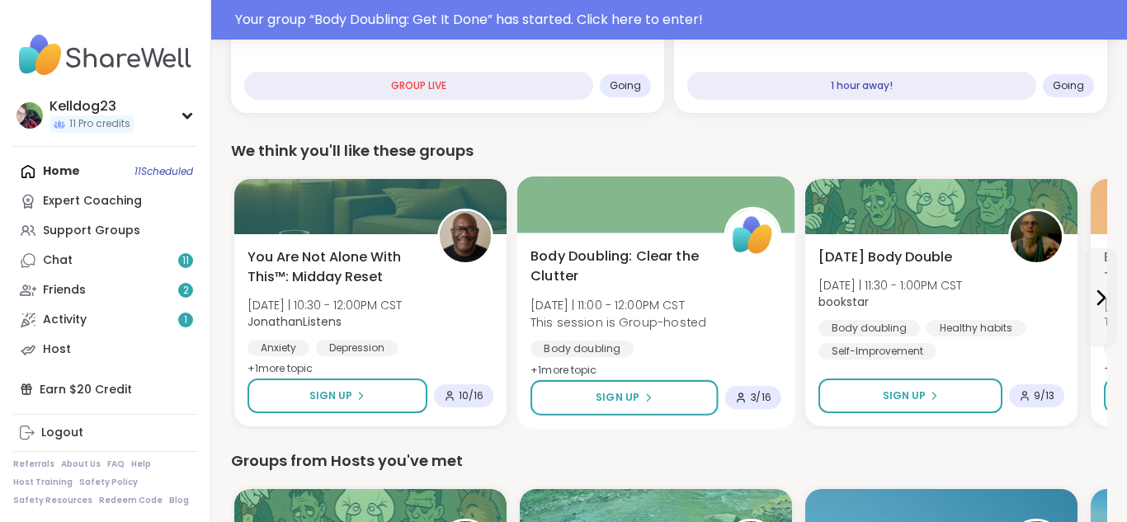
click at [657, 286] on span "Body Doubling: Clear the Clutter" at bounding box center [617, 267] width 175 height 40
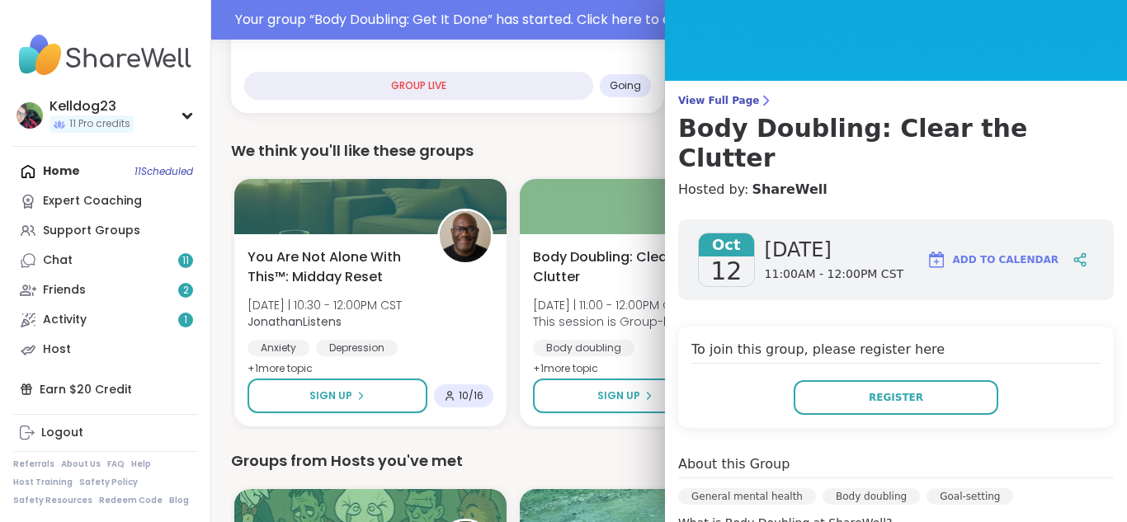
scroll to position [0, 0]
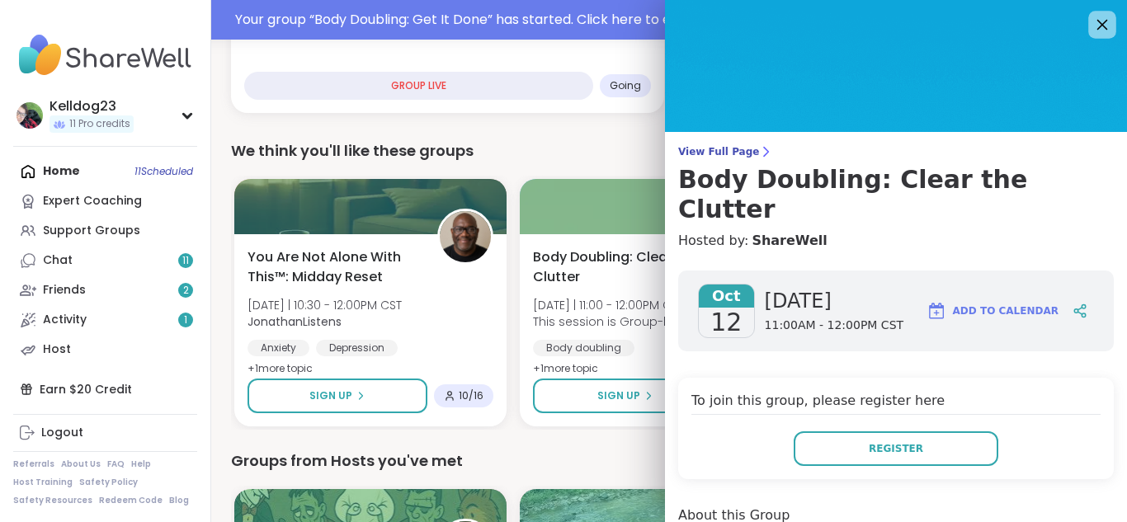
click at [1104, 18] on icon at bounding box center [1101, 24] width 21 height 21
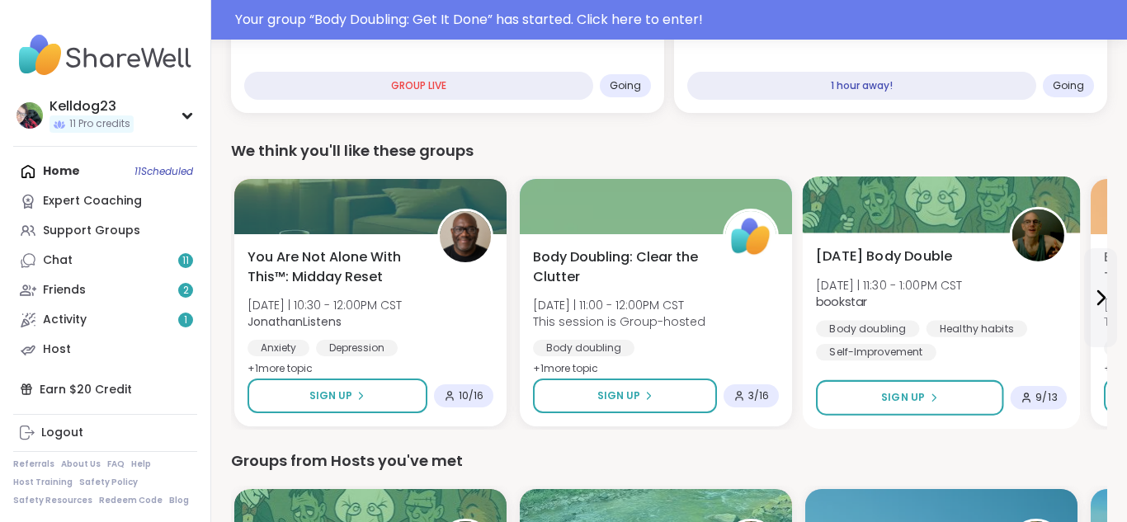
click at [915, 240] on div "Sunday Body Double Sun 10/12 | 11:30 - 1:00PM CST bookstar Body doubling Health…" at bounding box center [941, 331] width 278 height 196
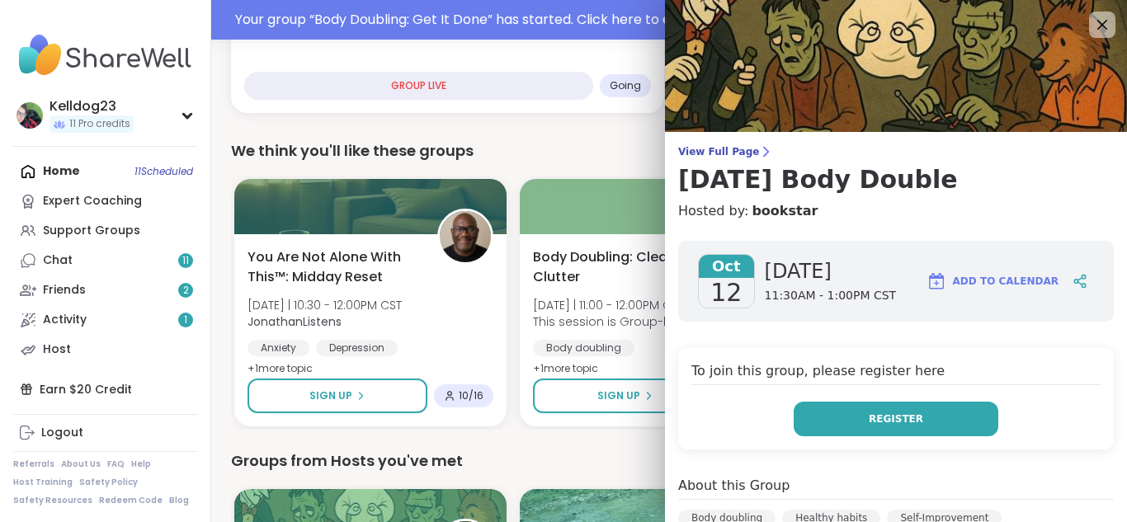
click at [863, 412] on button "Register" at bounding box center [895, 419] width 205 height 35
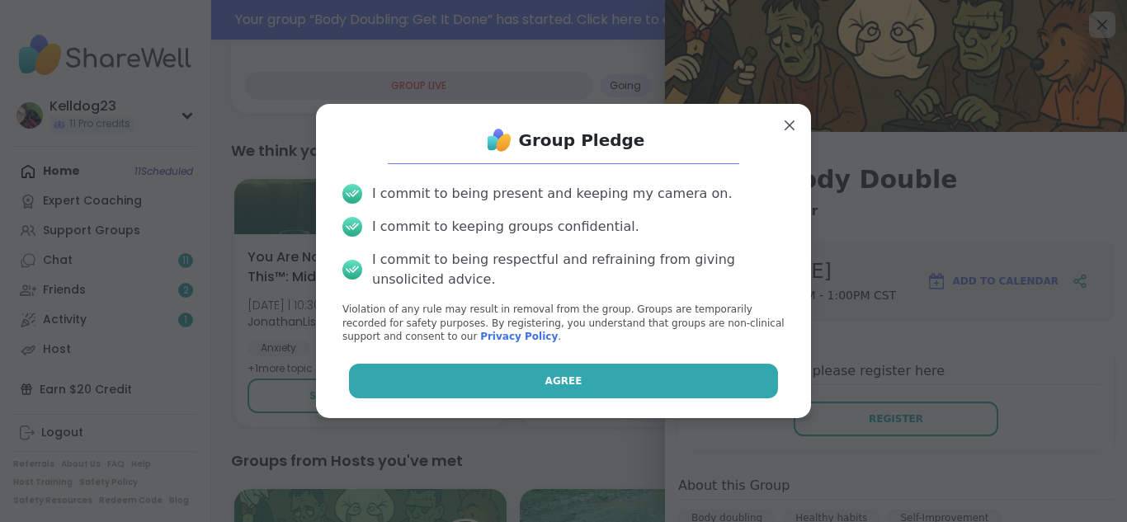
click at [695, 390] on button "Agree" at bounding box center [564, 381] width 430 height 35
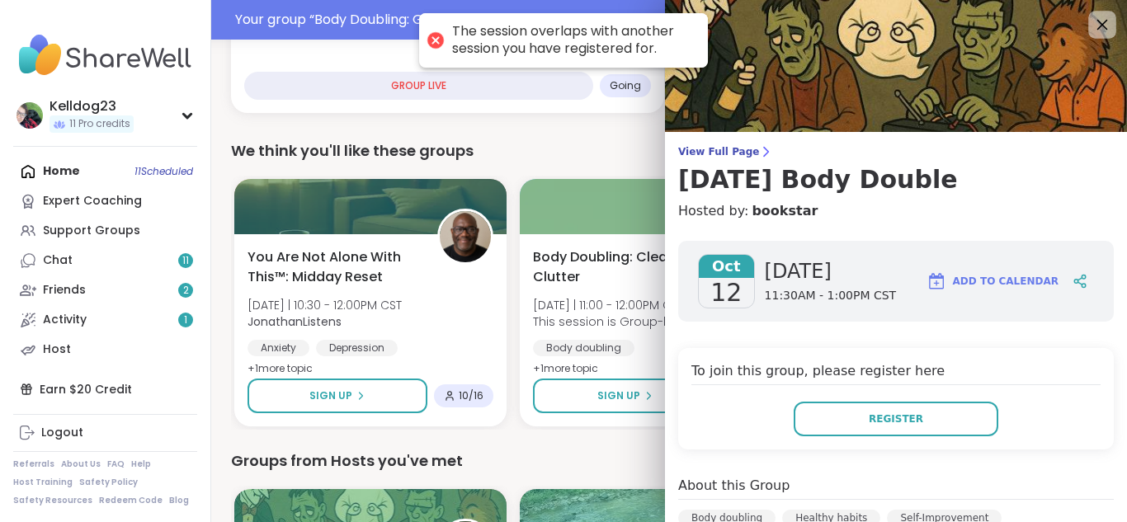
click at [1094, 16] on icon at bounding box center [1101, 24] width 21 height 21
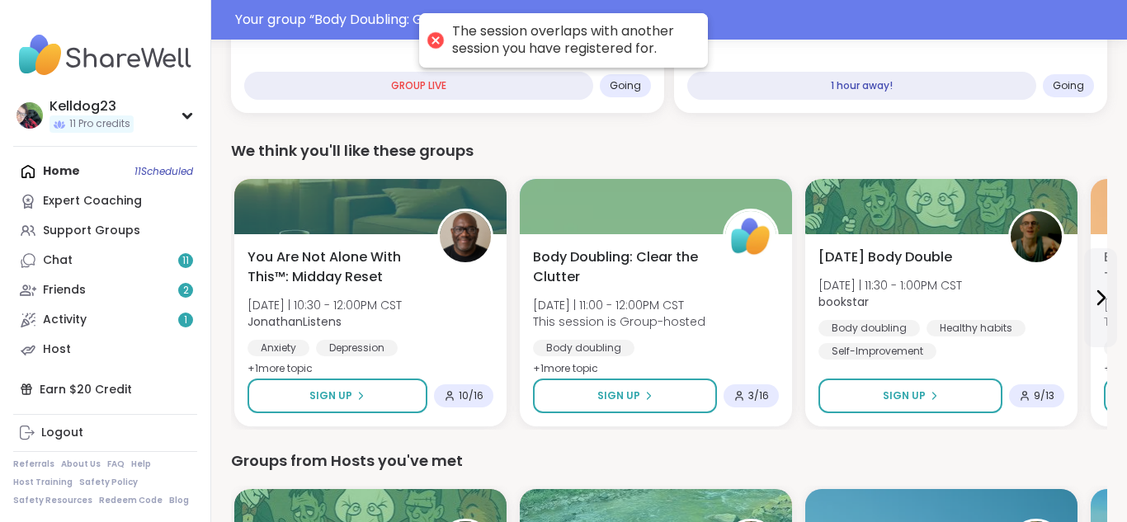
click at [680, 162] on div "We think you'll like these groups" at bounding box center [669, 150] width 876 height 23
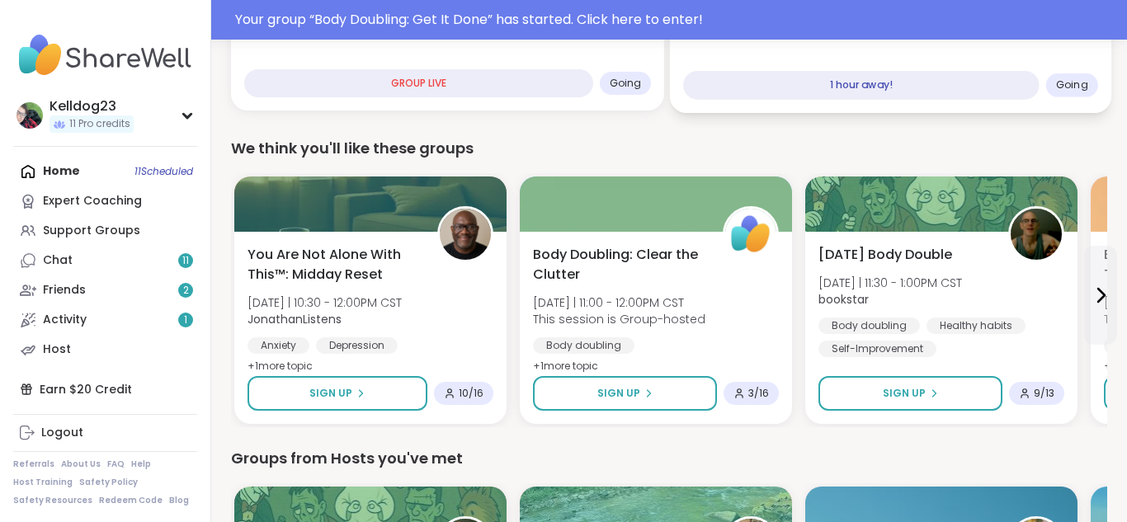
scroll to position [363, 0]
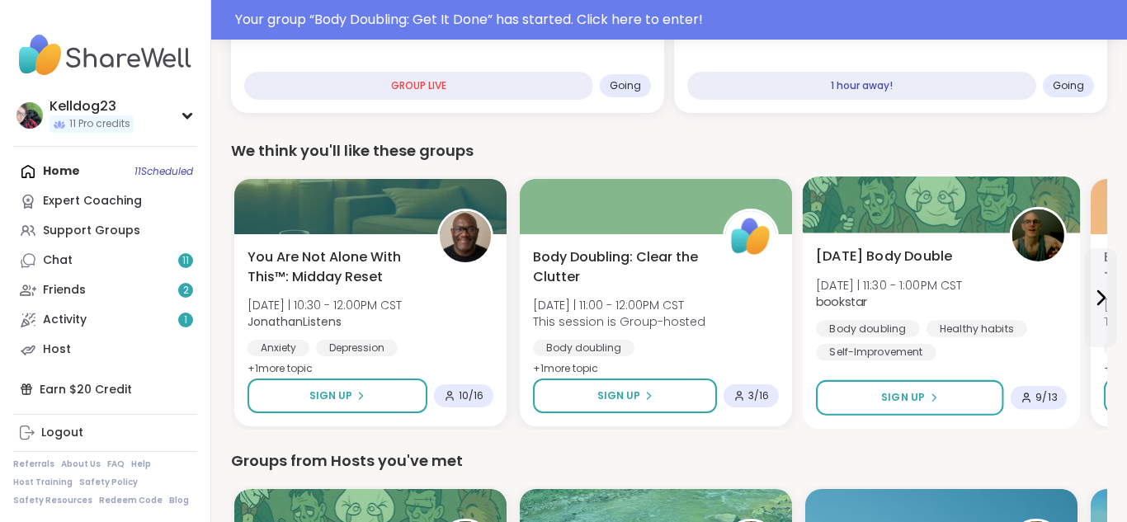
click at [921, 277] on span "[DATE] | 11:30 - 1:00PM CST" at bounding box center [889, 284] width 146 height 16
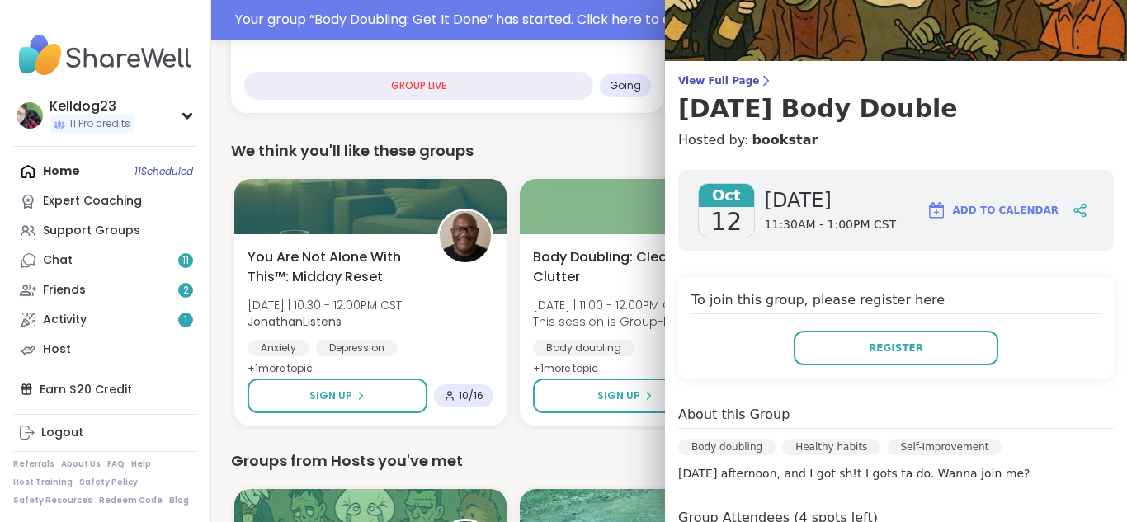
scroll to position [0, 0]
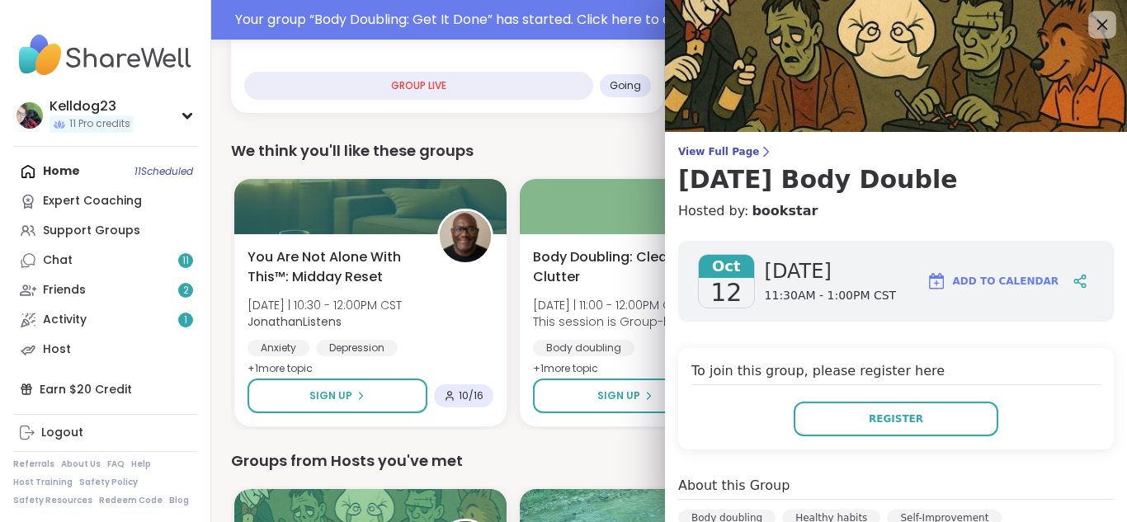
click at [1102, 14] on icon at bounding box center [1101, 24] width 21 height 21
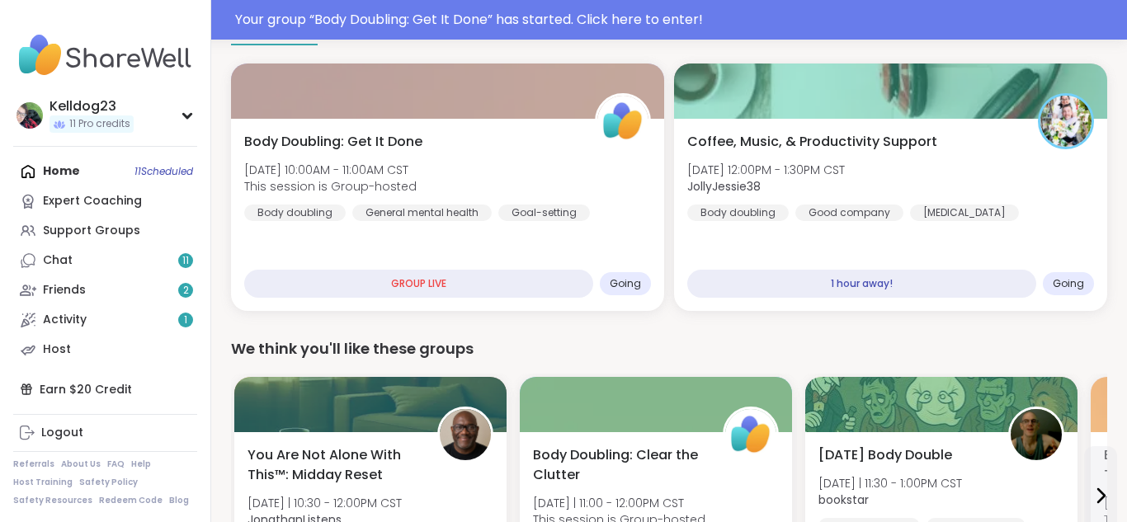
scroll to position [198, 0]
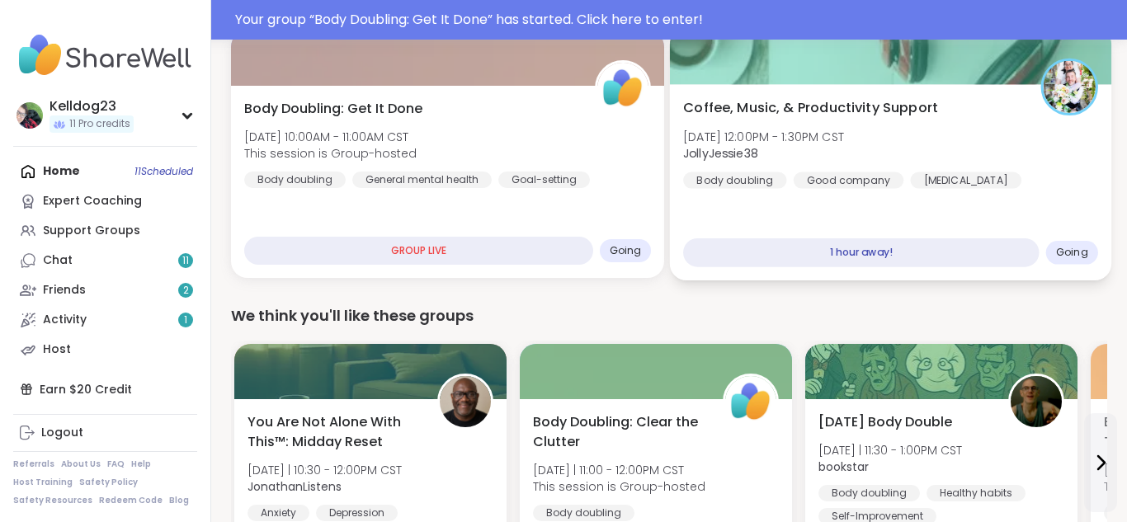
click at [982, 150] on div "Coffee, Music, & Productivity Support Sun, Oct 12 | 12:00PM - 1:30PM CST JollyJ…" at bounding box center [890, 143] width 415 height 91
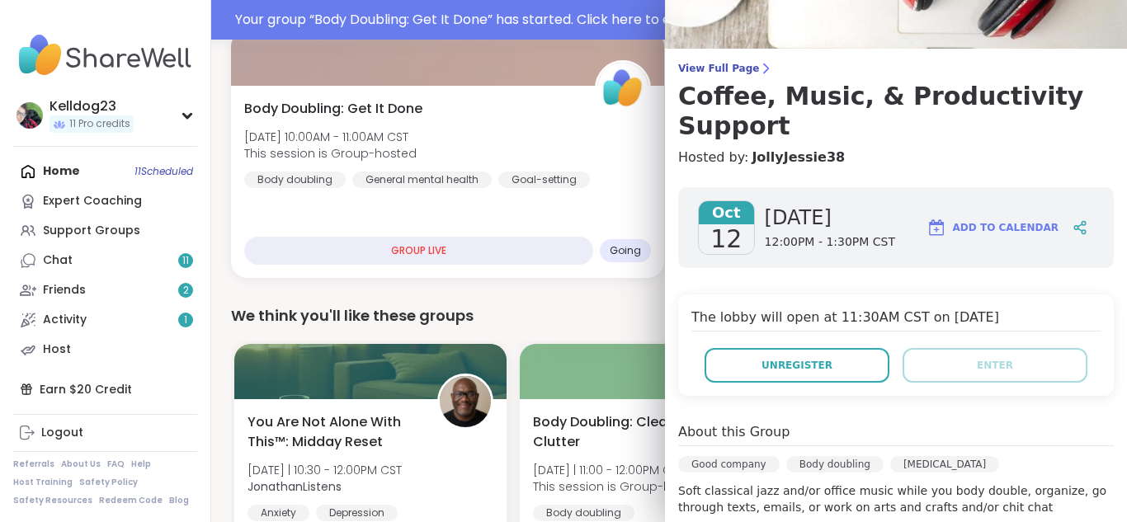
scroll to position [0, 0]
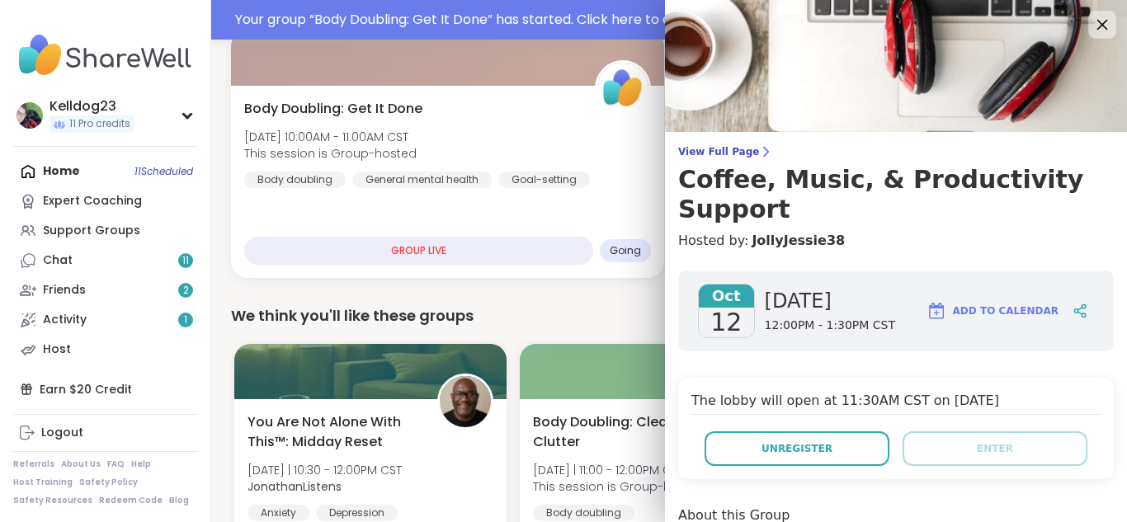
click at [1098, 21] on icon at bounding box center [1102, 25] width 11 height 11
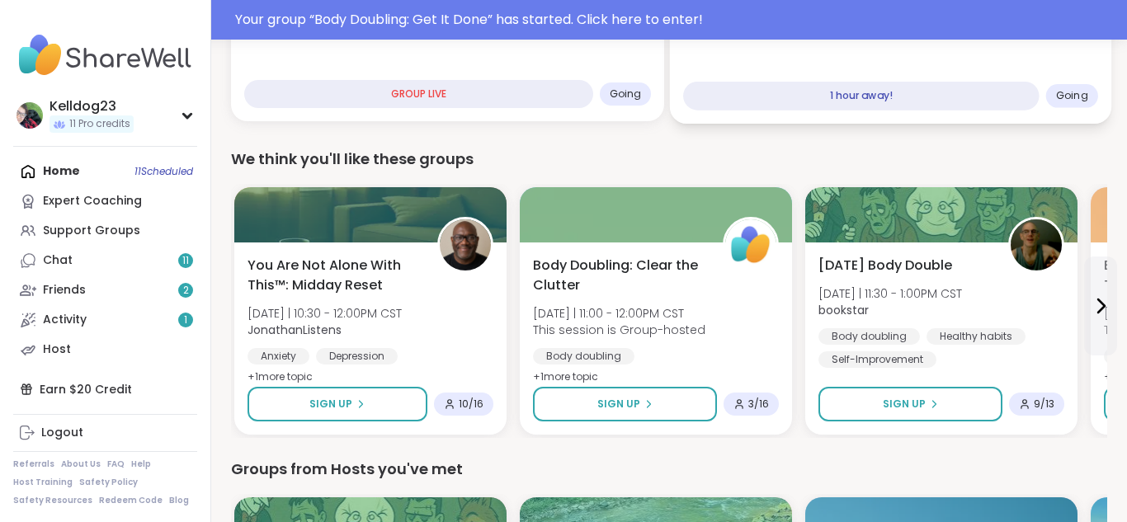
scroll to position [363, 0]
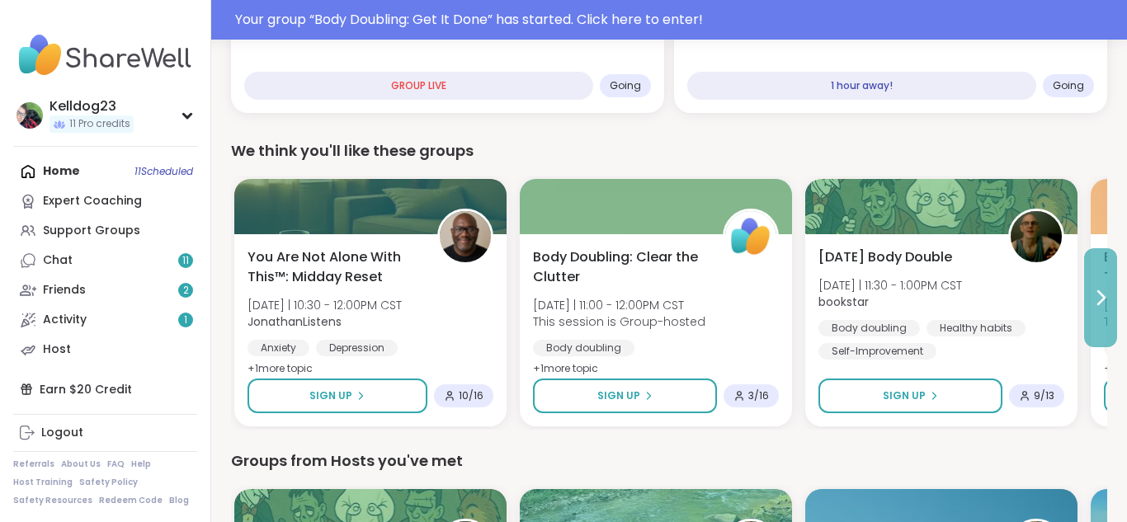
click at [1107, 298] on icon at bounding box center [1100, 298] width 20 height 20
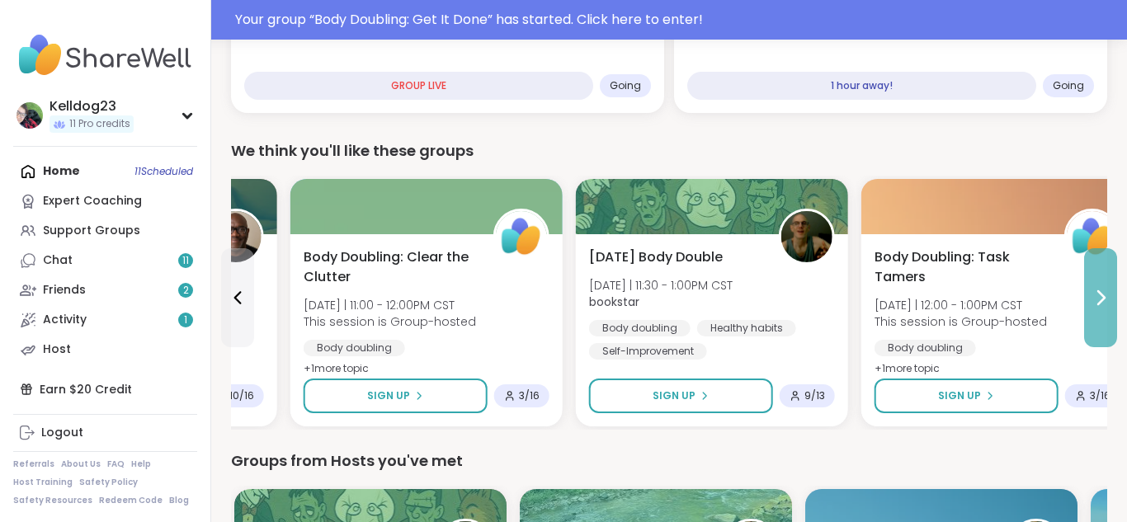
click at [1107, 298] on icon at bounding box center [1100, 298] width 20 height 20
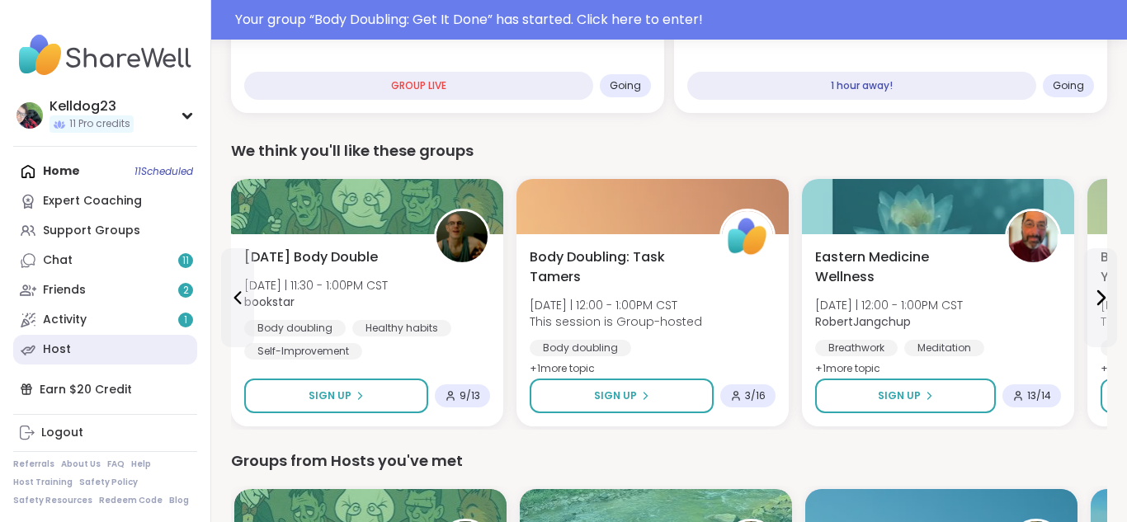
click at [82, 348] on link "Host" at bounding box center [105, 350] width 184 height 30
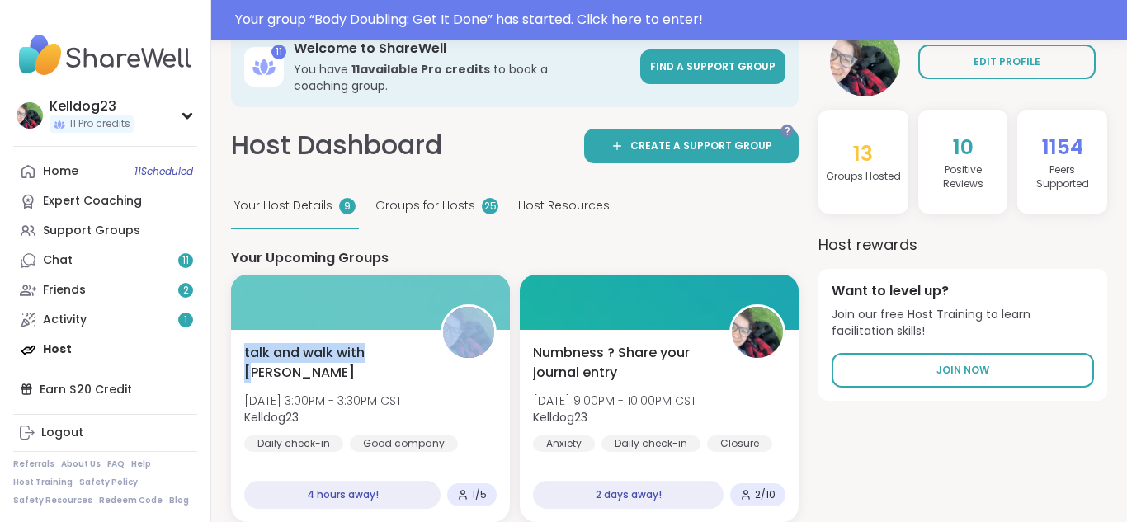
drag, startPoint x: 380, startPoint y: 317, endPoint x: 440, endPoint y: 245, distance: 93.7
click at [442, 249] on h4 "Your Upcoming Groups" at bounding box center [514, 258] width 567 height 18
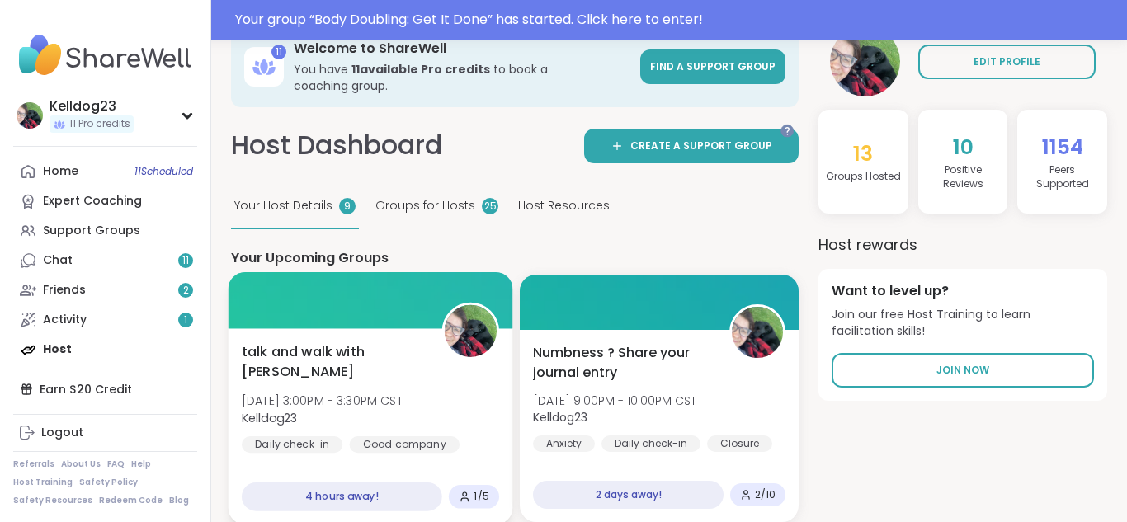
click at [390, 328] on div "talk and walk with neisha Sun, Oct 12 | 3:00PM - 3:30PM CST Kelldog23 Daily che…" at bounding box center [370, 426] width 285 height 196
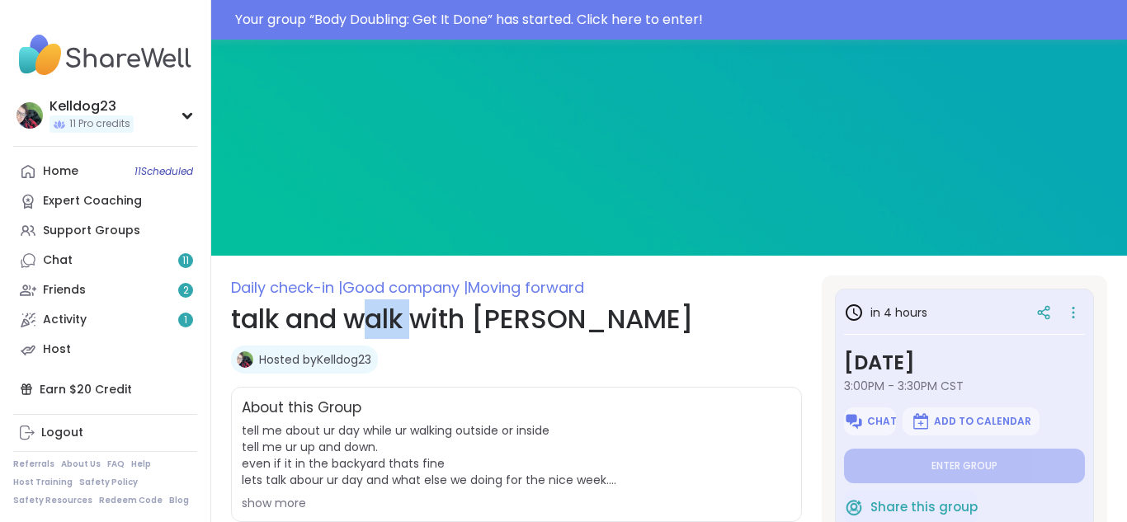
click at [380, 308] on h1 "talk and walk with [PERSON_NAME]" at bounding box center [516, 319] width 571 height 40
click at [418, 363] on div "Hosted by Kelldog23" at bounding box center [516, 360] width 571 height 28
click at [501, 322] on h1 "talk and walk with [PERSON_NAME]" at bounding box center [516, 319] width 571 height 40
click at [697, 364] on div "Hosted by Kelldog23" at bounding box center [516, 360] width 571 height 28
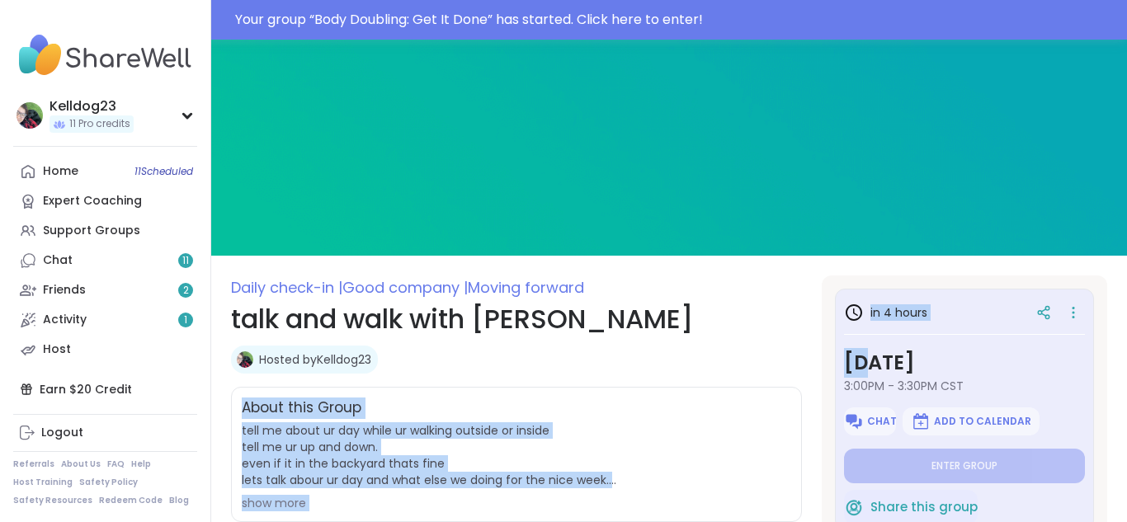
drag, startPoint x: 876, startPoint y: 365, endPoint x: 788, endPoint y: 349, distance: 88.8
click at [788, 349] on section "Daily check-in | Good company | Moving forward talk and walk with neisha Hosted…" at bounding box center [668, 523] width 915 height 497
click at [771, 346] on div "Hosted by Kelldog23" at bounding box center [516, 360] width 571 height 28
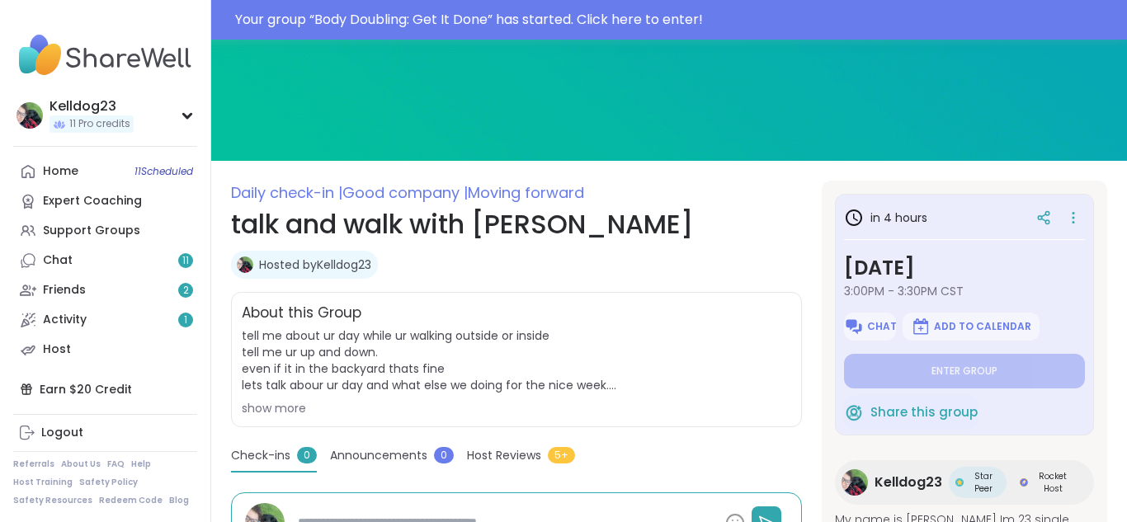
scroll to position [132, 0]
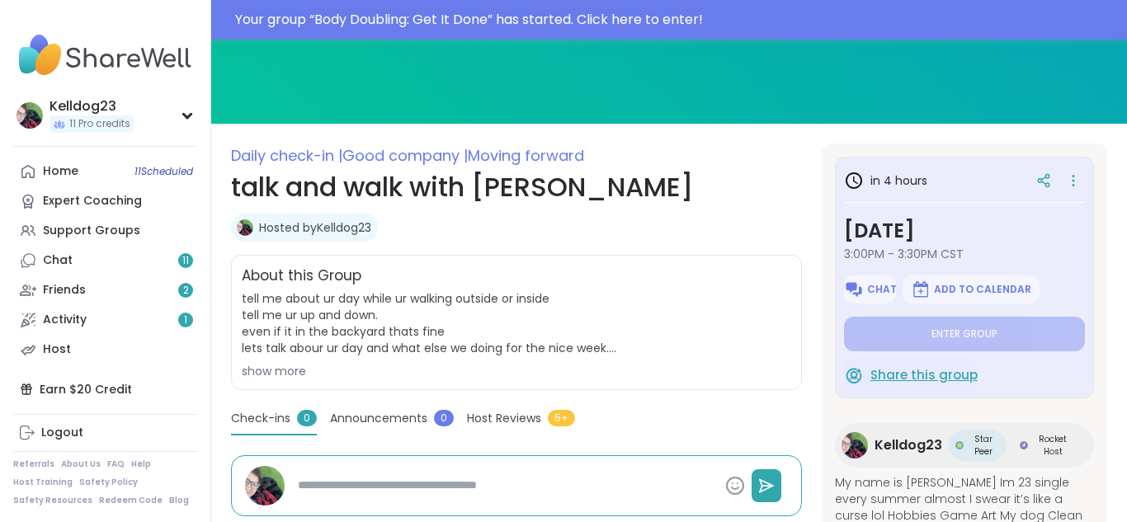
click at [938, 377] on span "Share this group" at bounding box center [923, 375] width 107 height 19
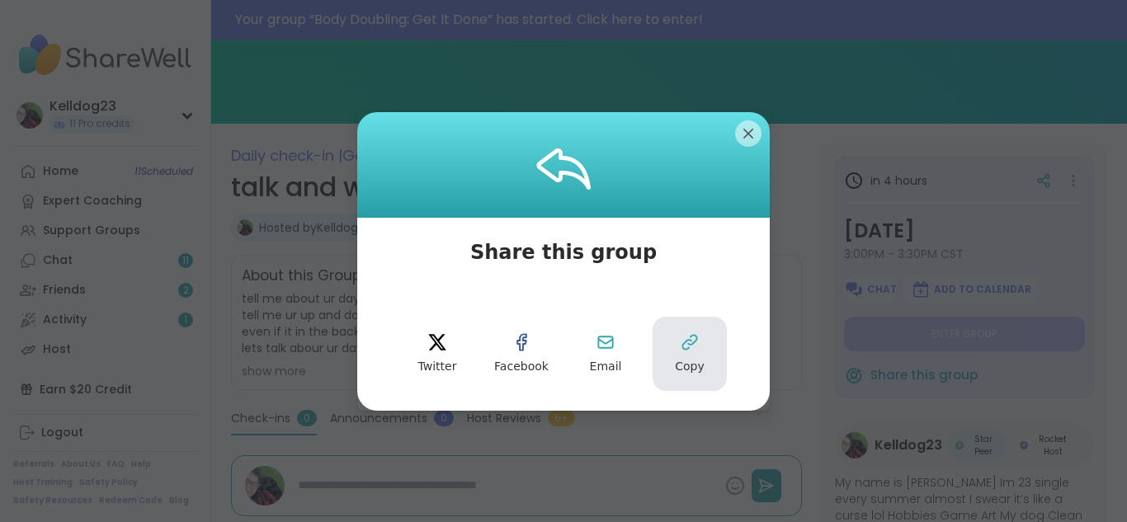
click at [695, 353] on button "Copy" at bounding box center [689, 354] width 74 height 74
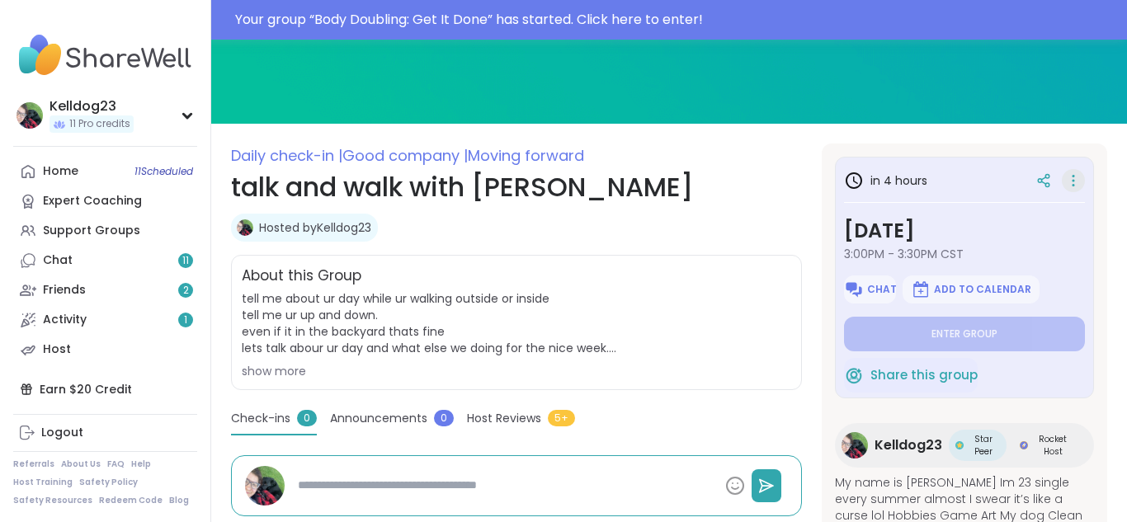
click at [1070, 184] on icon at bounding box center [1073, 180] width 16 height 23
click at [709, 227] on div "Hosted by Kelldog23" at bounding box center [516, 228] width 571 height 28
click at [1074, 176] on icon at bounding box center [1073, 180] width 16 height 23
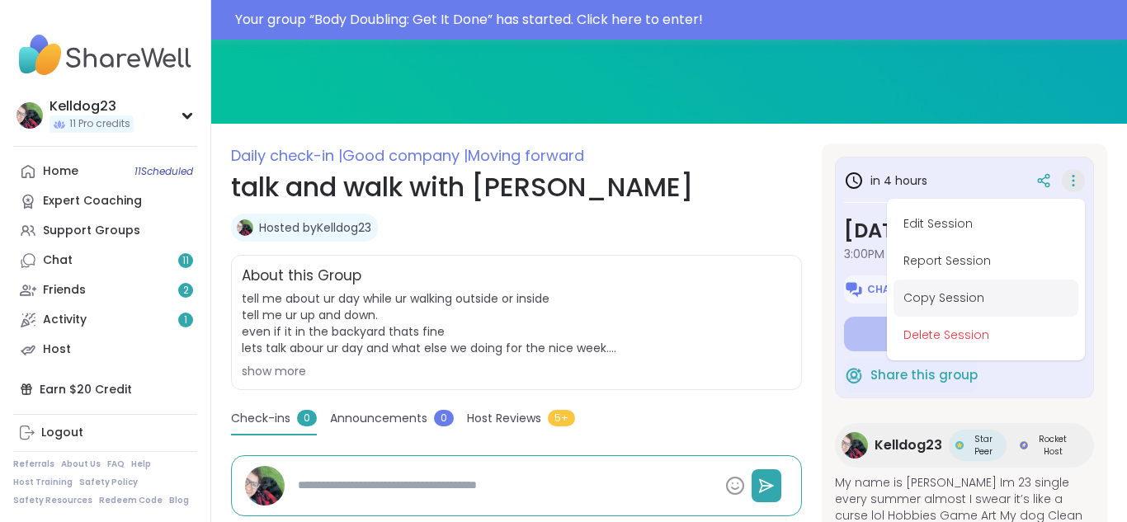
click at [952, 304] on button "Copy Session" at bounding box center [985, 298] width 185 height 37
type textarea "*"
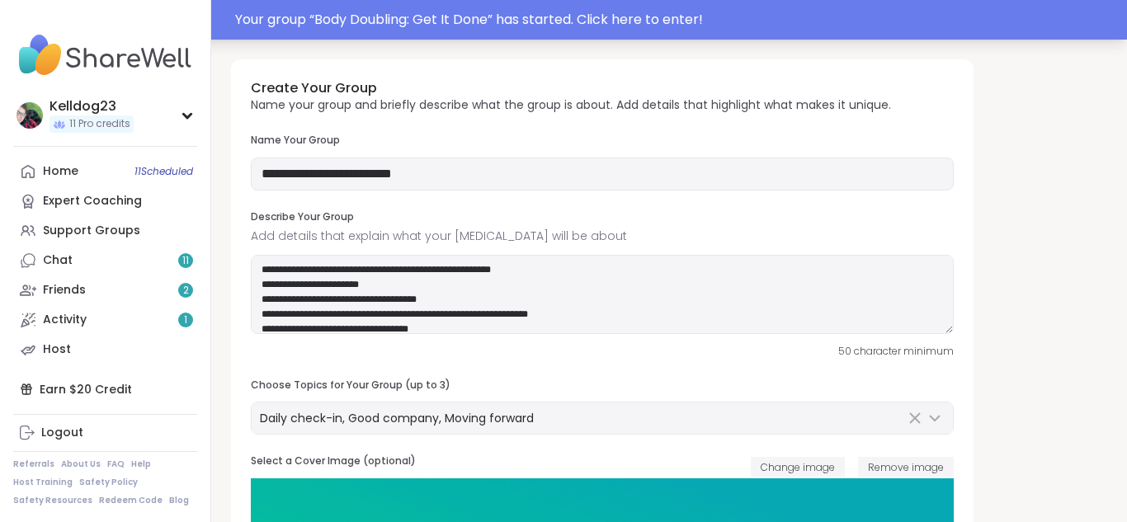
type input "**********"
type textarea "**********"
type input "*"
